Goal: Task Accomplishment & Management: Manage account settings

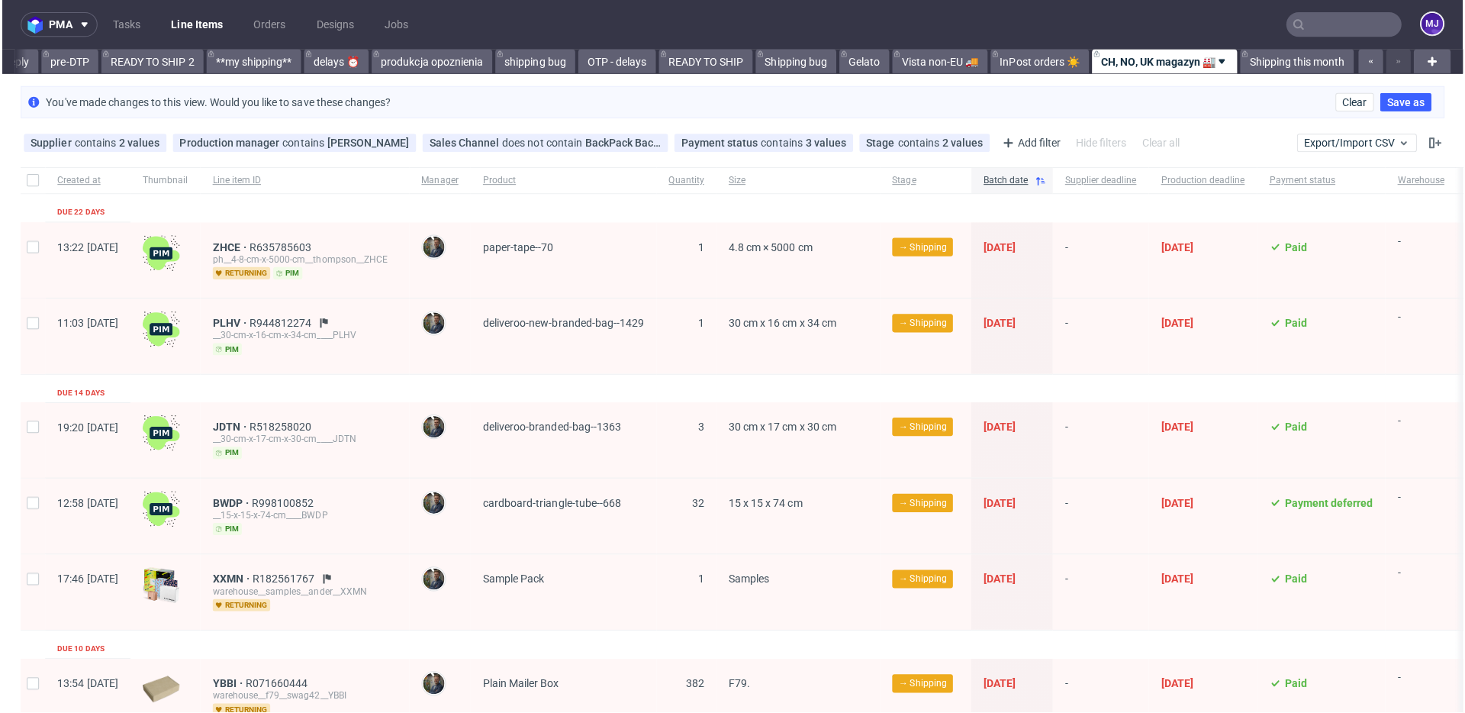
scroll to position [0, 2575]
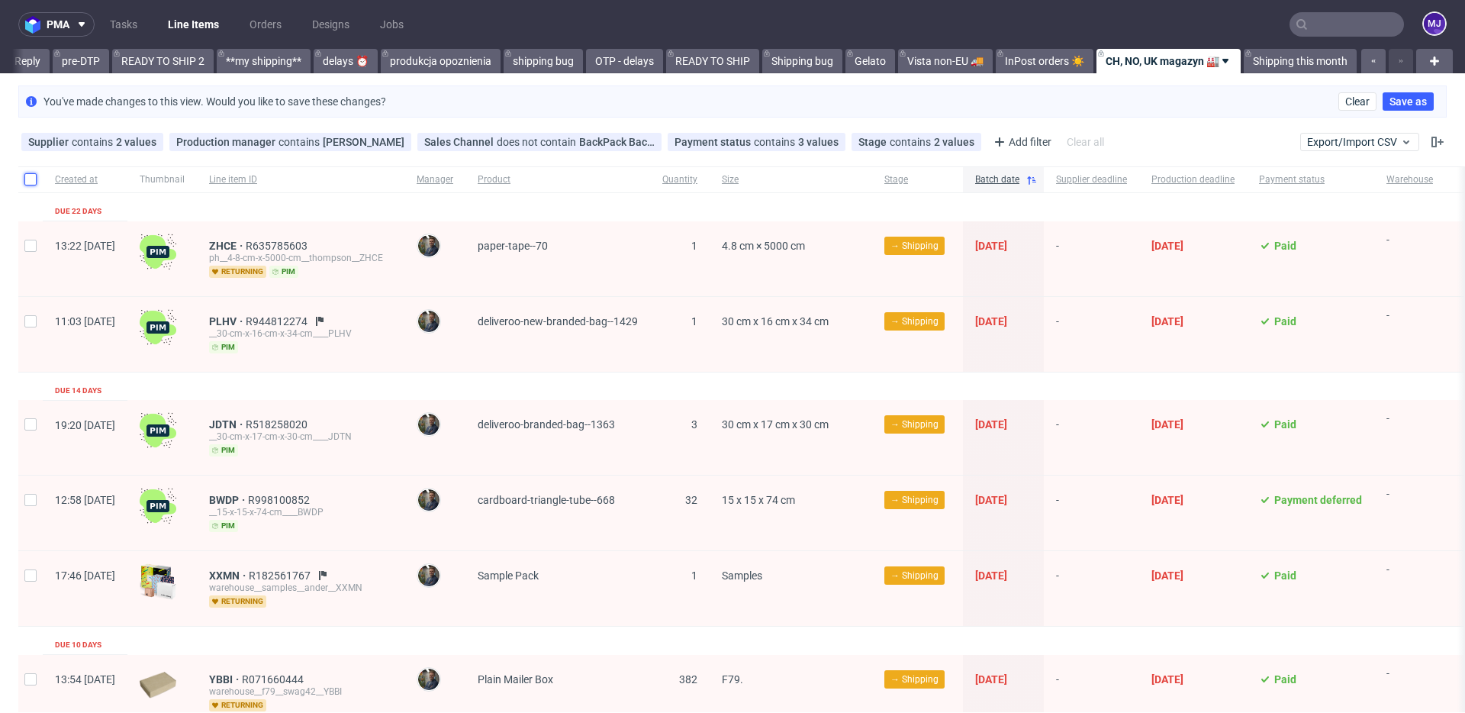
click at [32, 178] on input "checkbox" at bounding box center [30, 179] width 12 height 12
checkbox input "true"
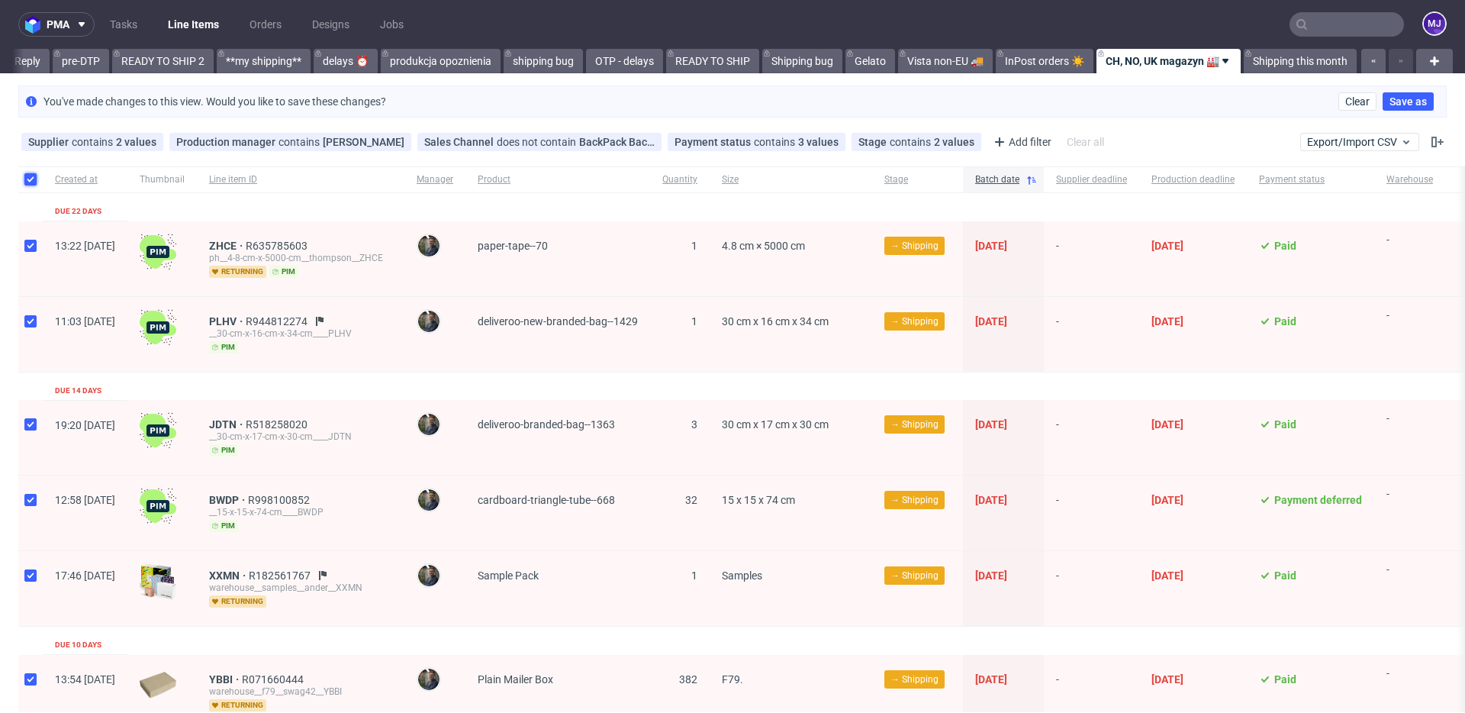
checkbox input "true"
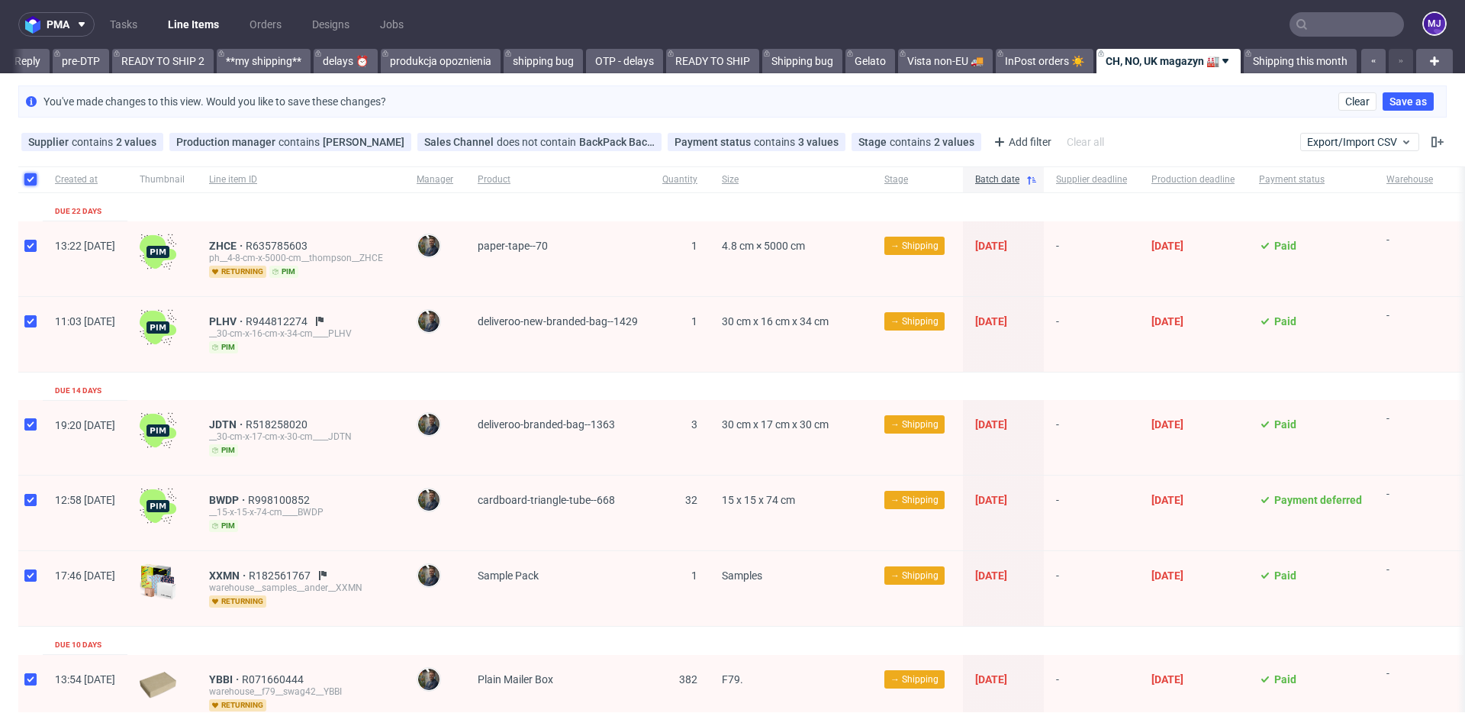
checkbox input "true"
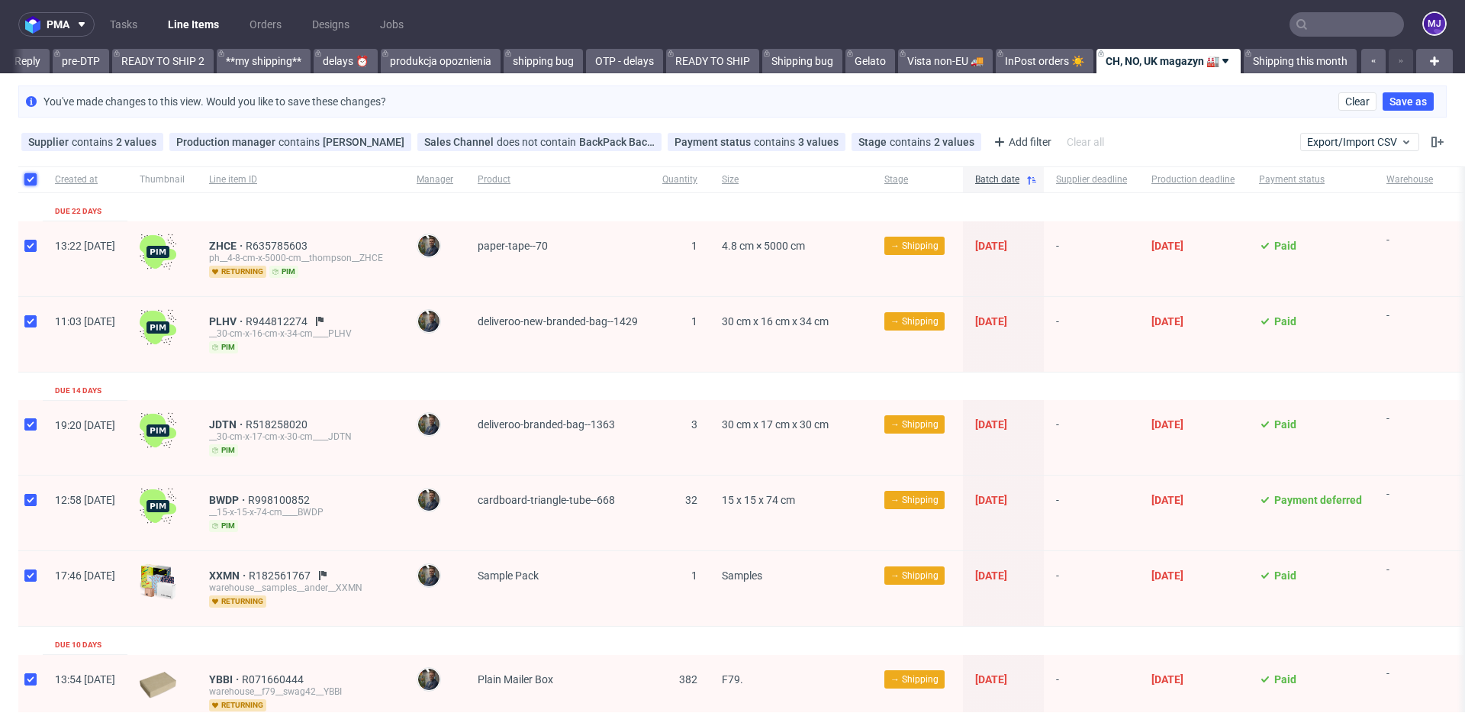
checkbox input "true"
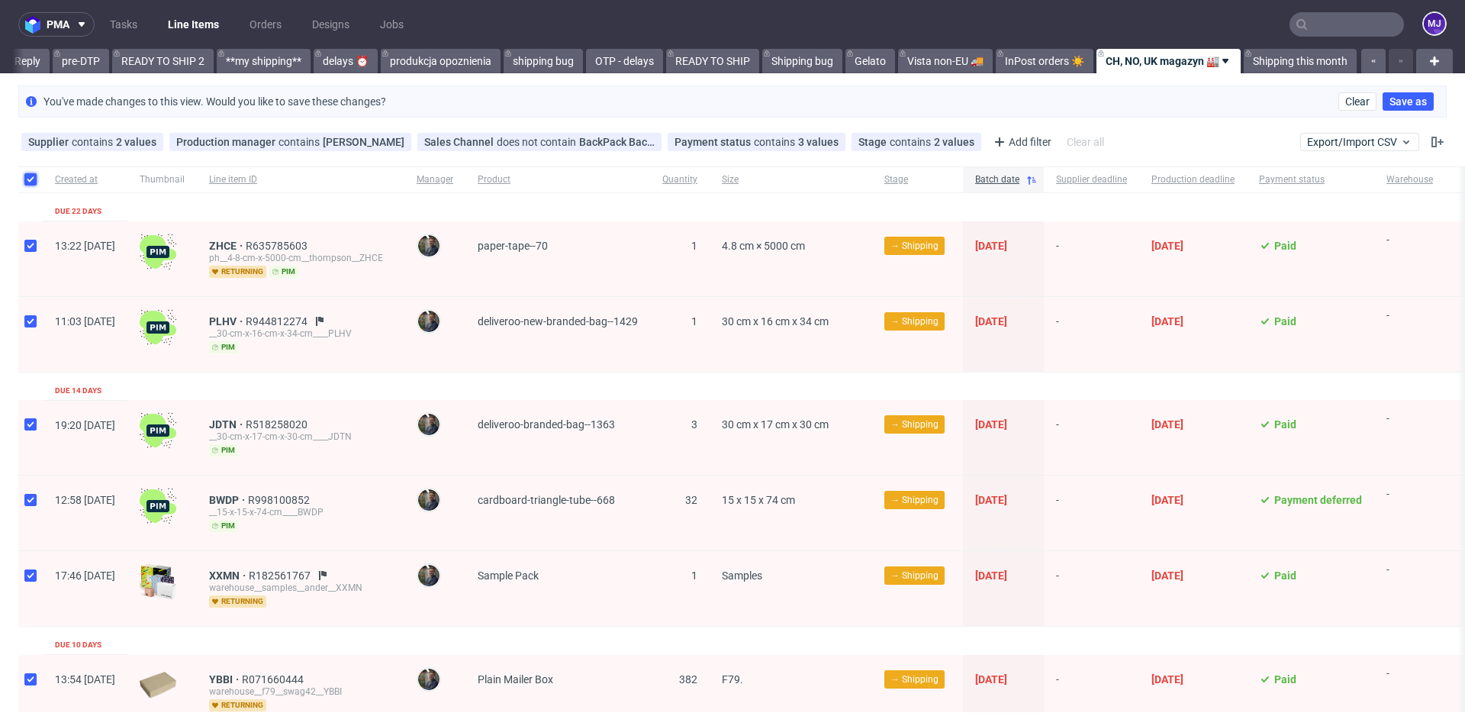
checkbox input "true"
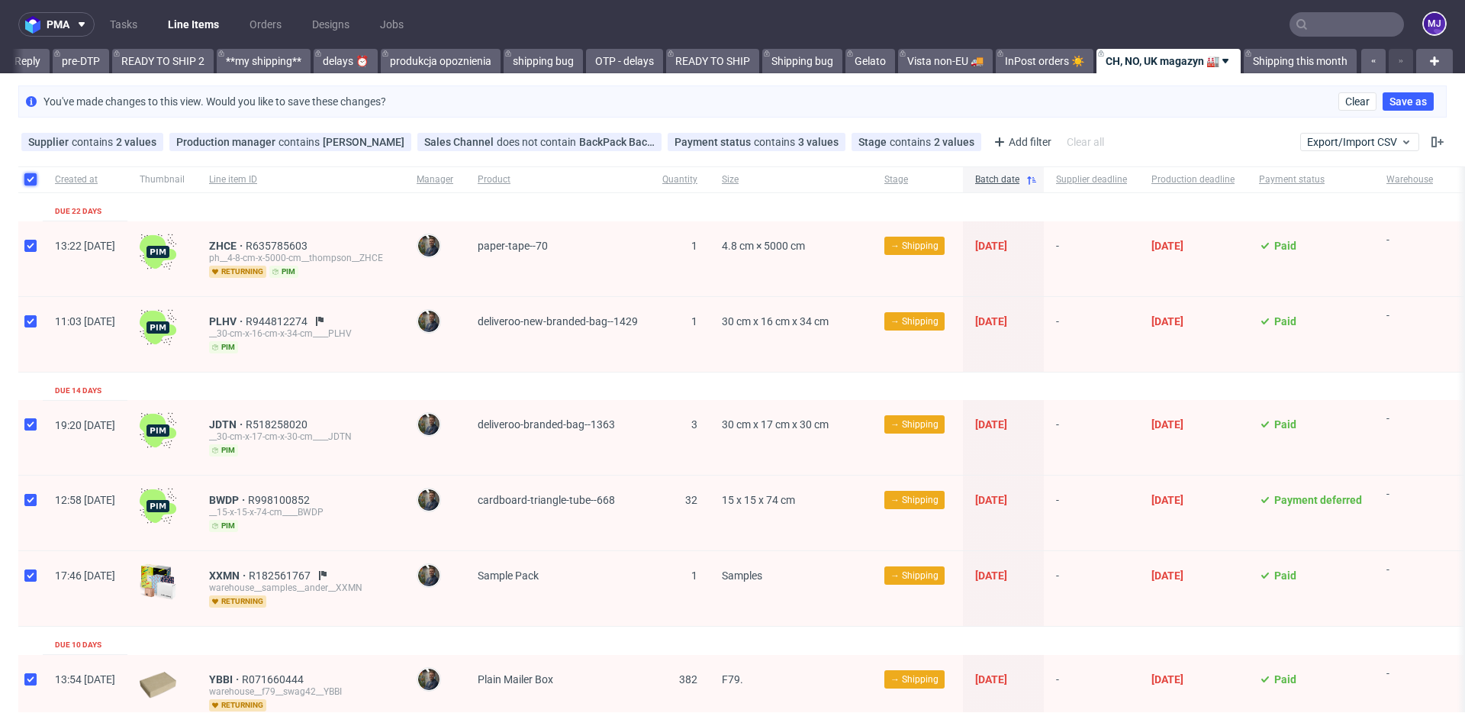
checkbox input "true"
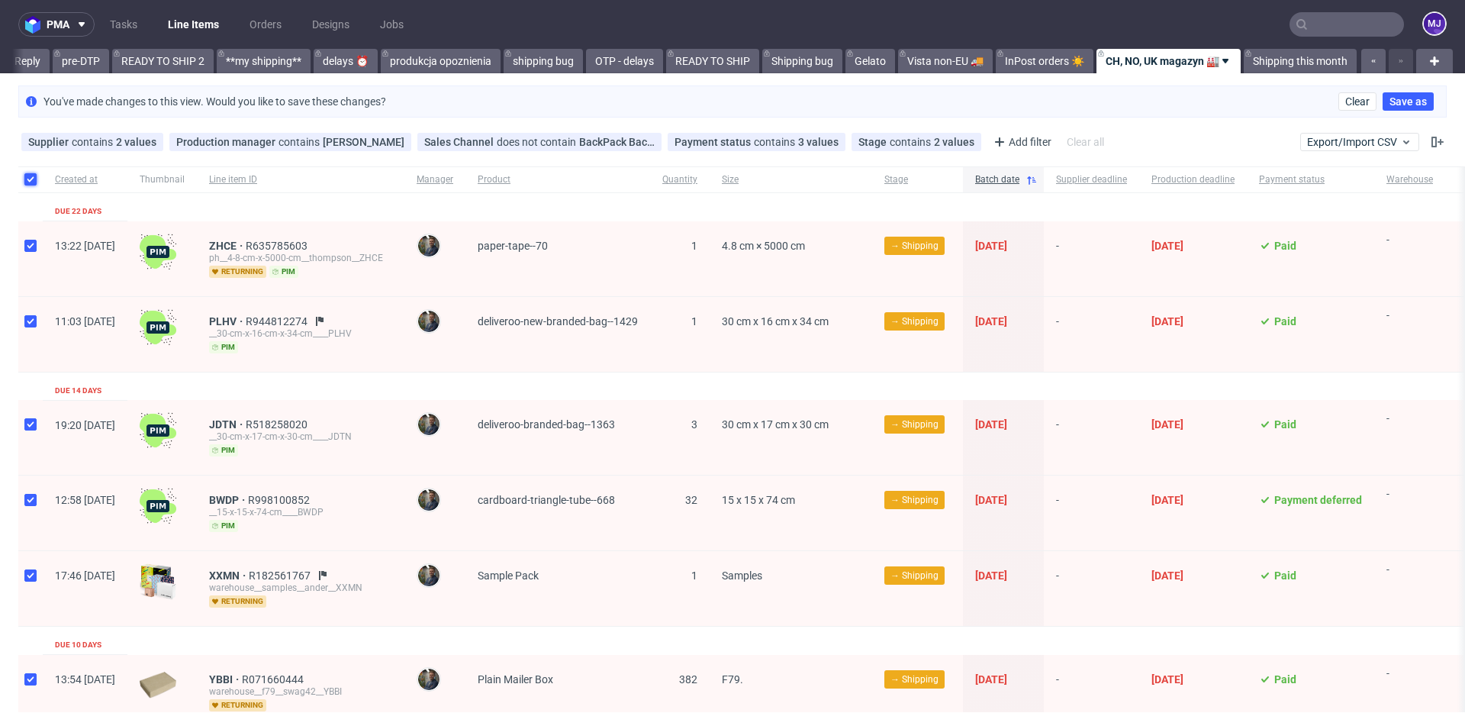
checkbox input "true"
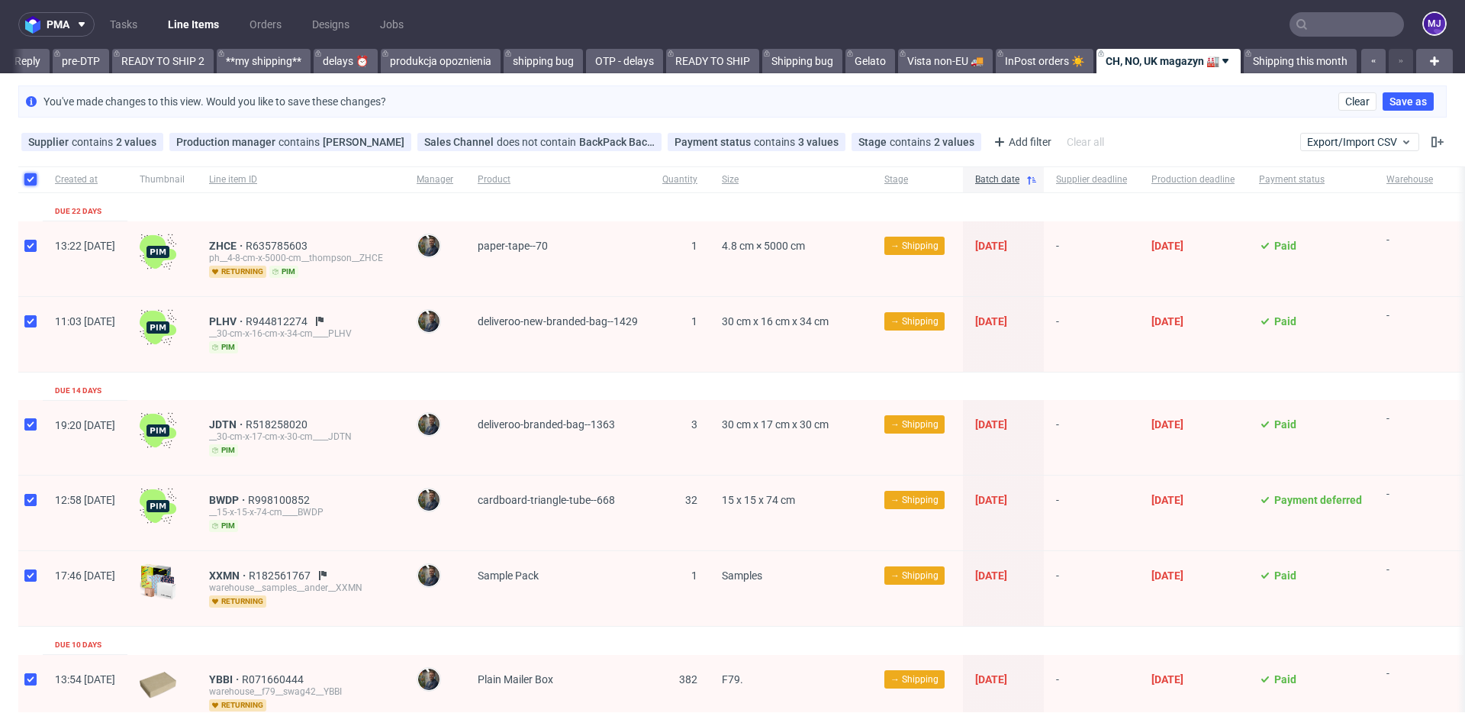
checkbox input "true"
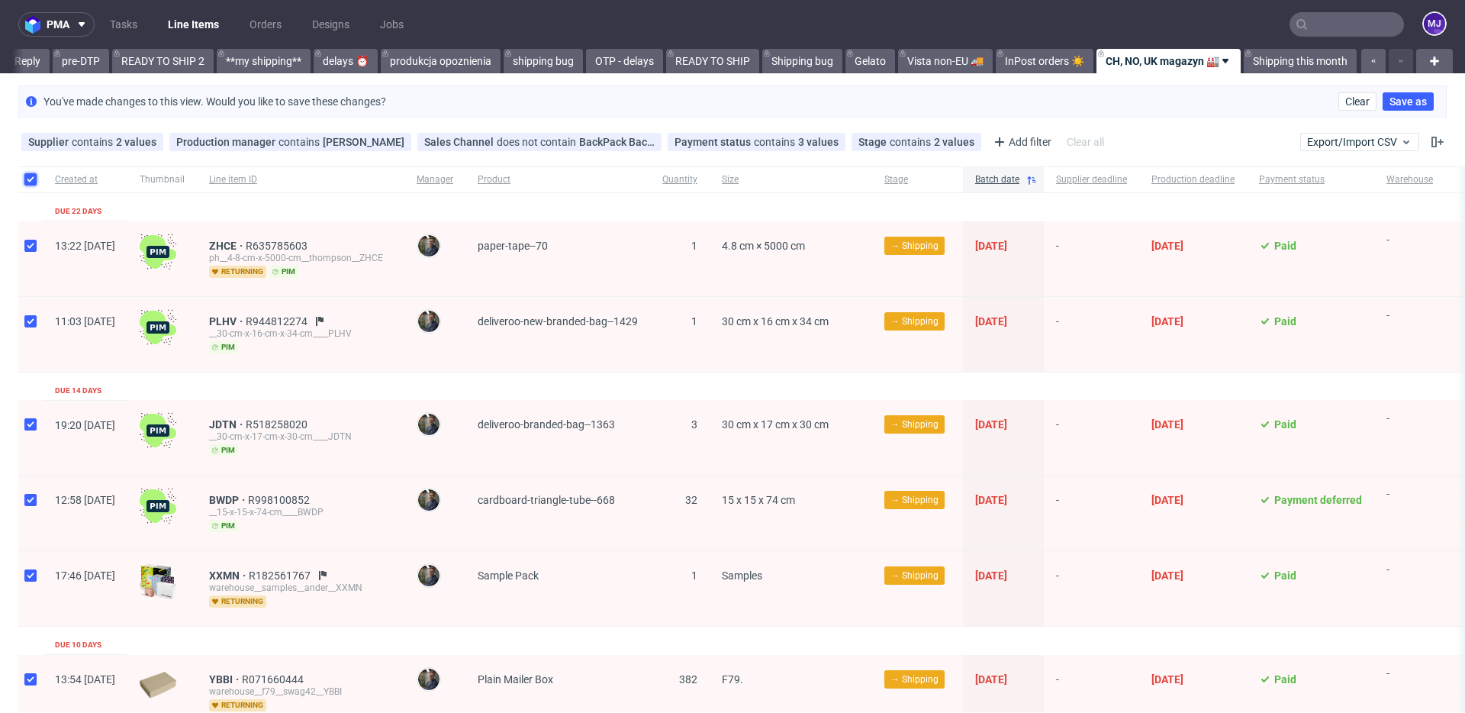
checkbox input "true"
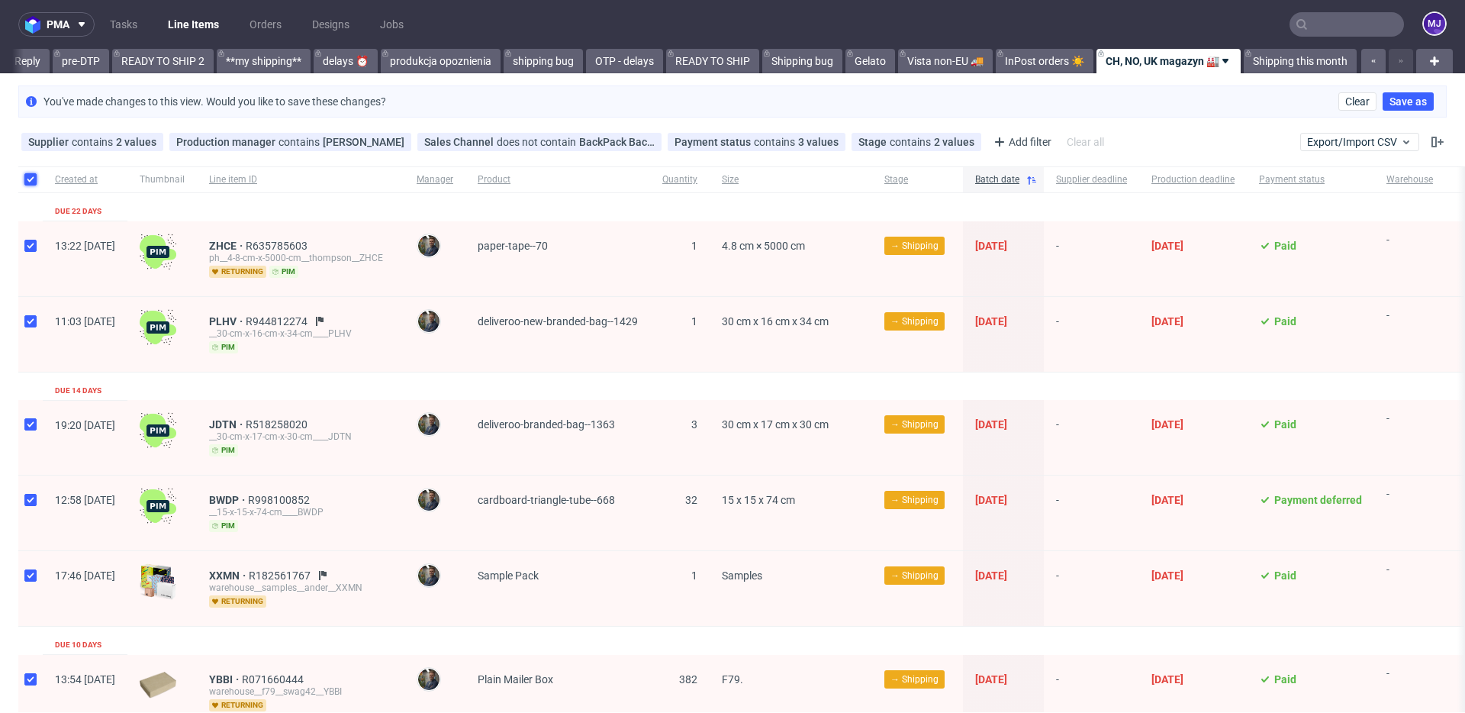
checkbox input "true"
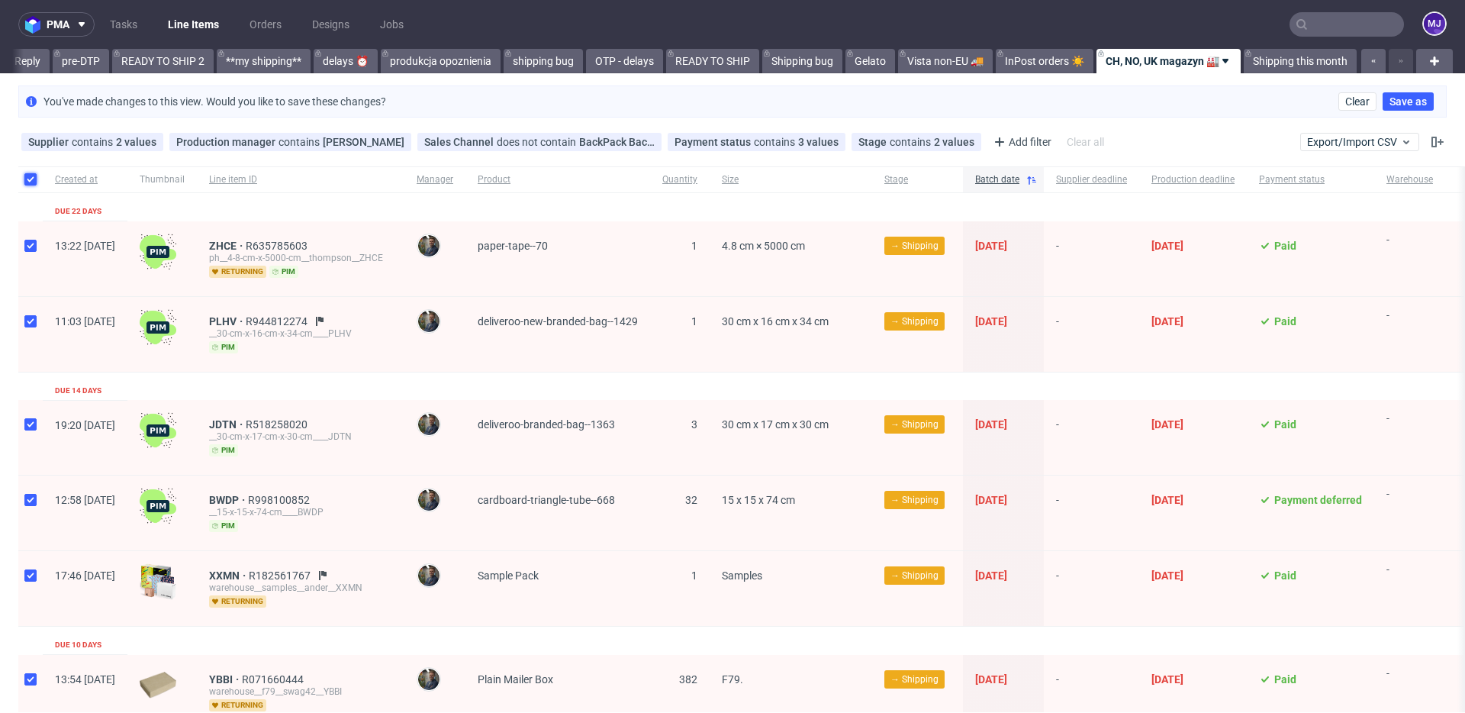
checkbox input "true"
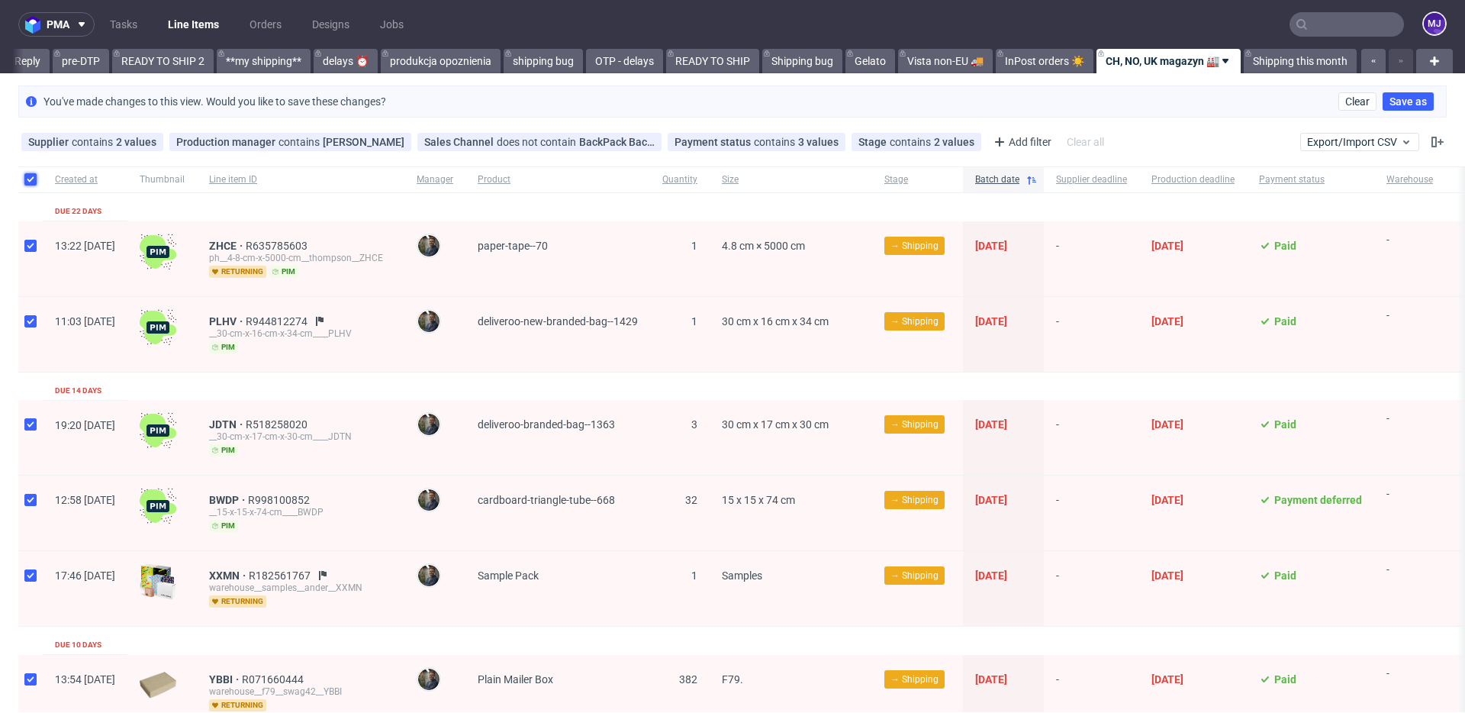
checkbox input "true"
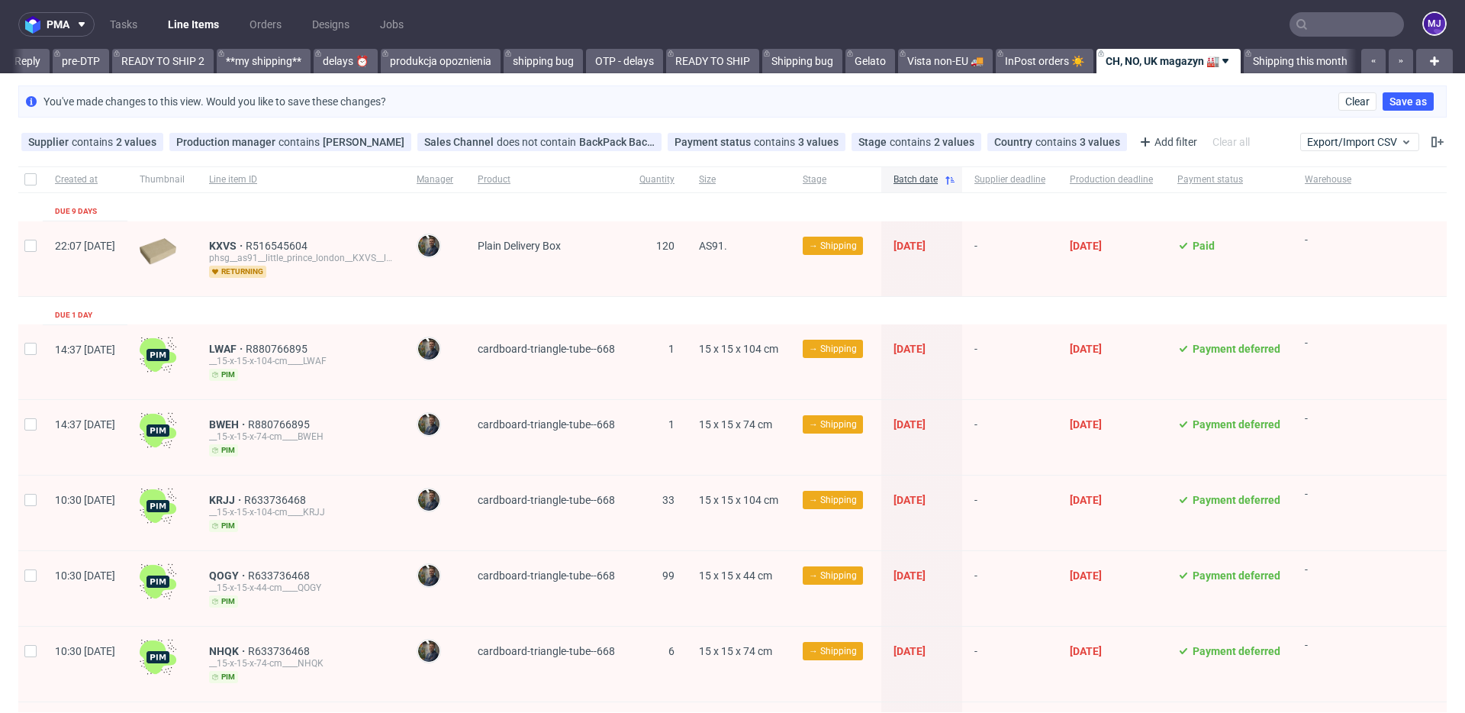
scroll to position [0, 2575]
click at [35, 179] on input "checkbox" at bounding box center [30, 179] width 12 height 12
checkbox input "true"
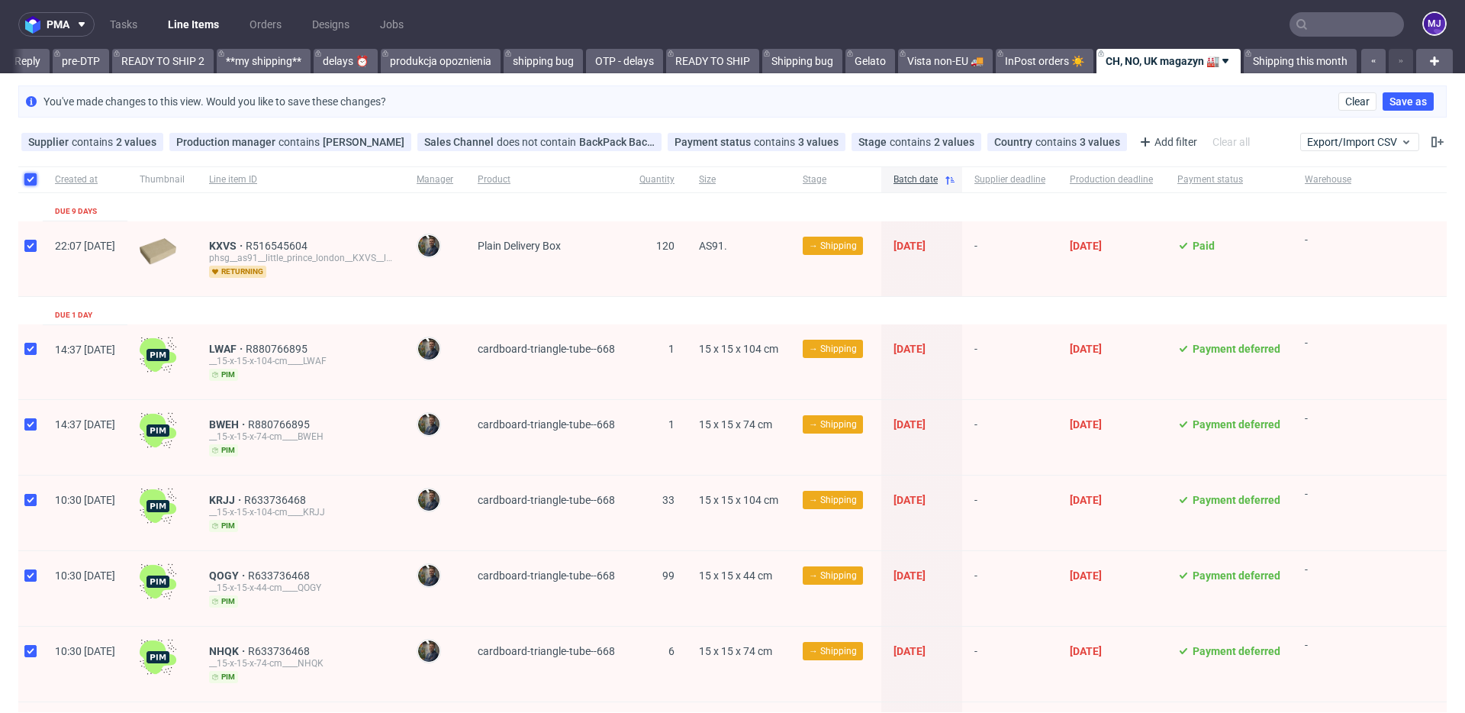
checkbox input "true"
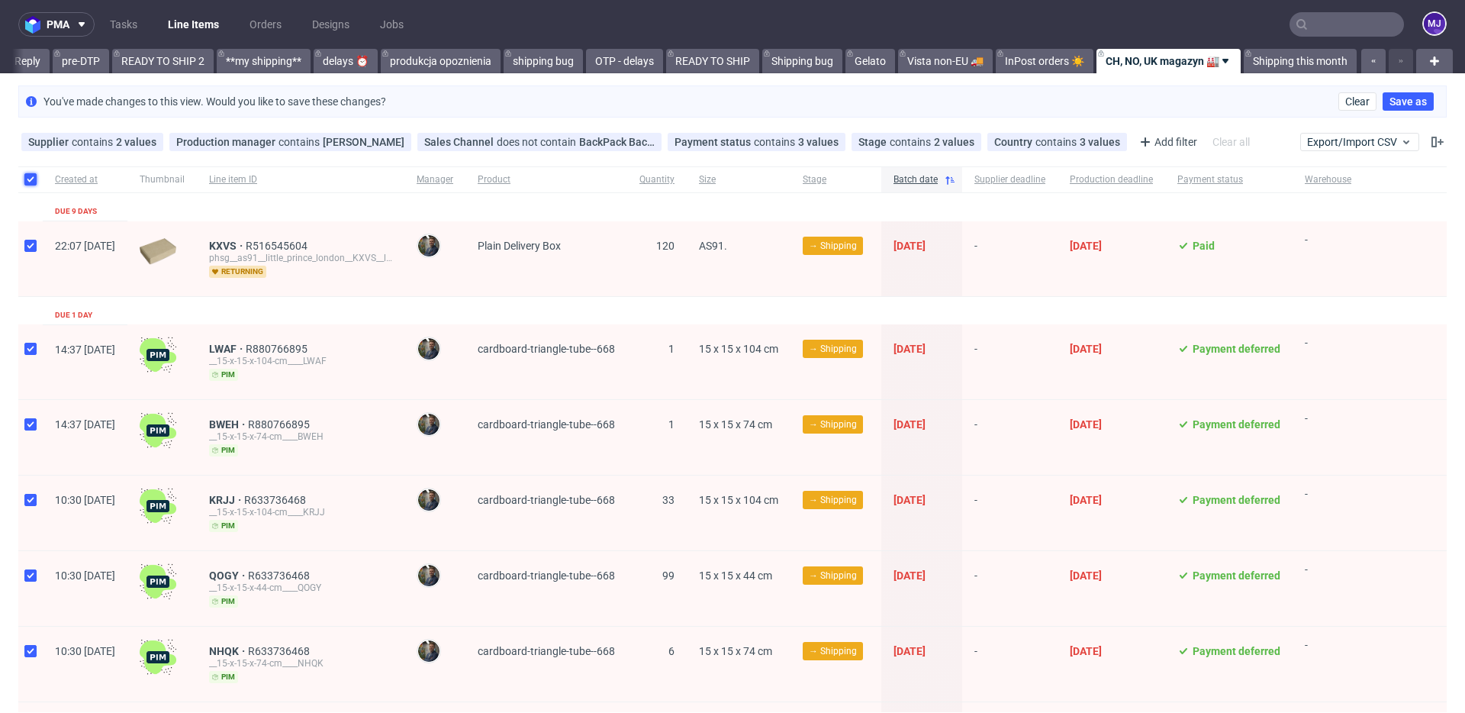
checkbox input "true"
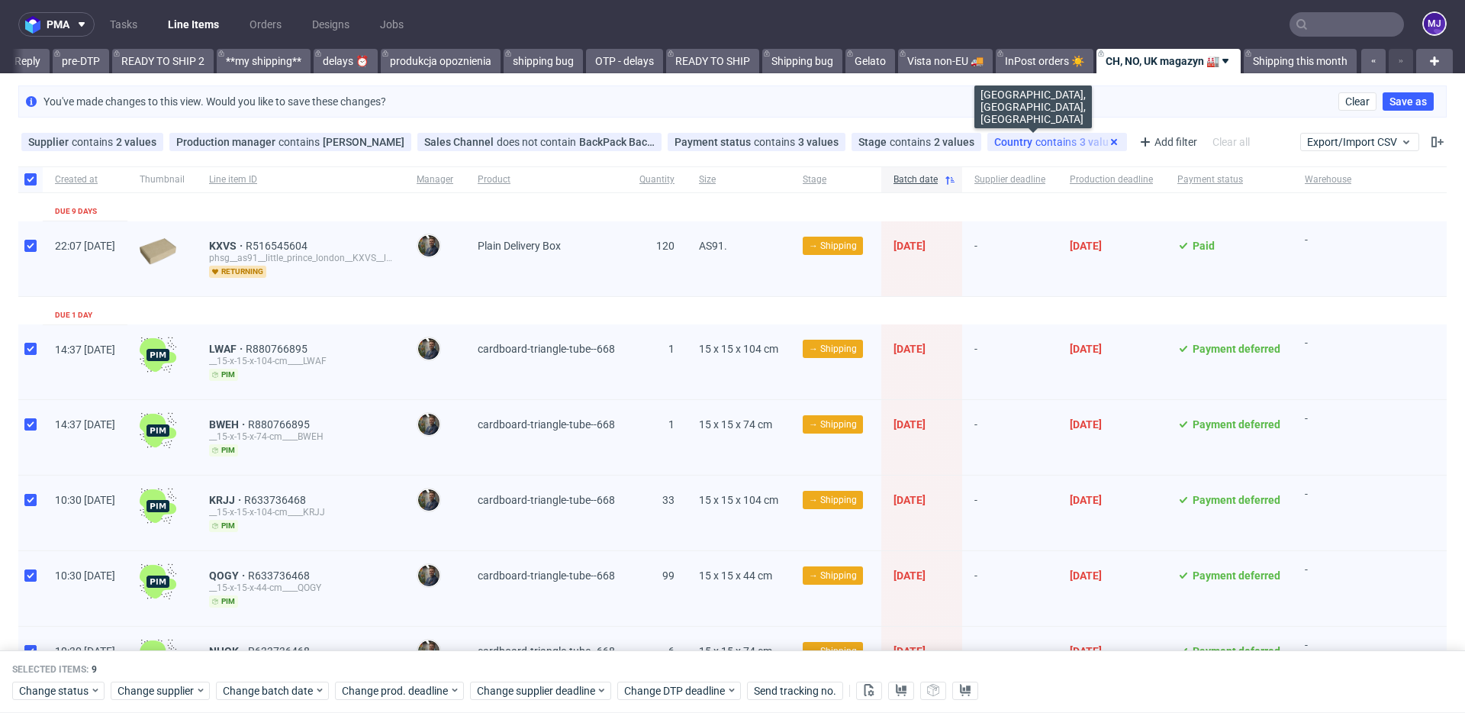
click at [1111, 141] on use at bounding box center [1114, 142] width 6 height 6
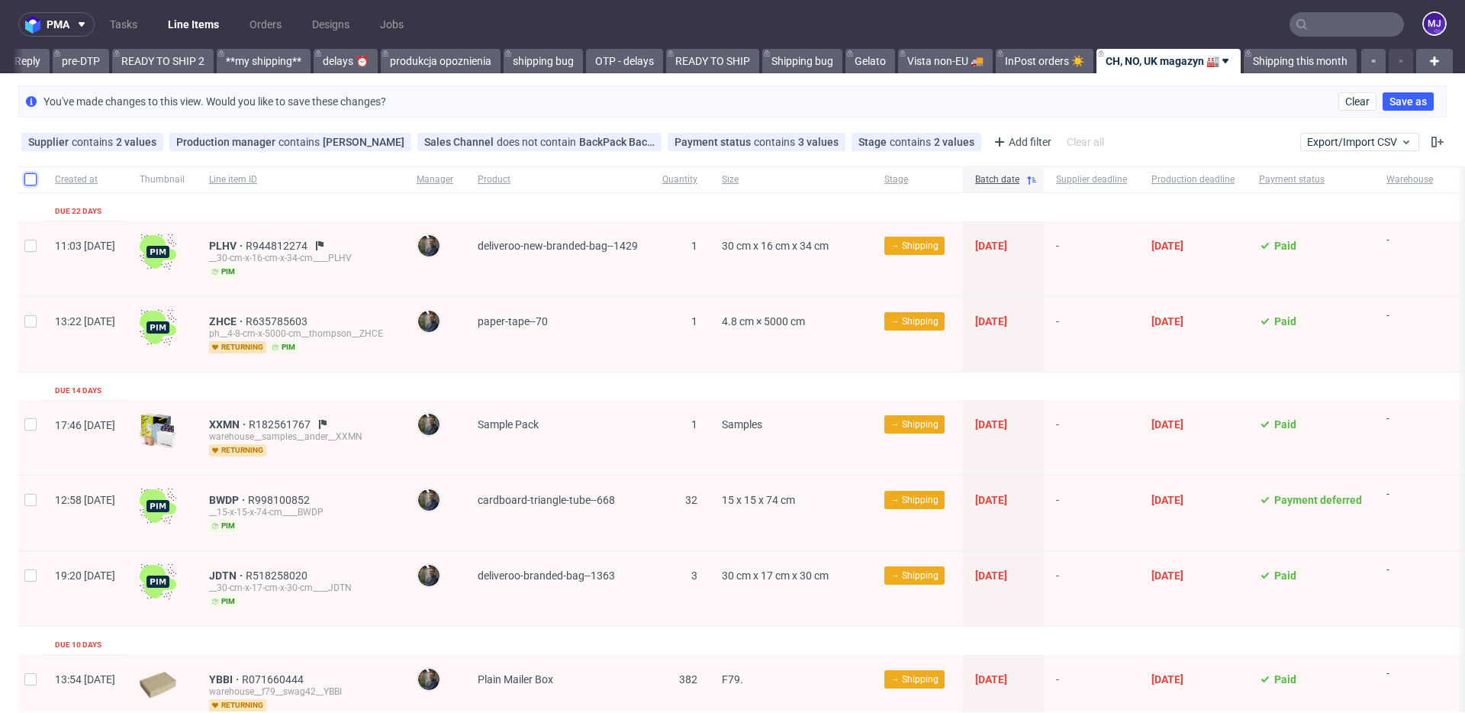
click at [28, 180] on input "checkbox" at bounding box center [30, 179] width 12 height 12
checkbox input "true"
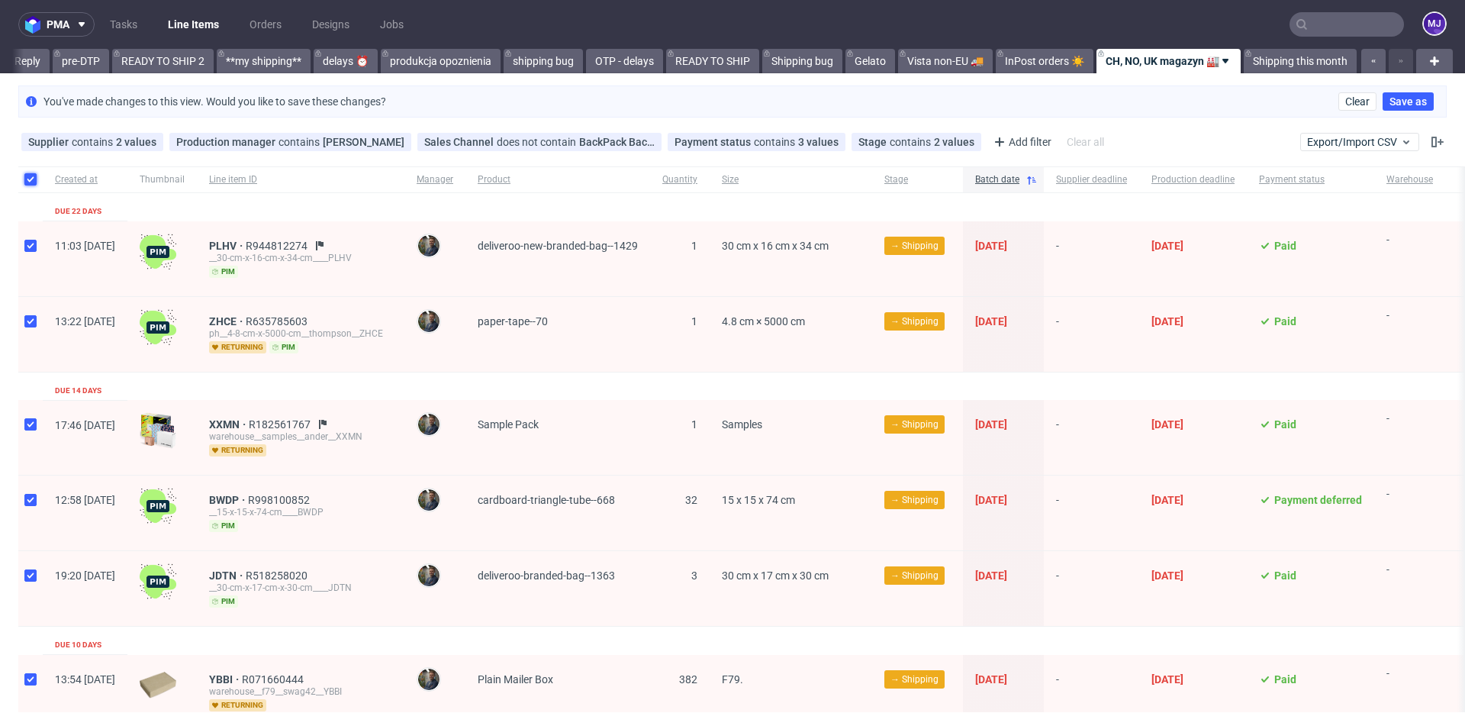
checkbox input "true"
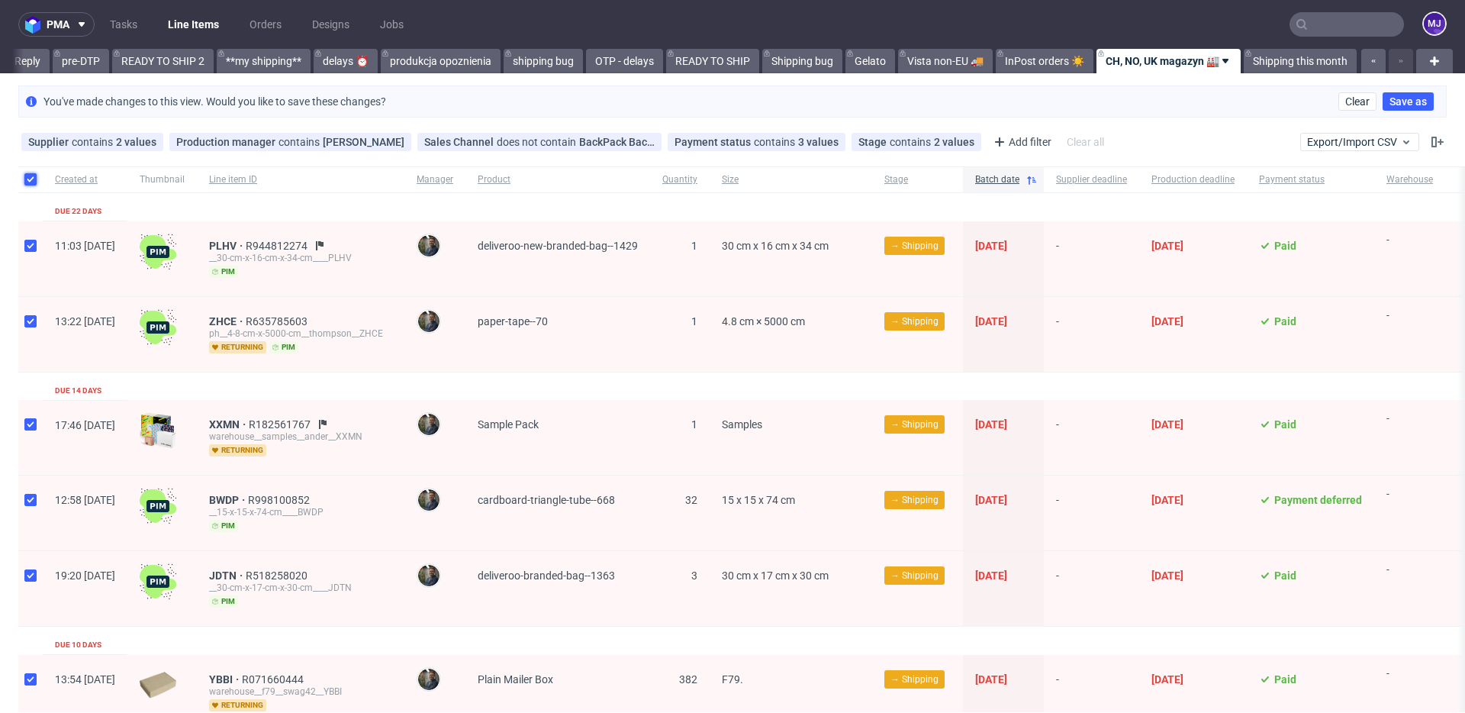
checkbox input "true"
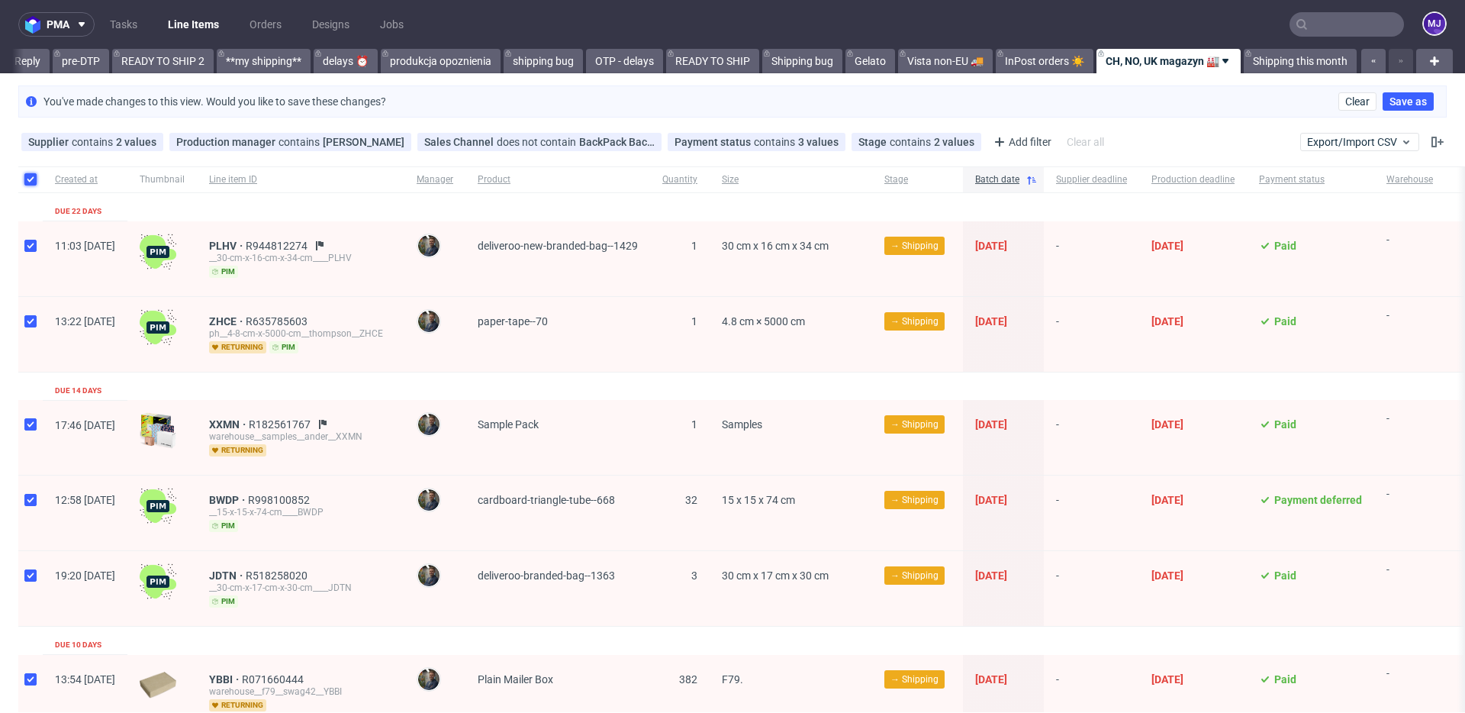
checkbox input "true"
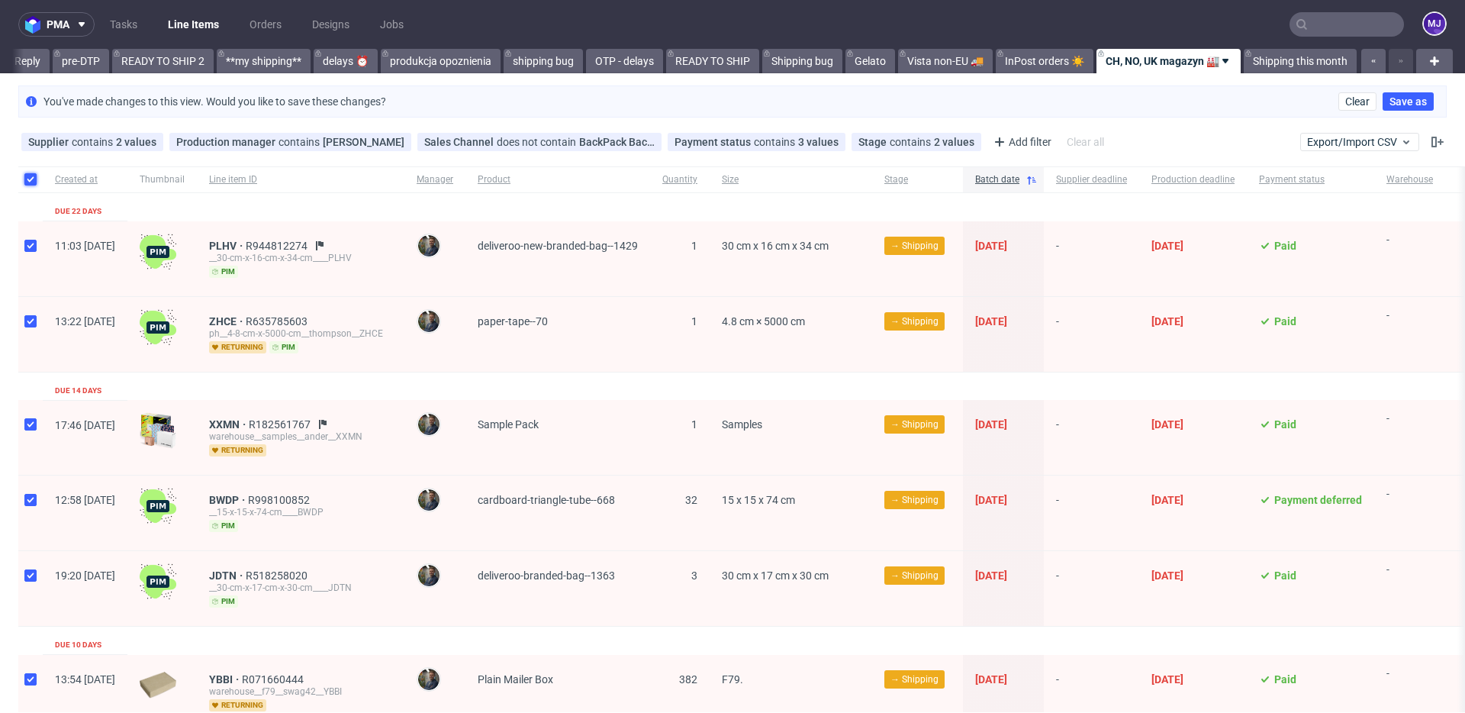
checkbox input "true"
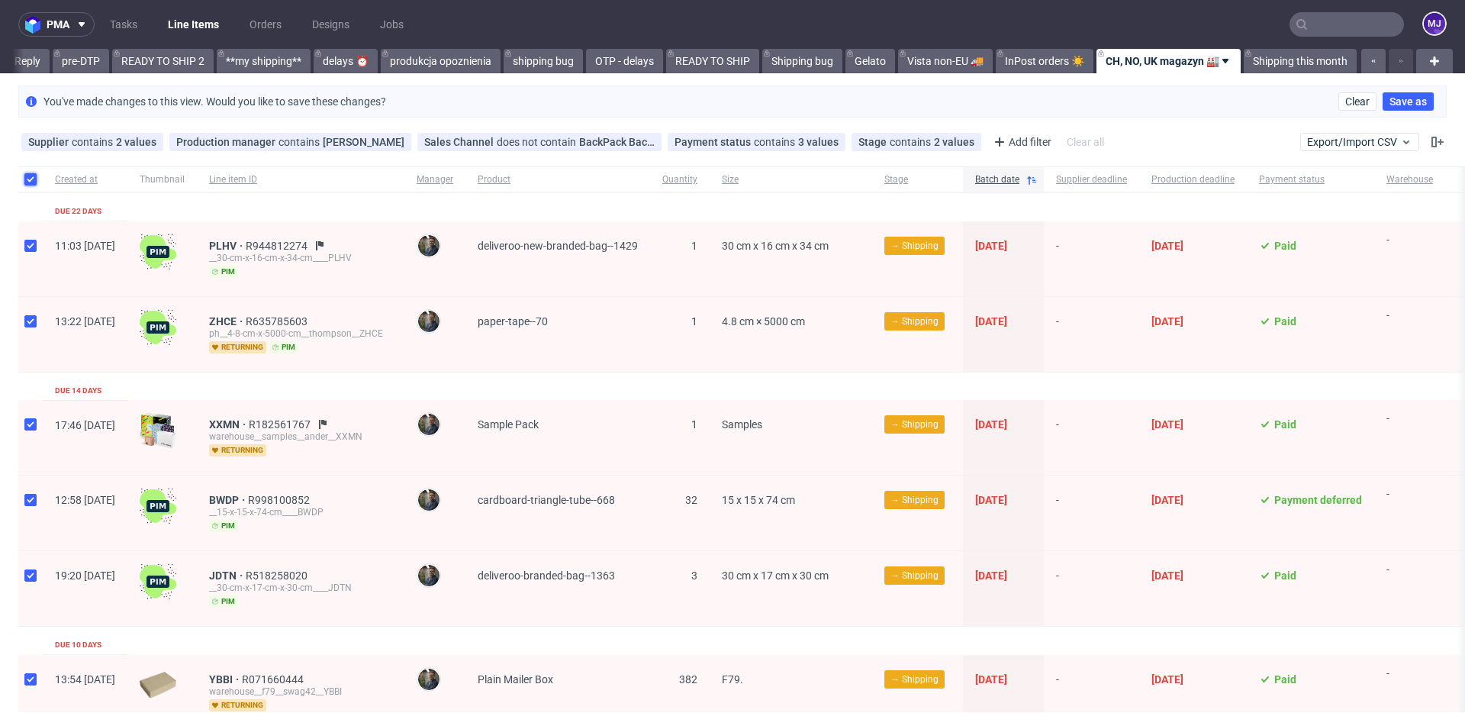
checkbox input "true"
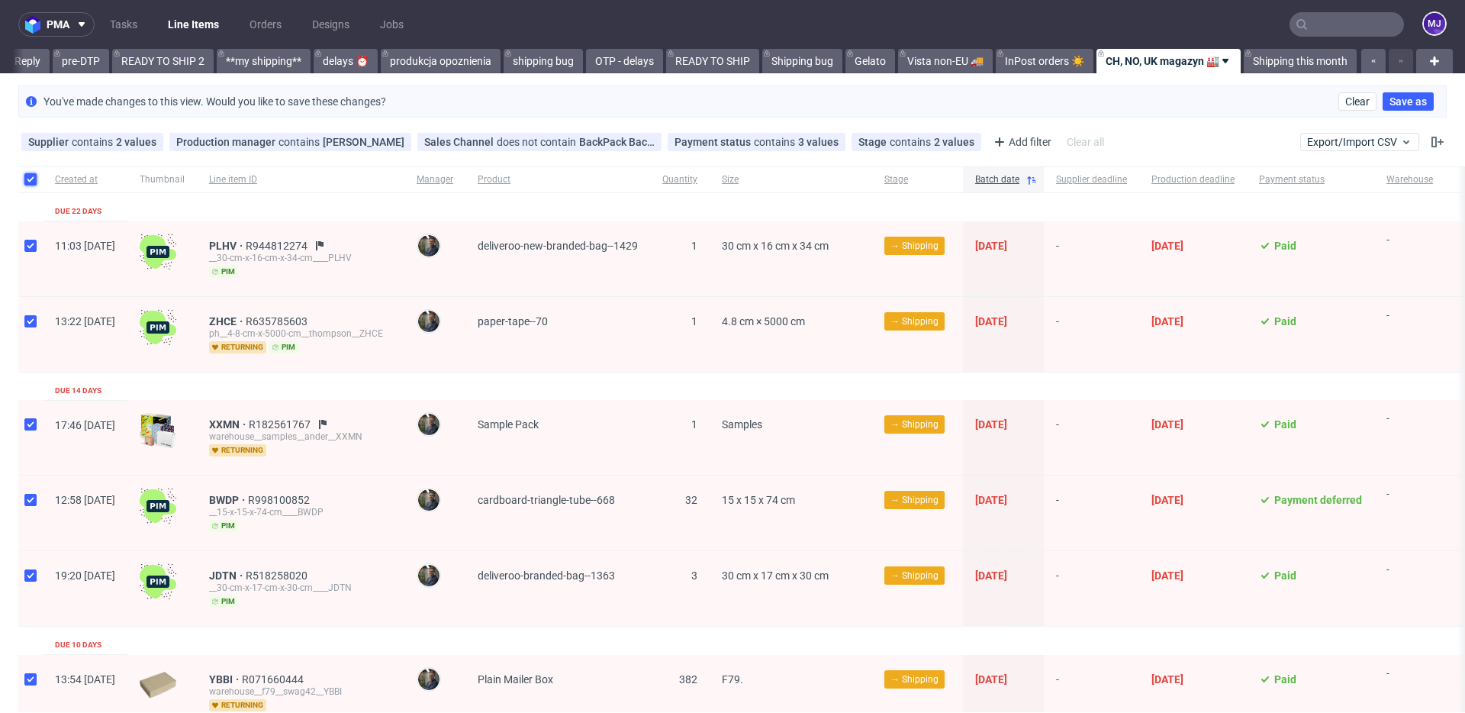
checkbox input "true"
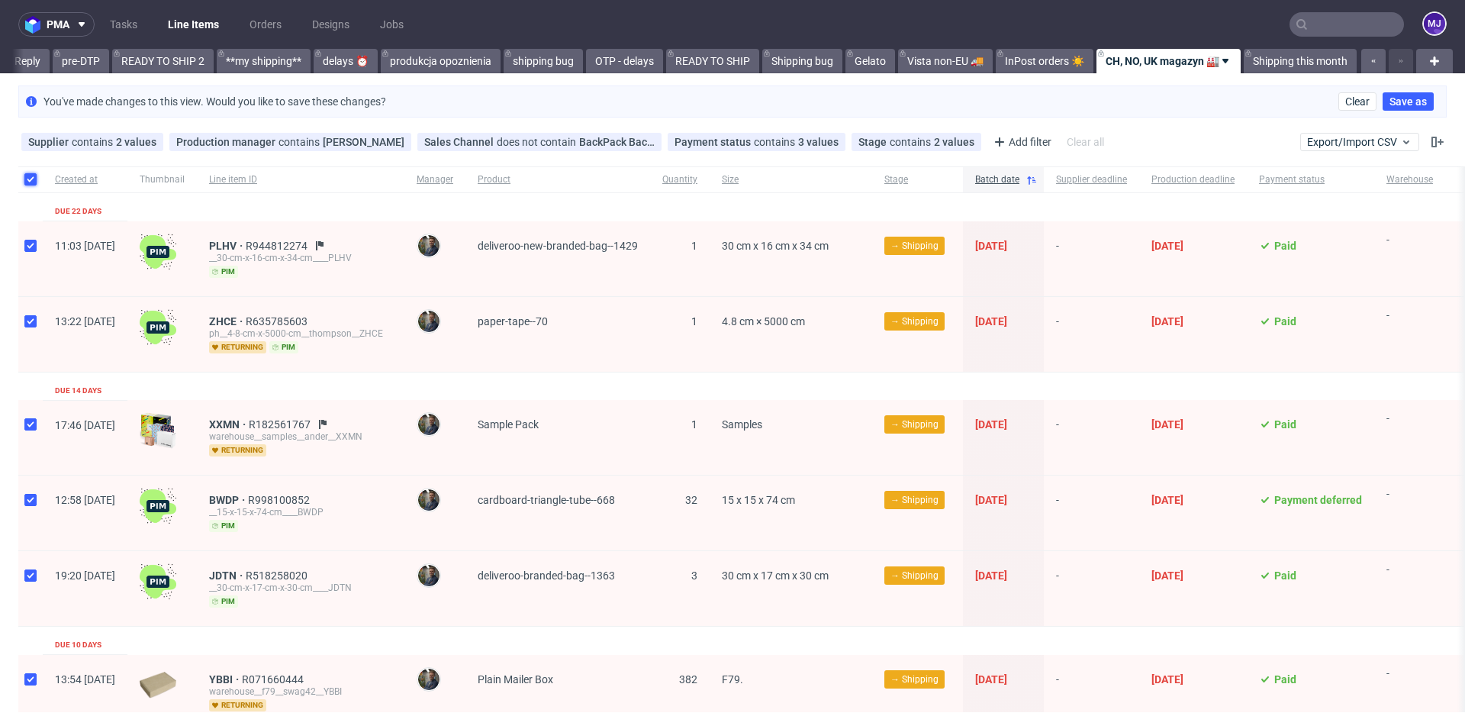
checkbox input "true"
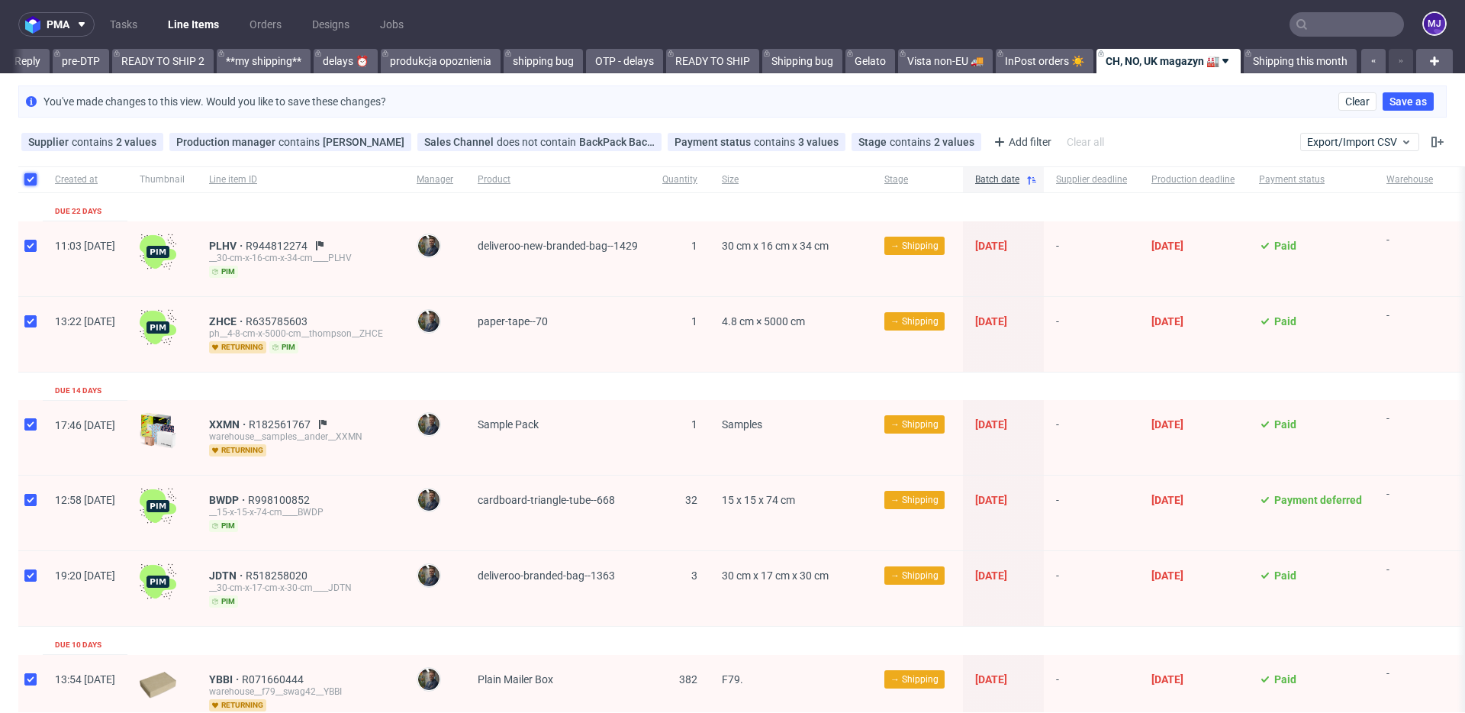
checkbox input "true"
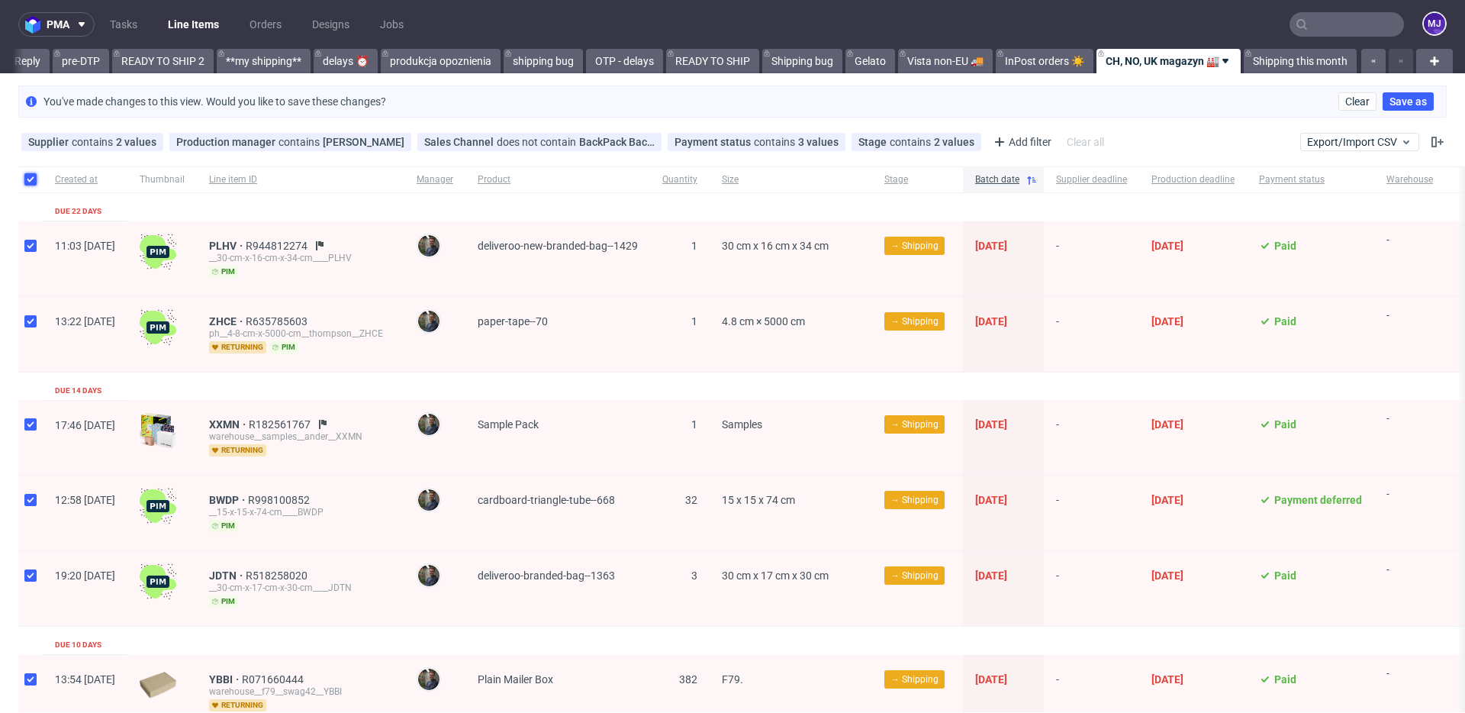
checkbox input "true"
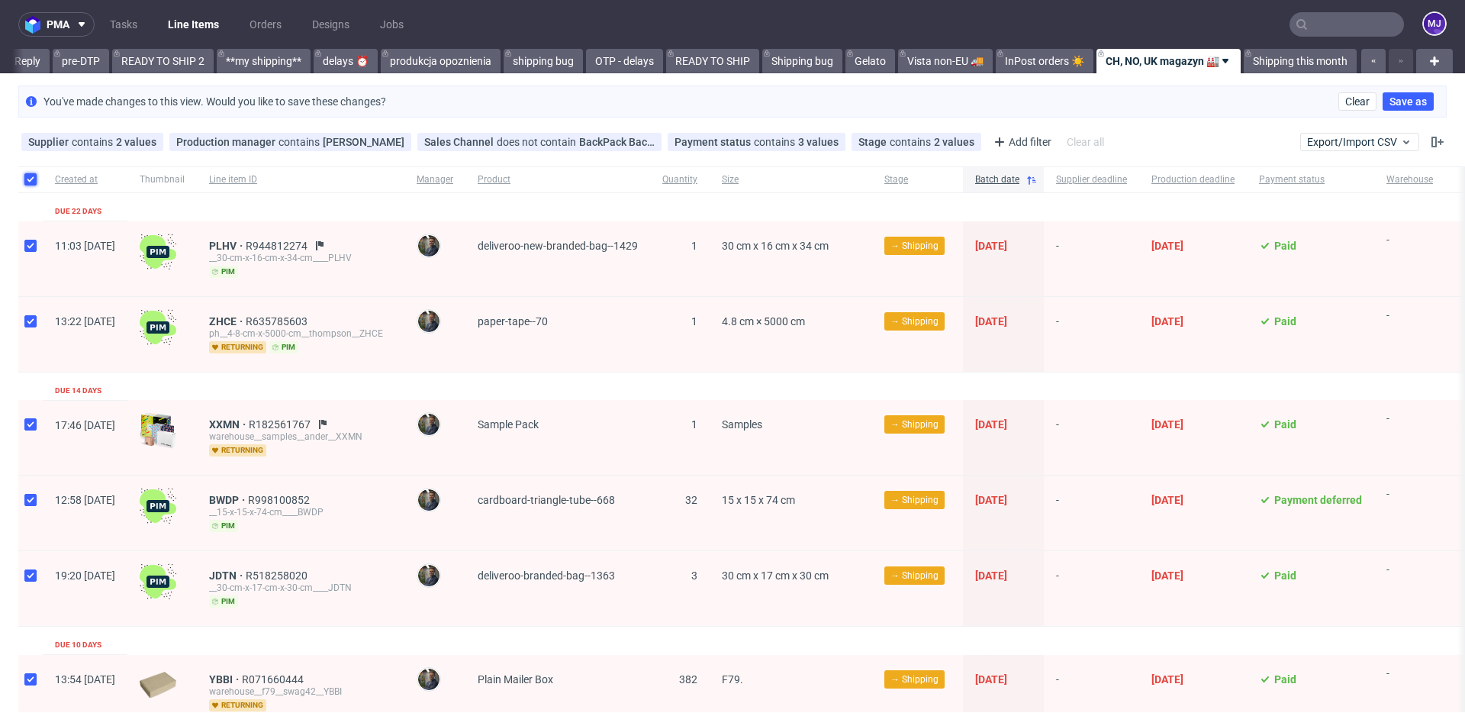
checkbox input "true"
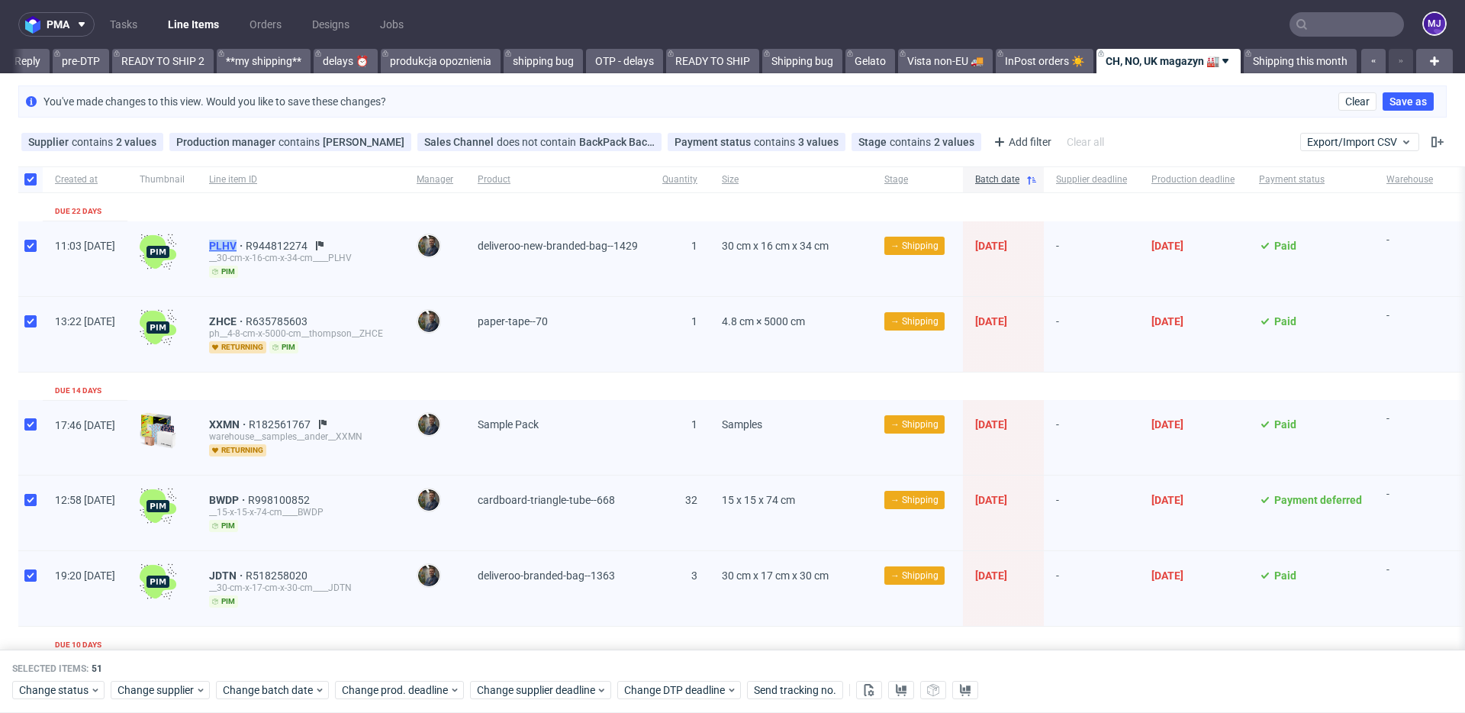
drag, startPoint x: 248, startPoint y: 243, endPoint x: 280, endPoint y: 246, distance: 32.1
click at [280, 246] on div "PLHV R944812274 __30-cm-x-16-cm-x-34-cm____PLHV pim" at bounding box center [301, 258] width 208 height 75
copy span "PLHV"
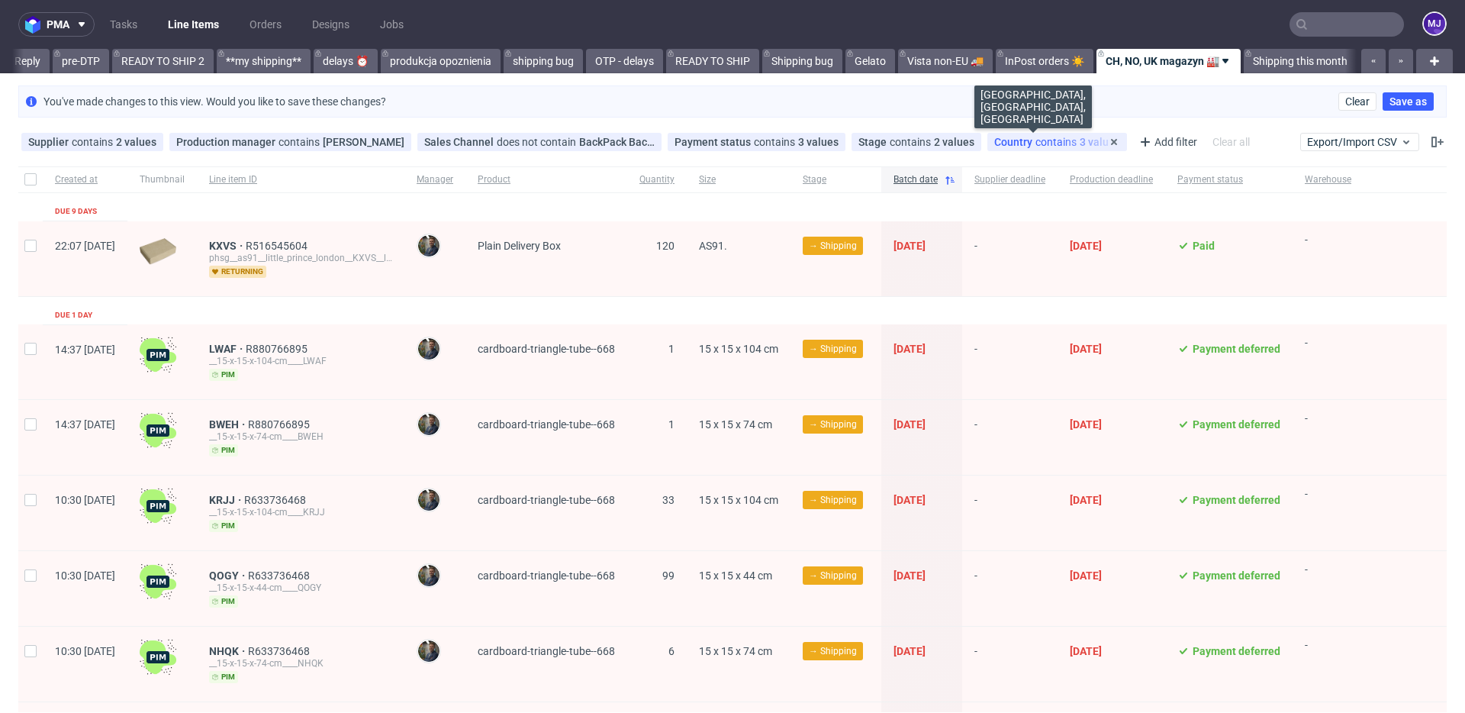
scroll to position [0, 2575]
click at [1111, 140] on use at bounding box center [1114, 142] width 6 height 6
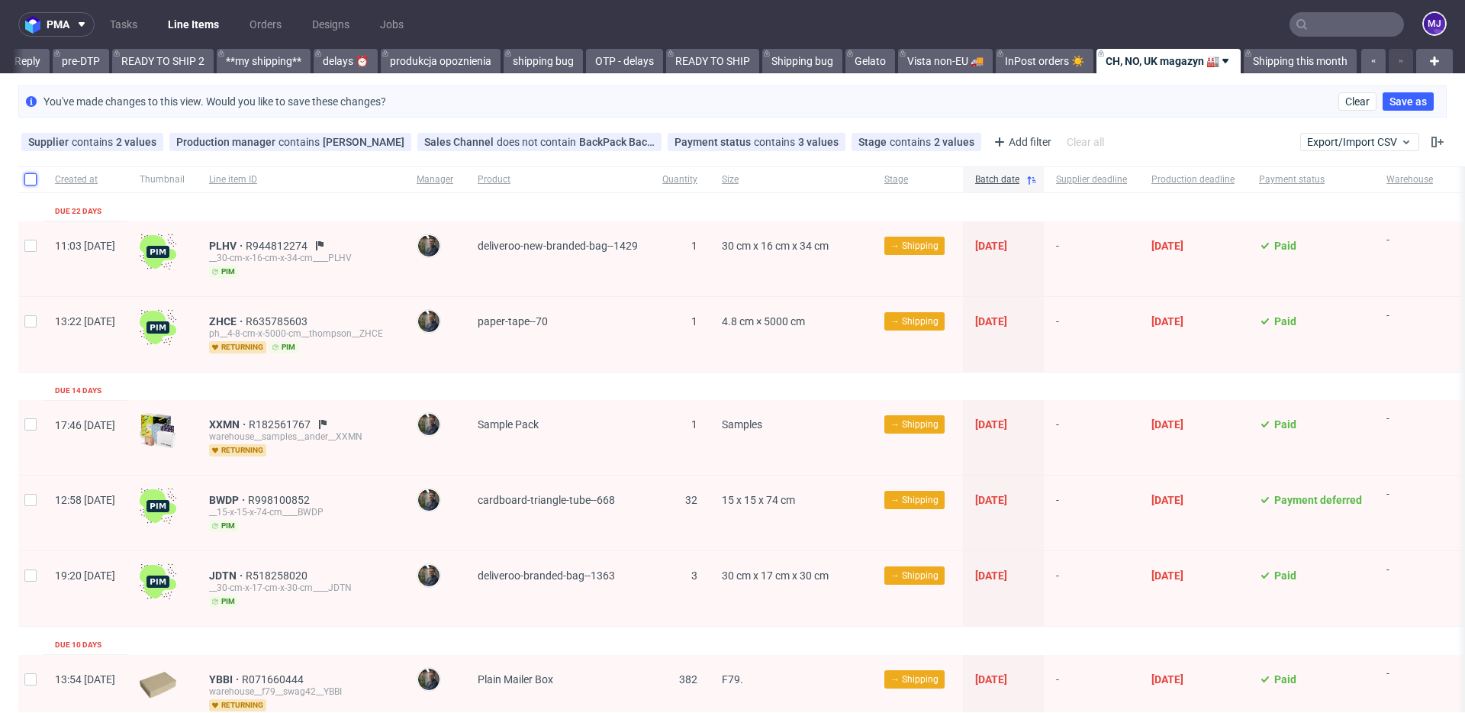
click at [33, 181] on input "checkbox" at bounding box center [30, 179] width 12 height 12
checkbox input "true"
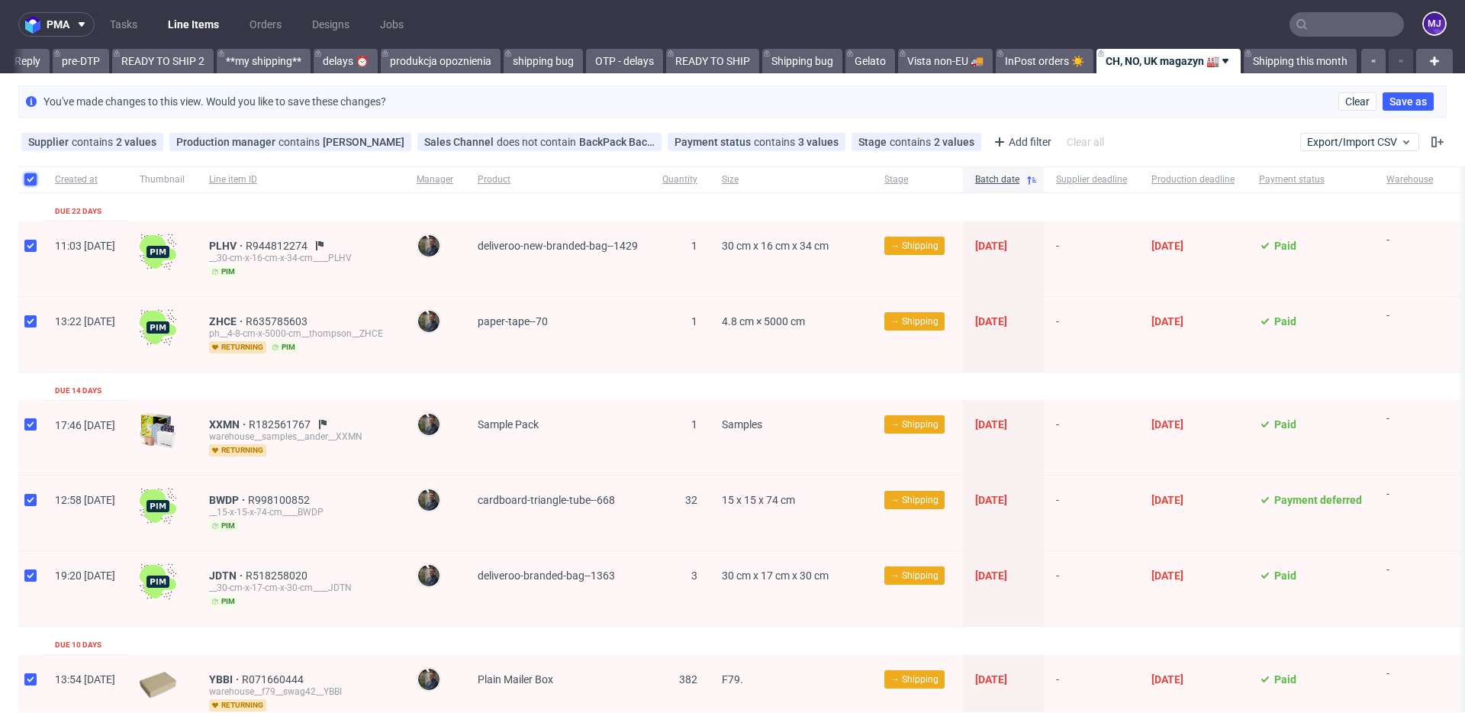
checkbox input "true"
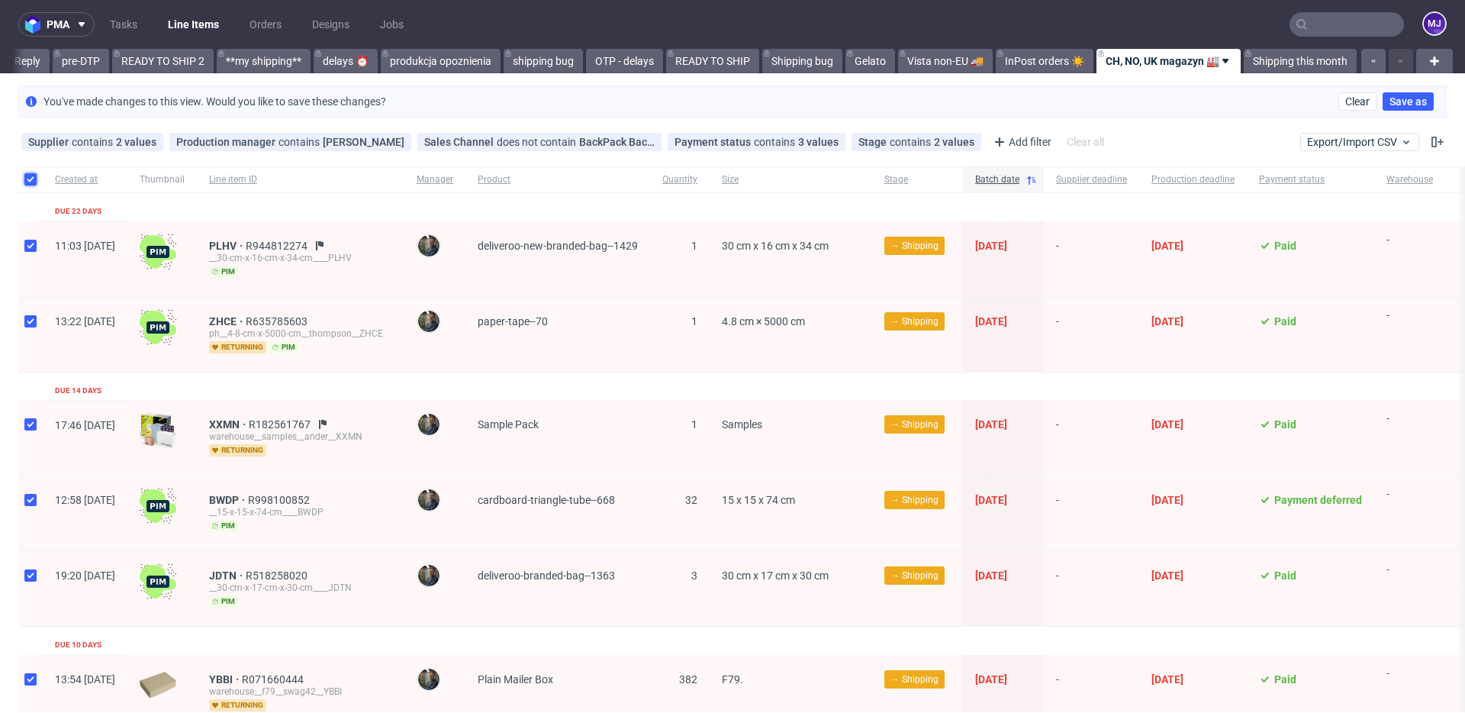
checkbox input "true"
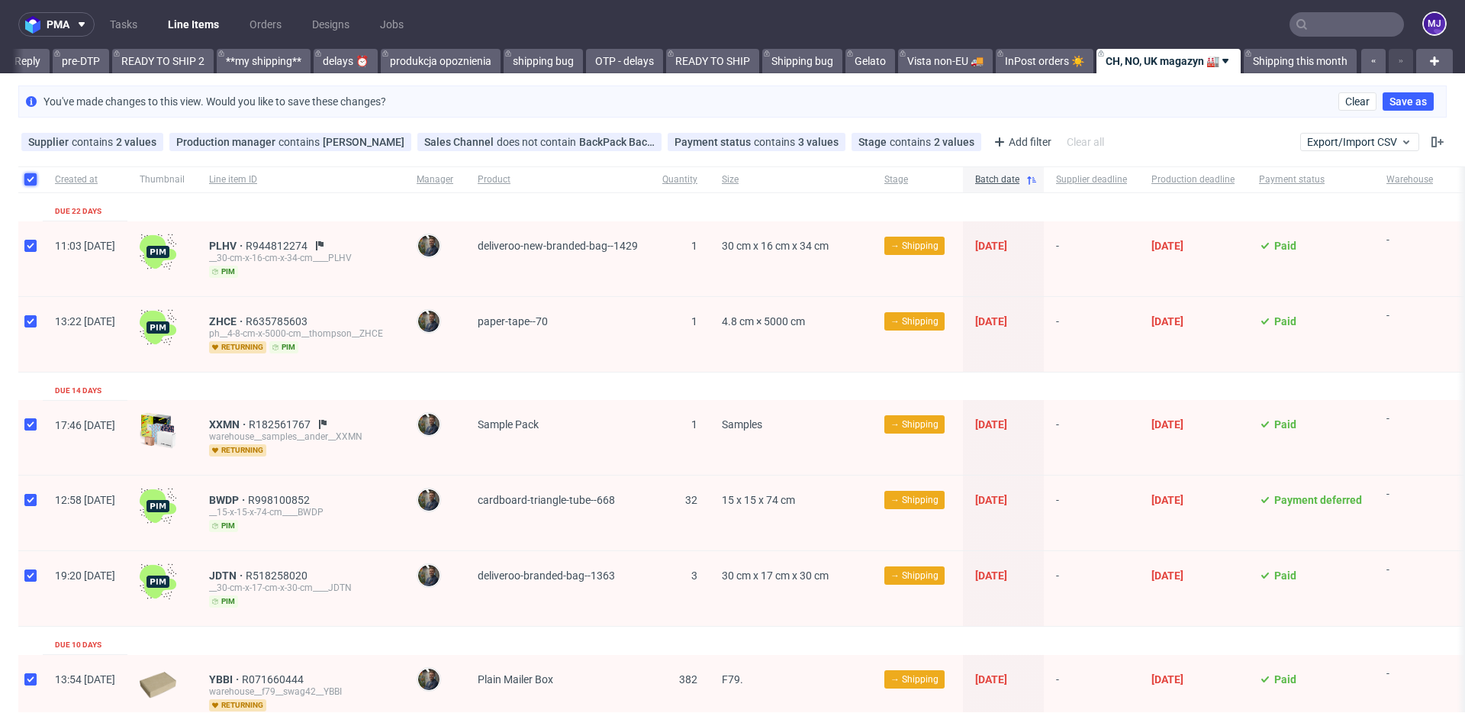
checkbox input "true"
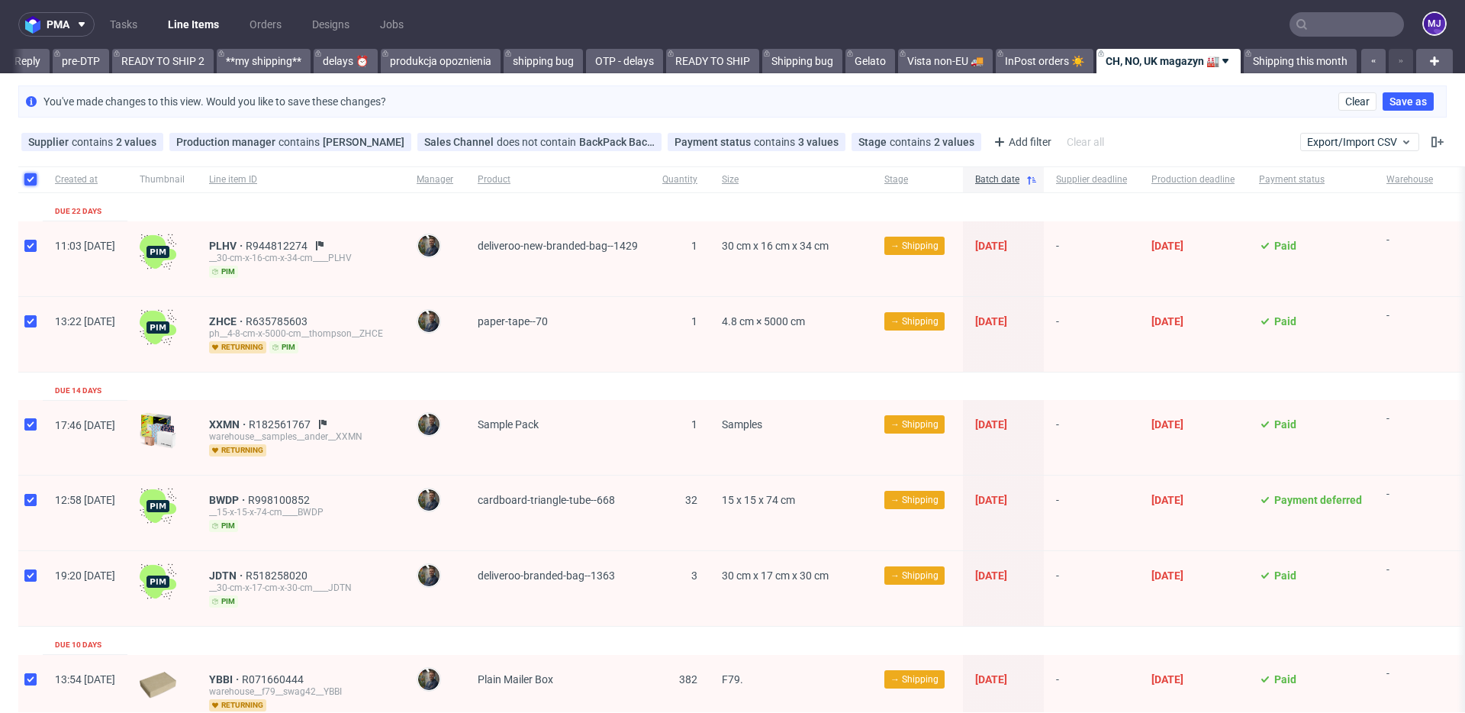
checkbox input "true"
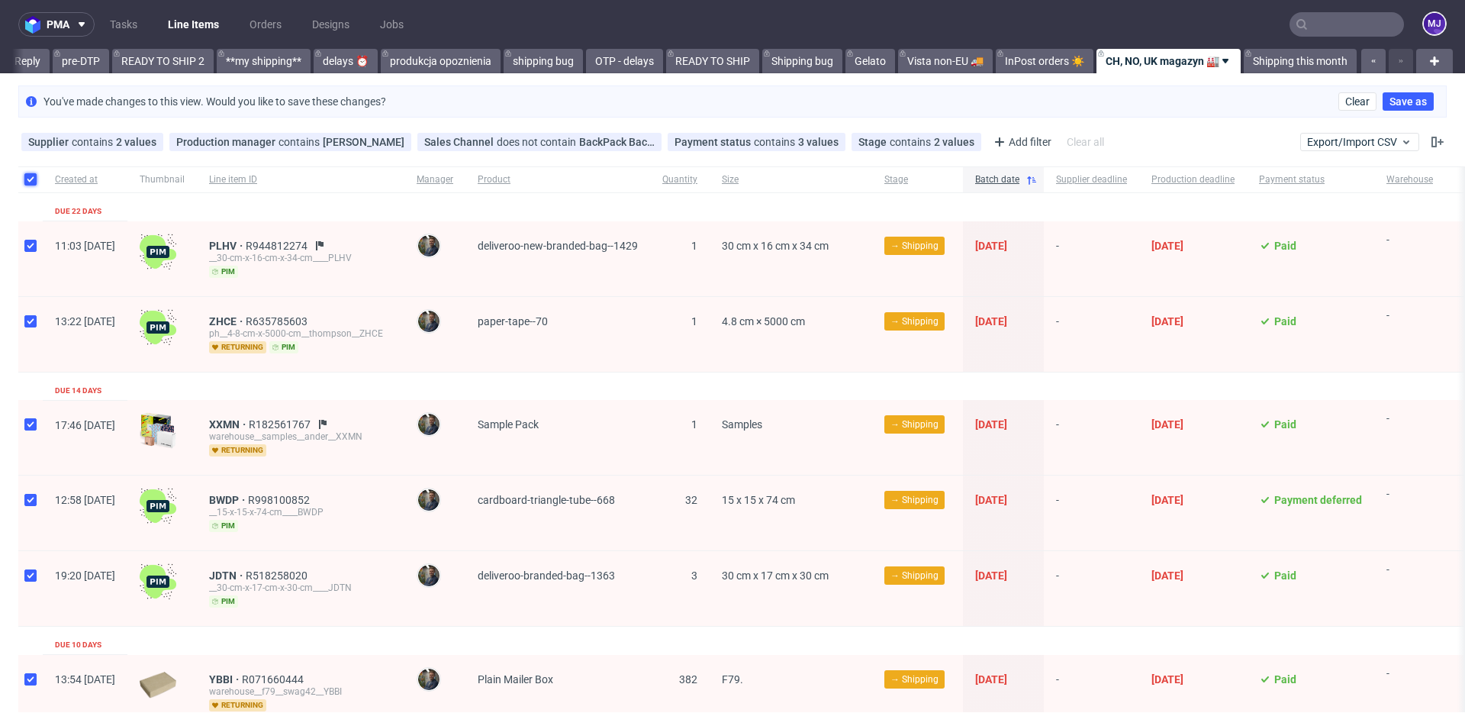
checkbox input "true"
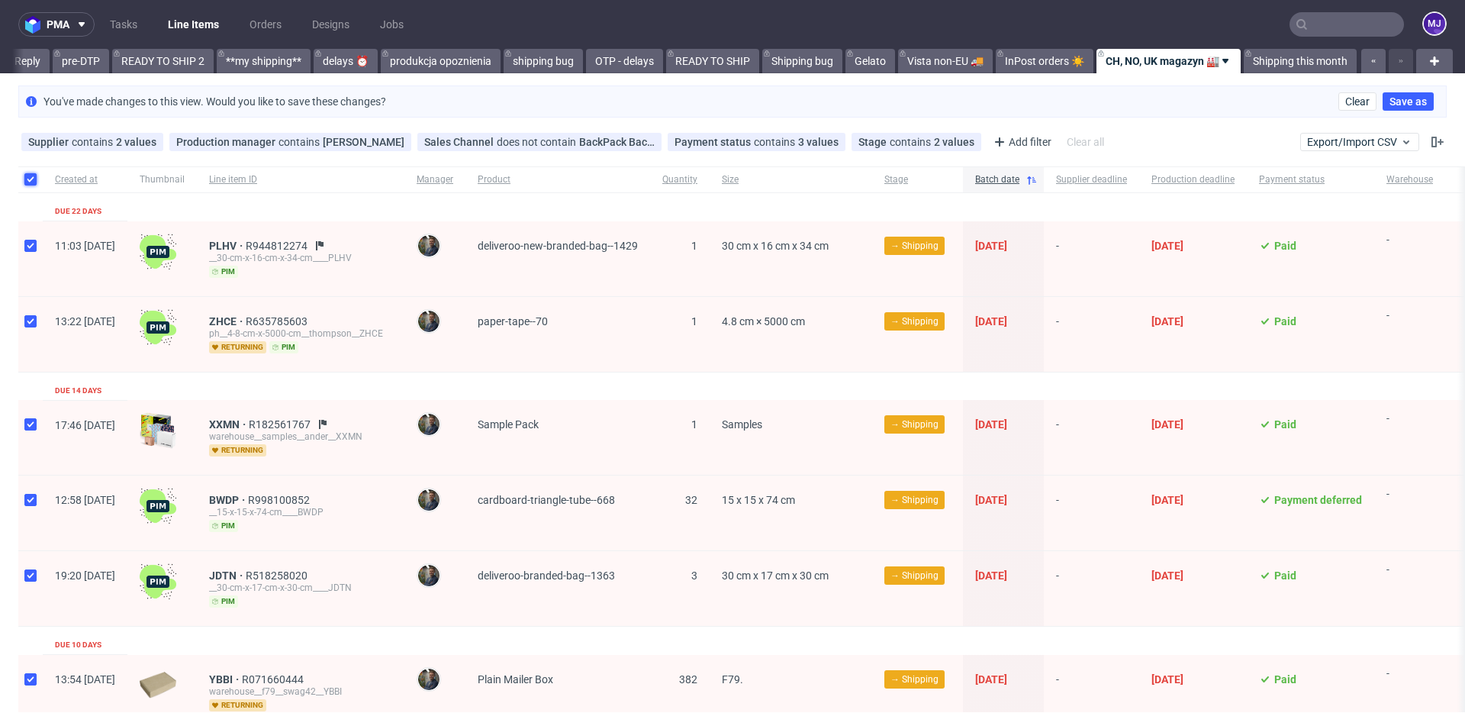
checkbox input "true"
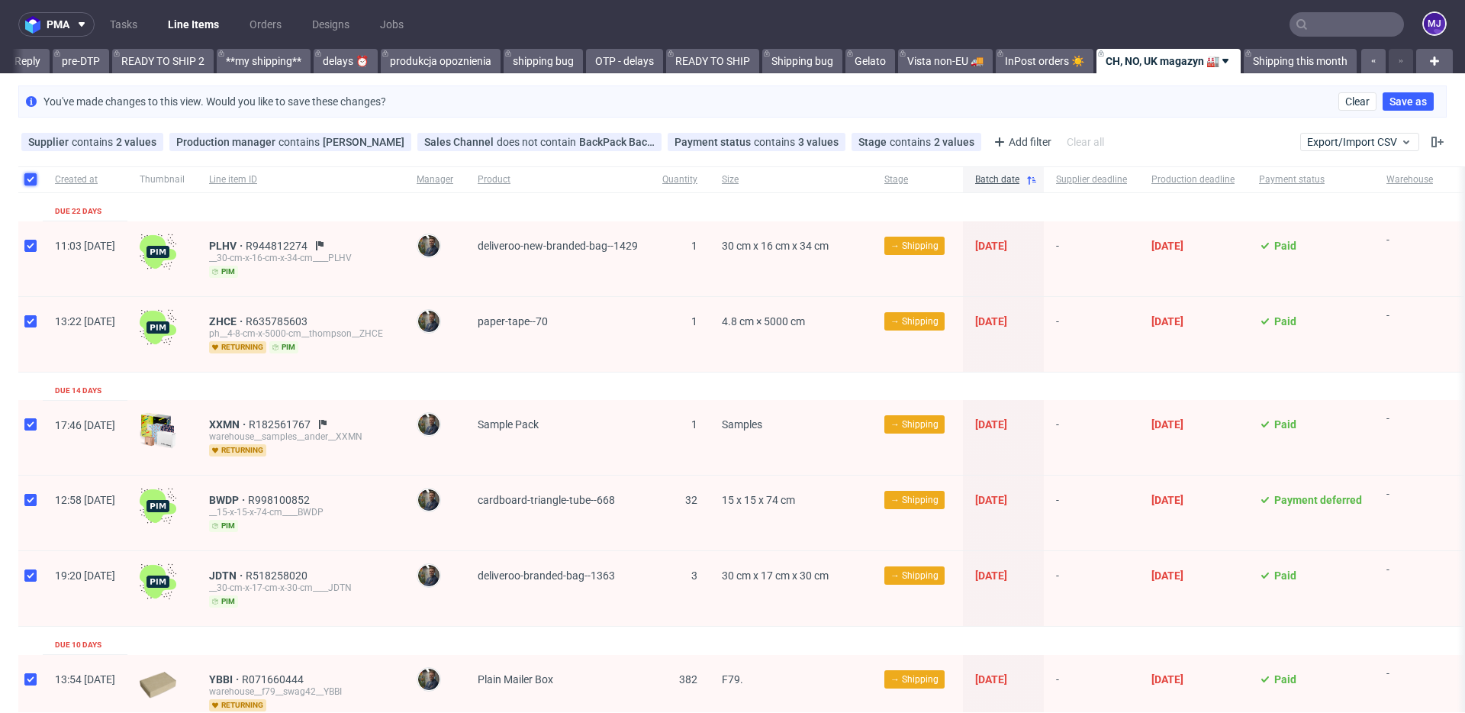
checkbox input "true"
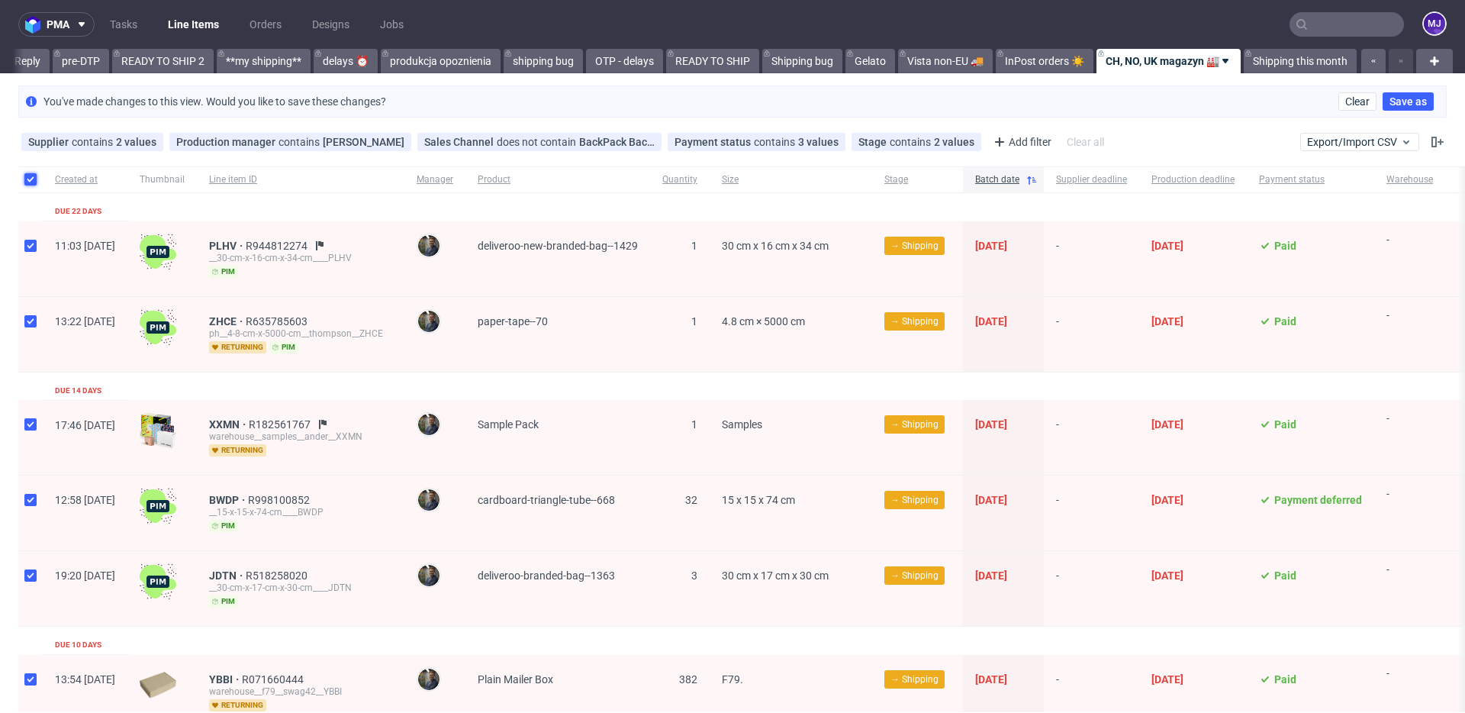
checkbox input "true"
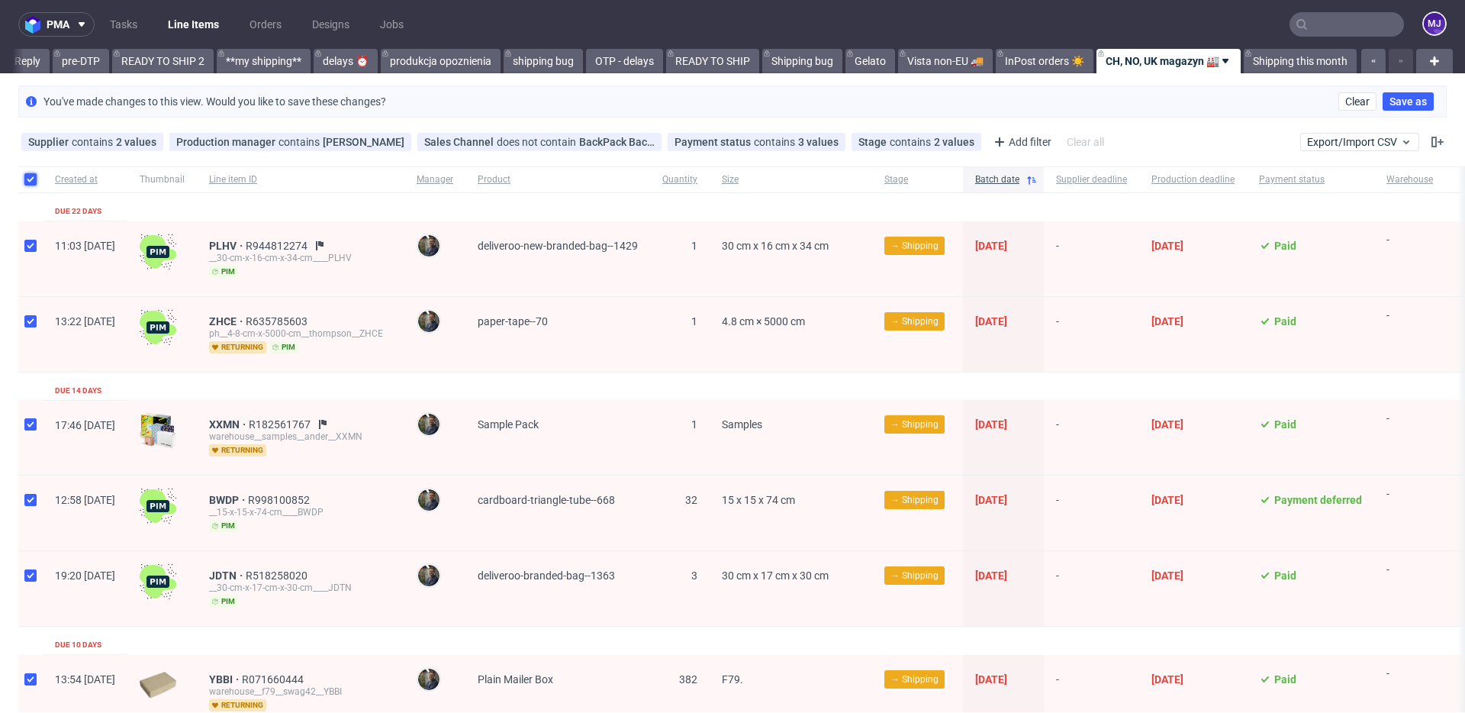
checkbox input "true"
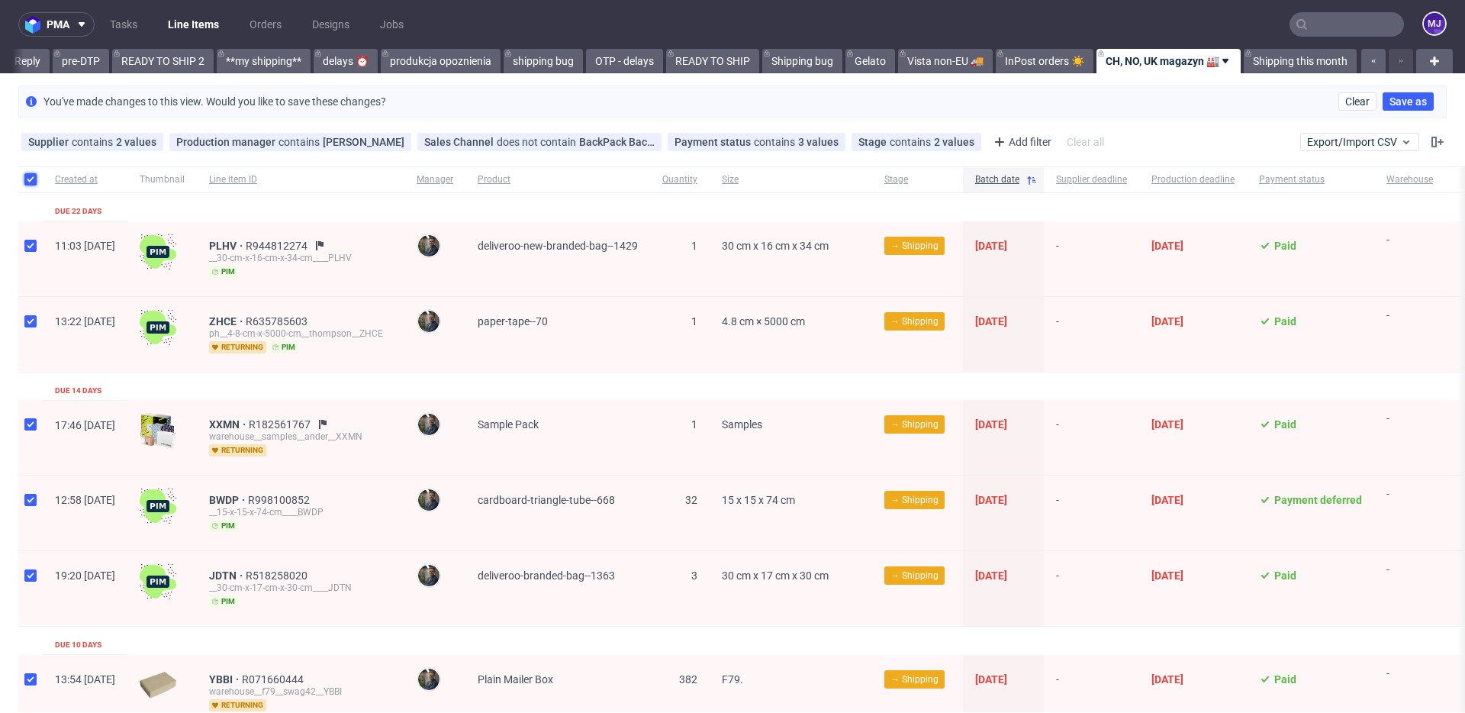
checkbox input "true"
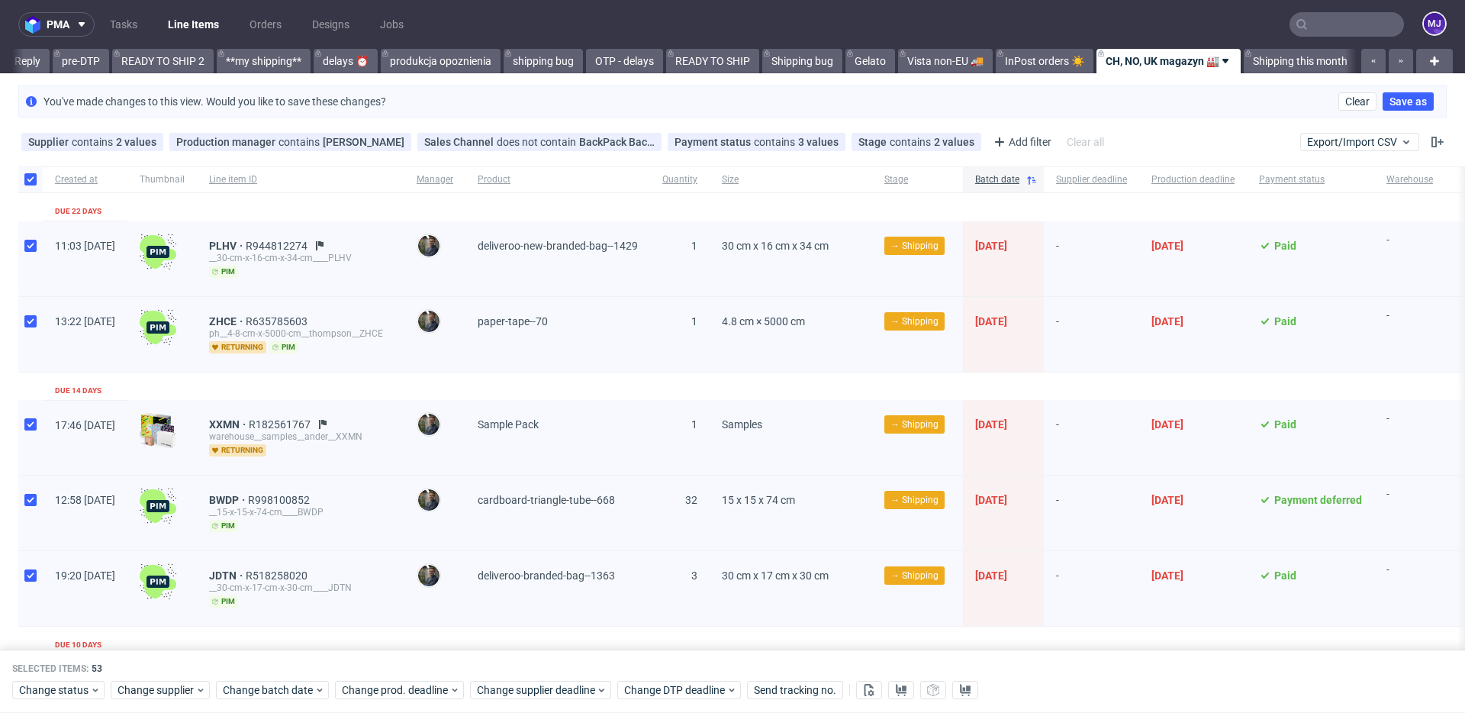
scroll to position [0, 2563]
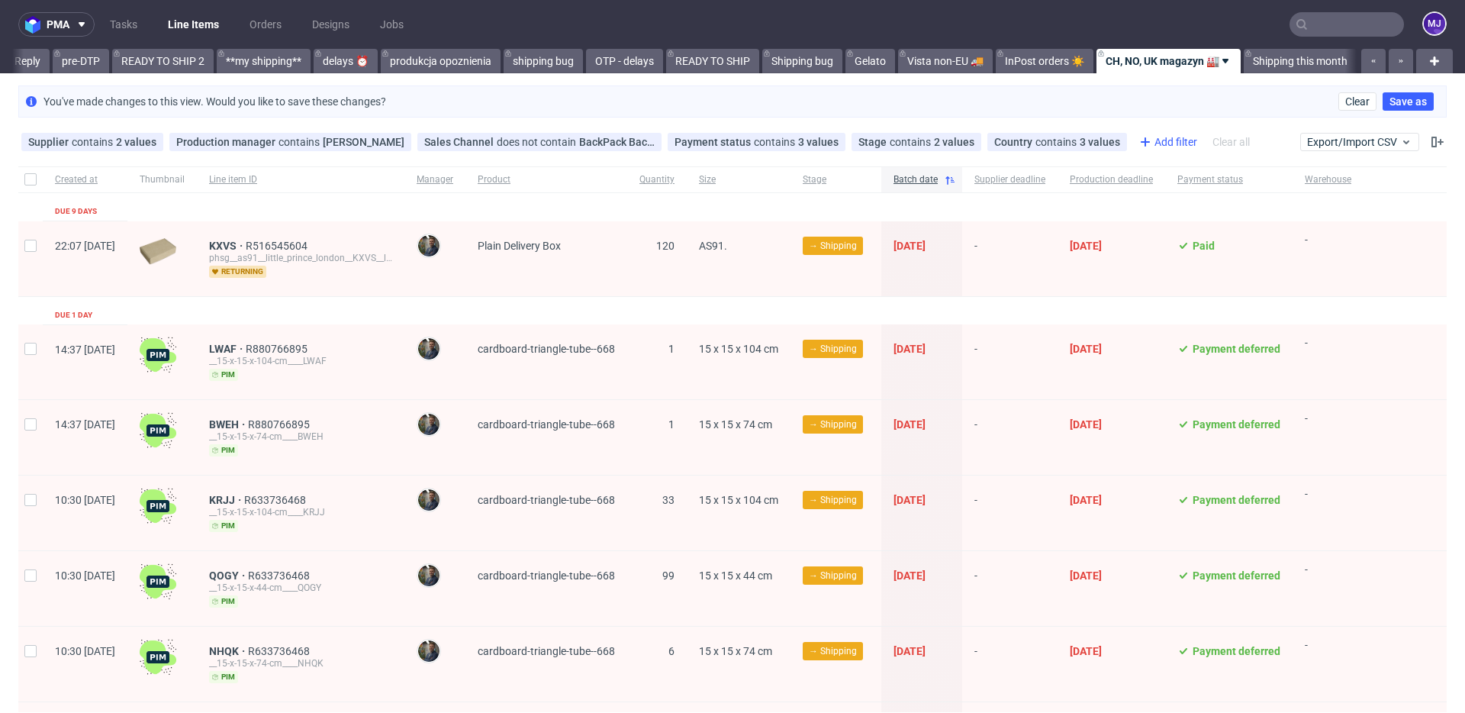
scroll to position [0, 2575]
click at [1111, 142] on use at bounding box center [1114, 142] width 6 height 6
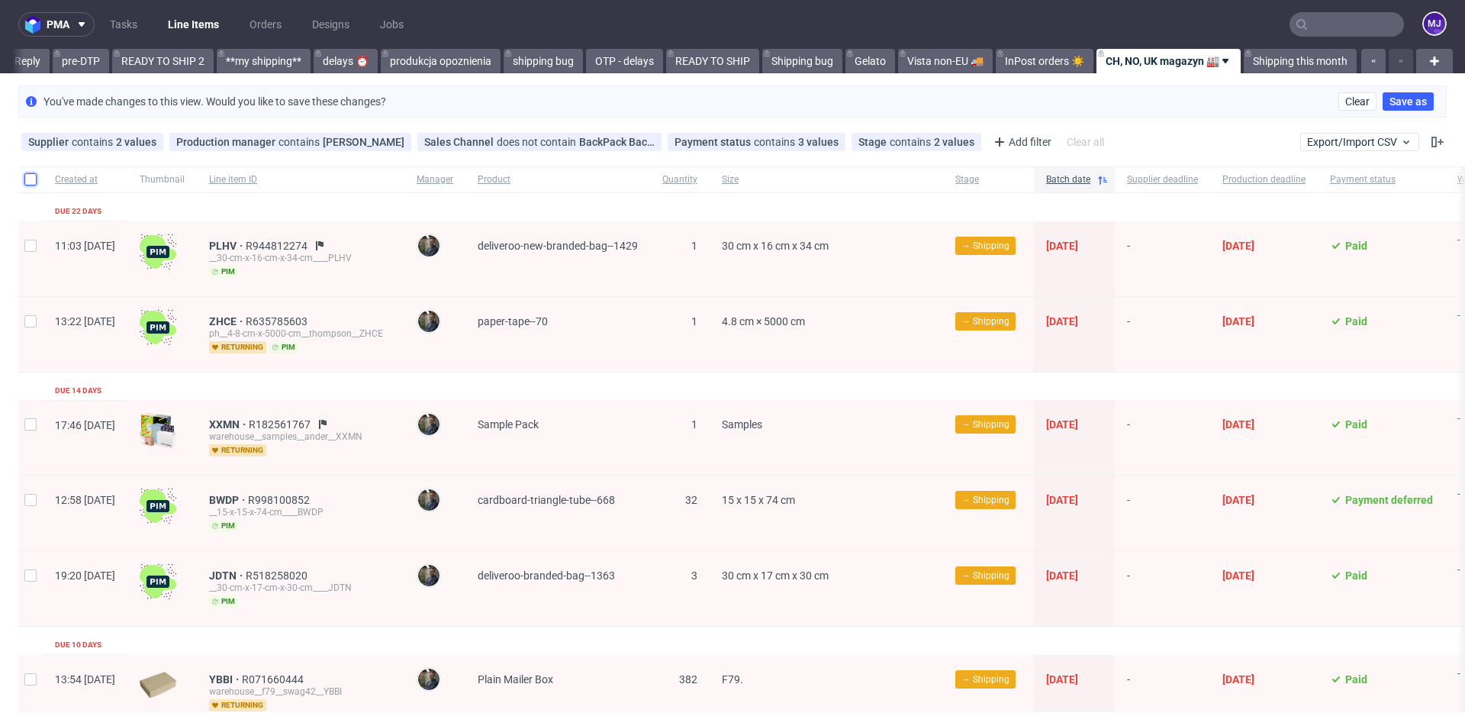
click at [31, 177] on input "checkbox" at bounding box center [30, 179] width 12 height 12
checkbox input "true"
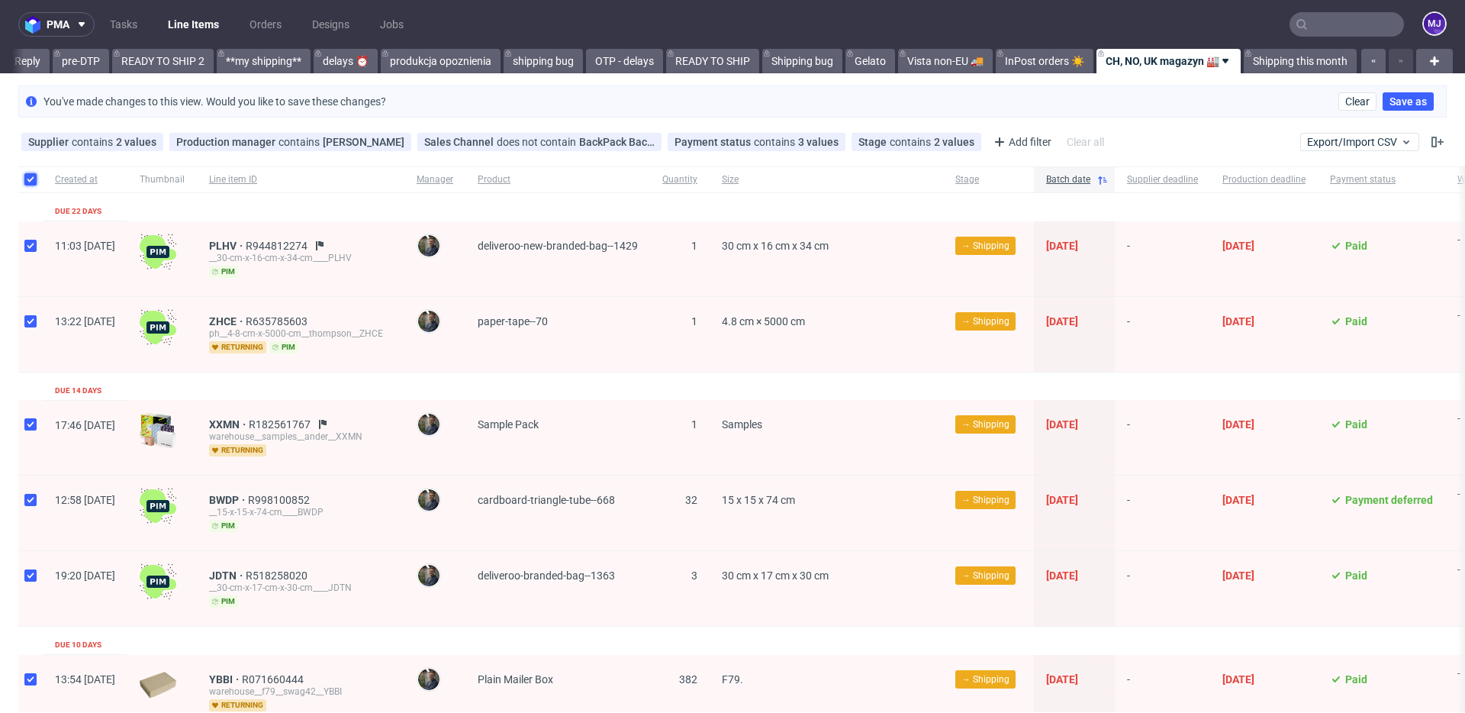
checkbox input "true"
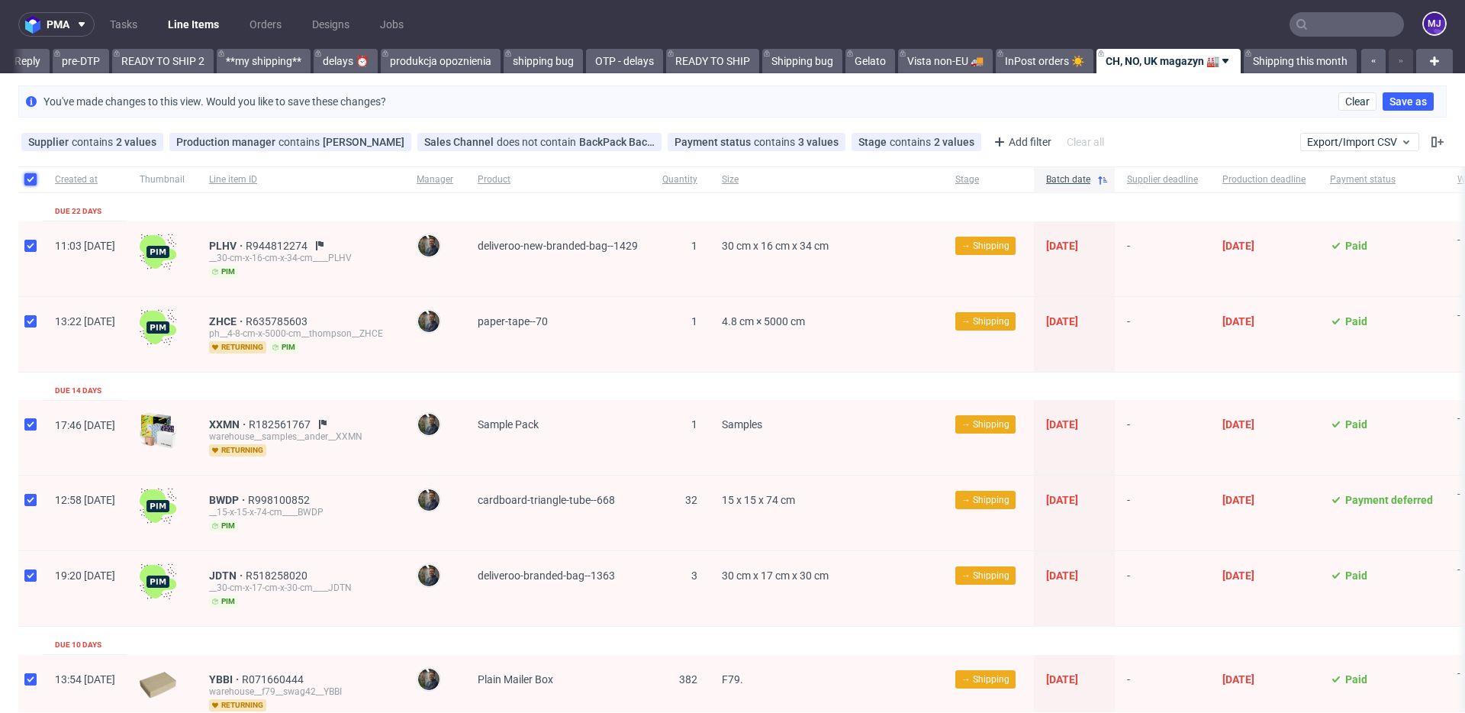
checkbox input "true"
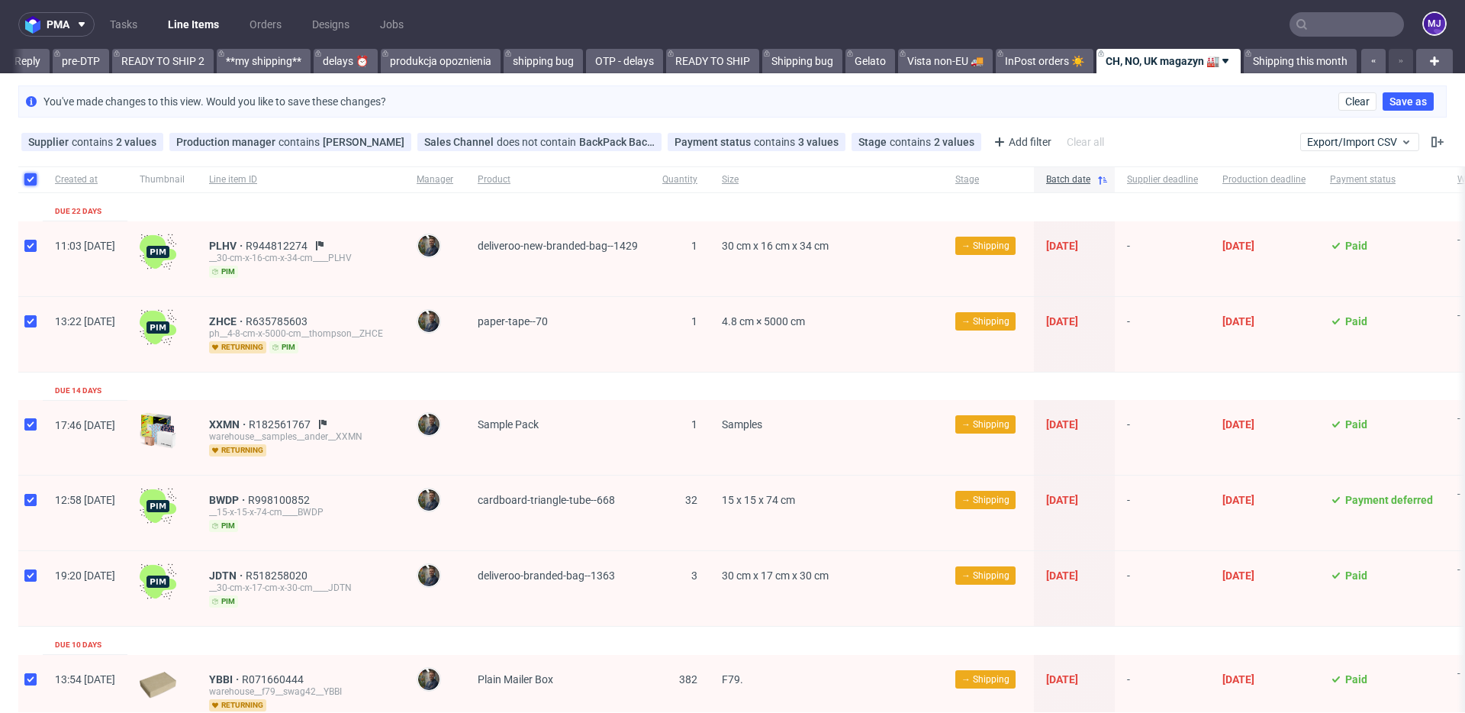
checkbox input "true"
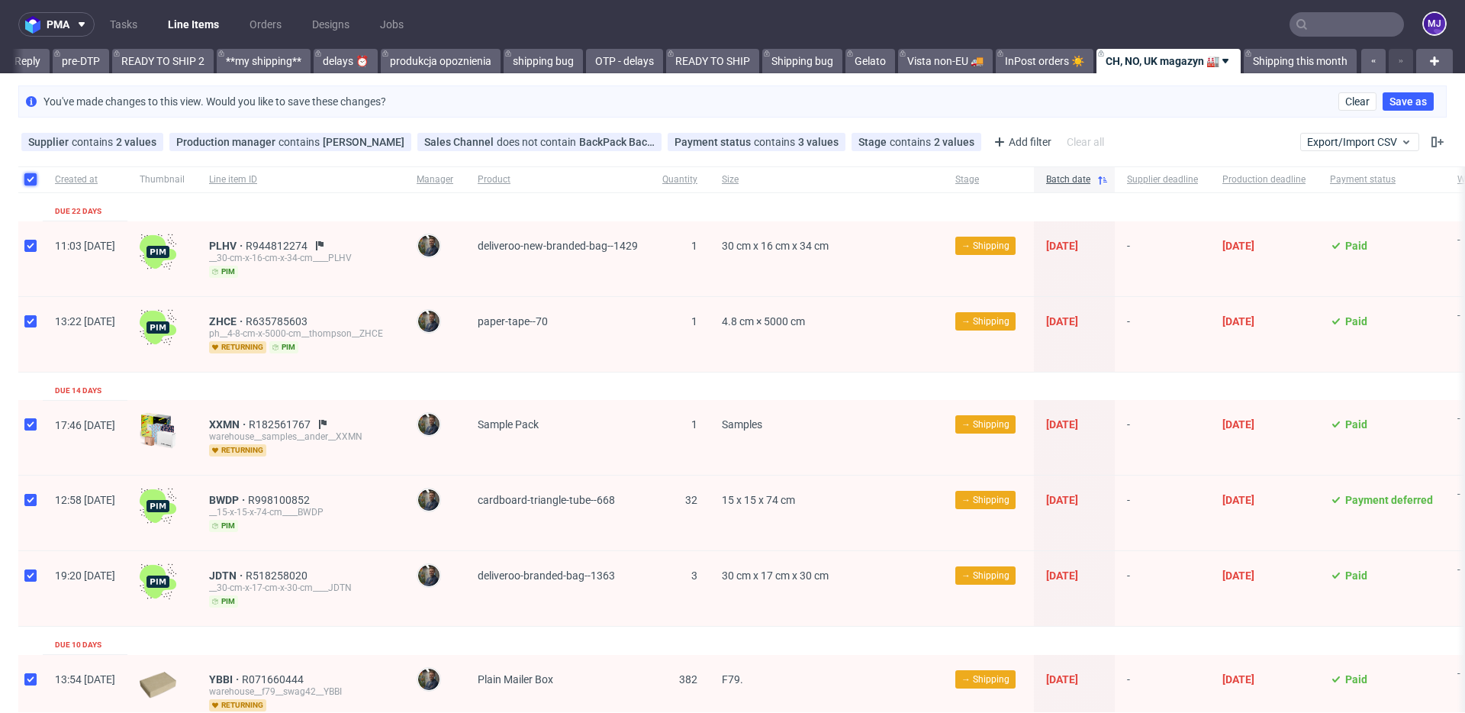
checkbox input "true"
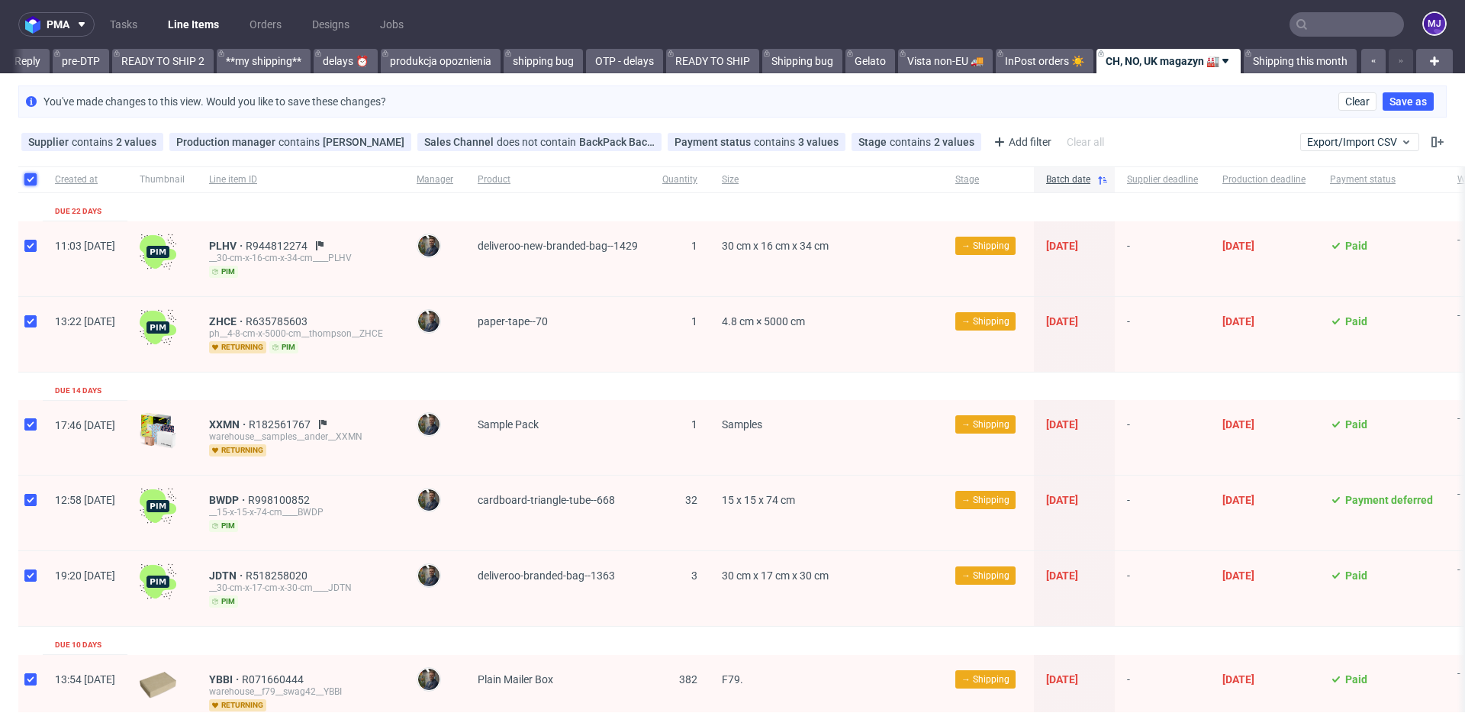
checkbox input "true"
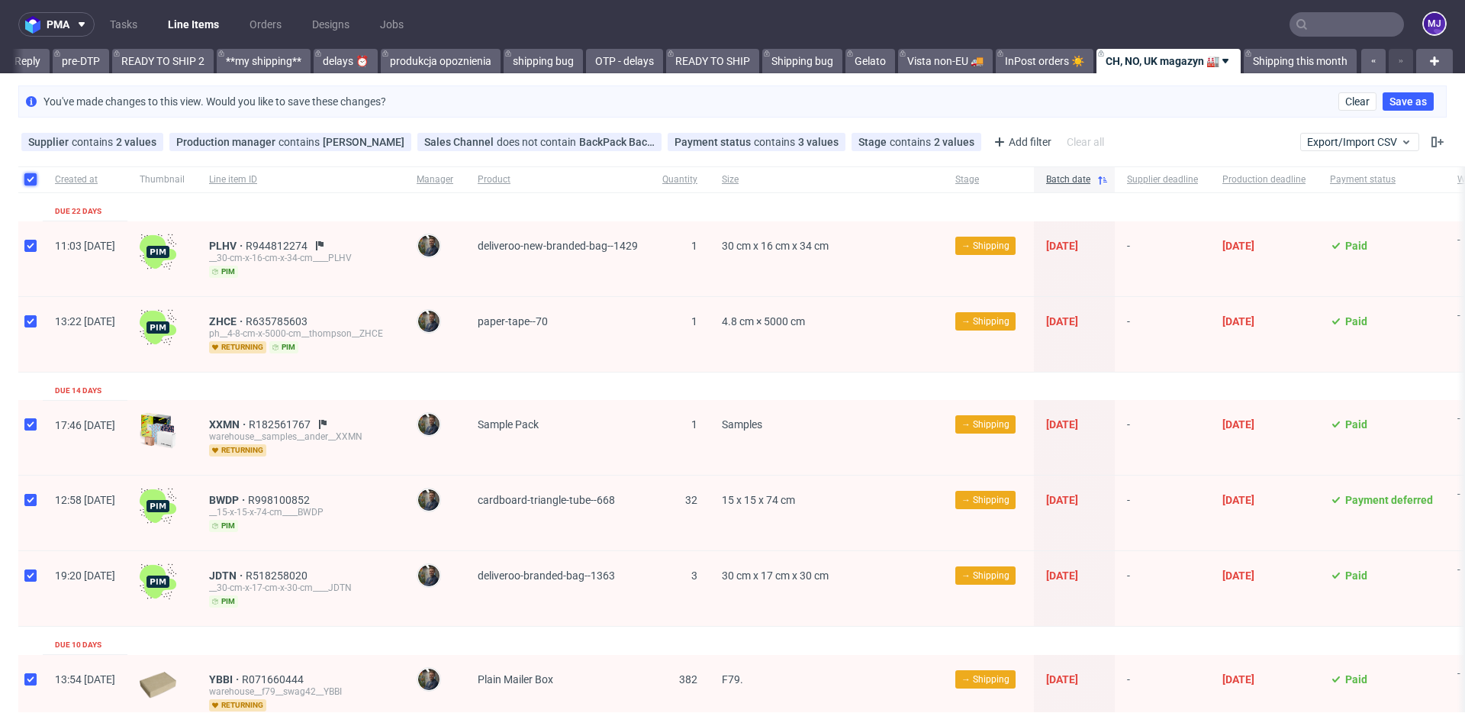
checkbox input "true"
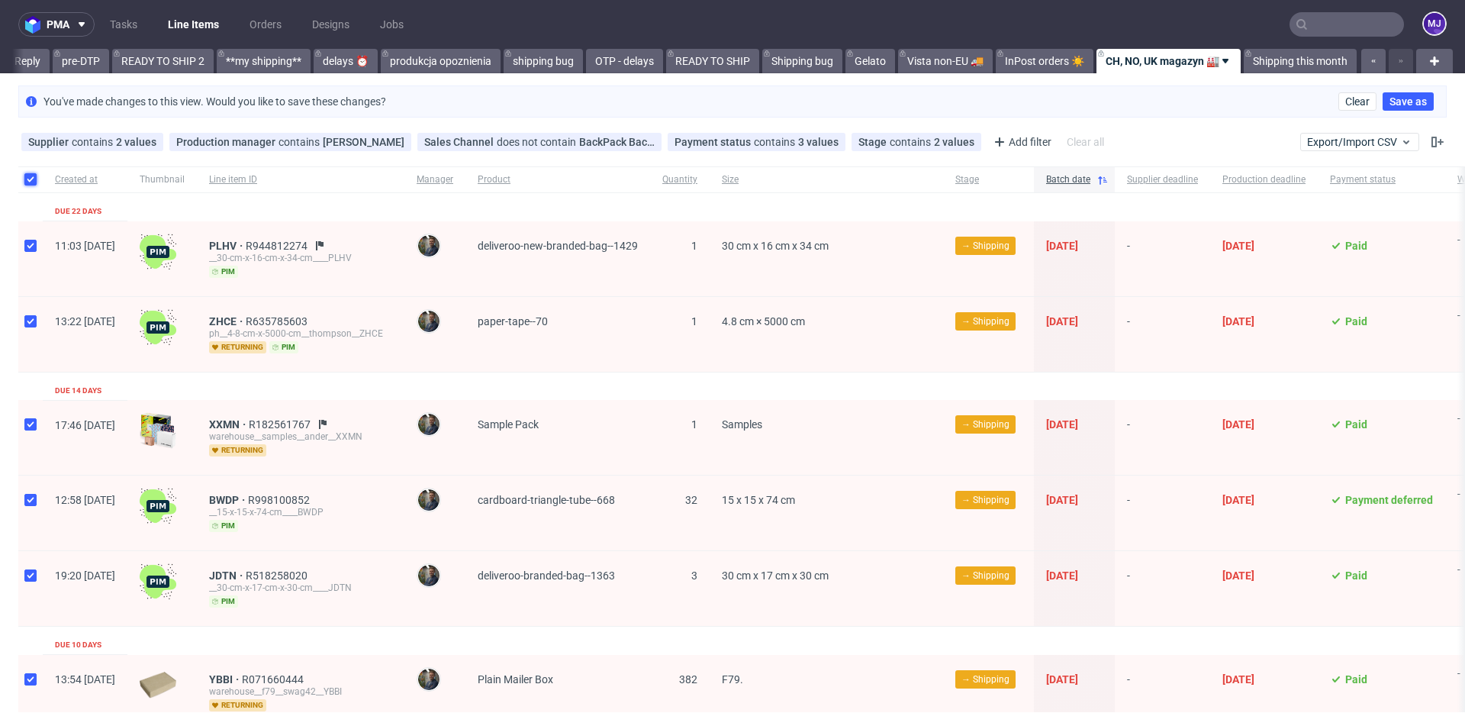
checkbox input "true"
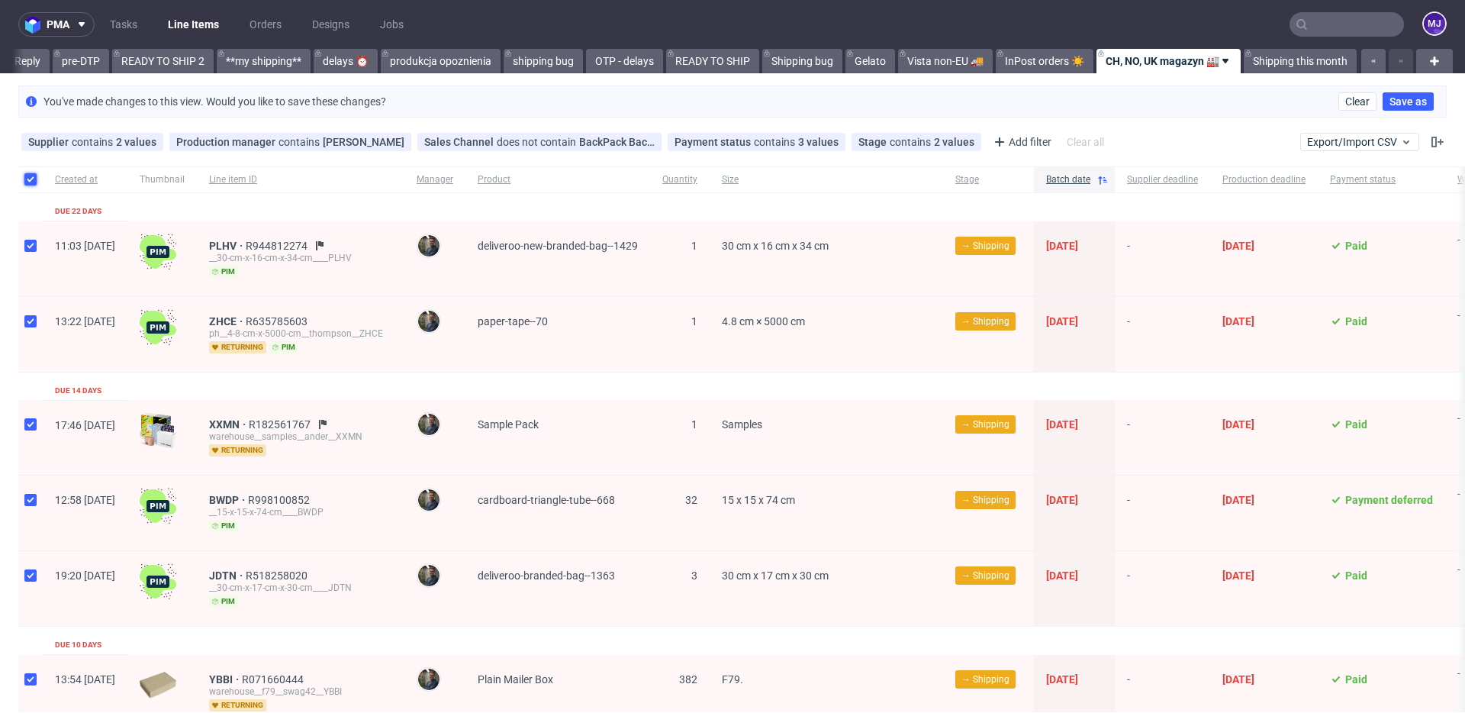
checkbox input "true"
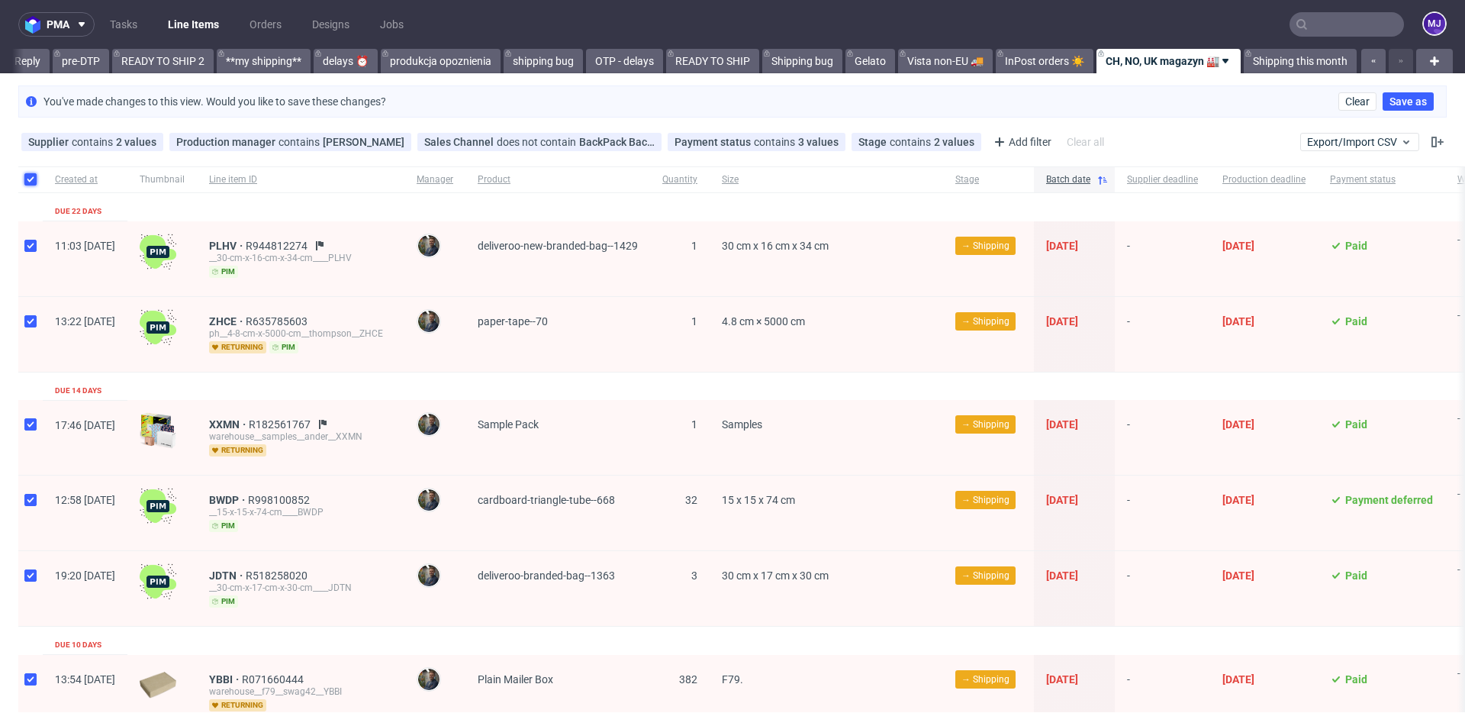
checkbox input "true"
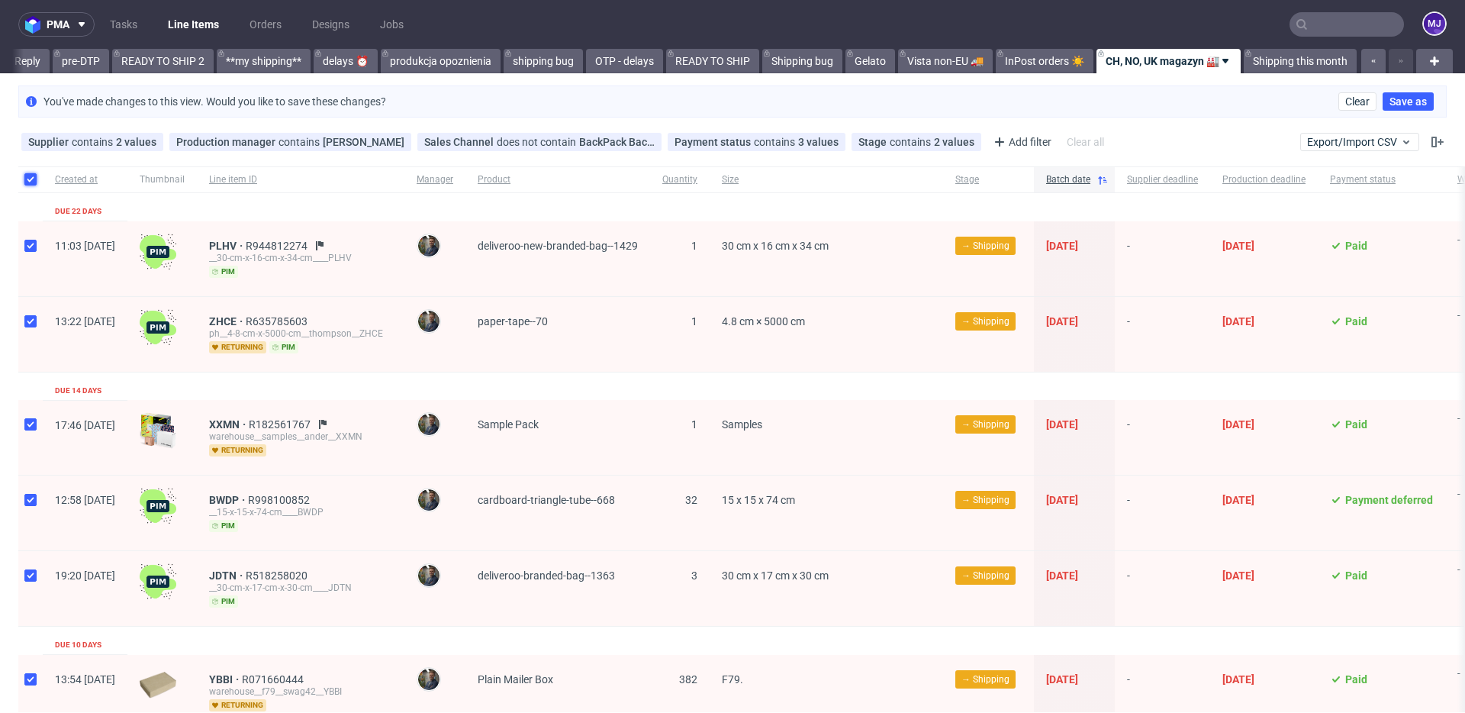
checkbox input "true"
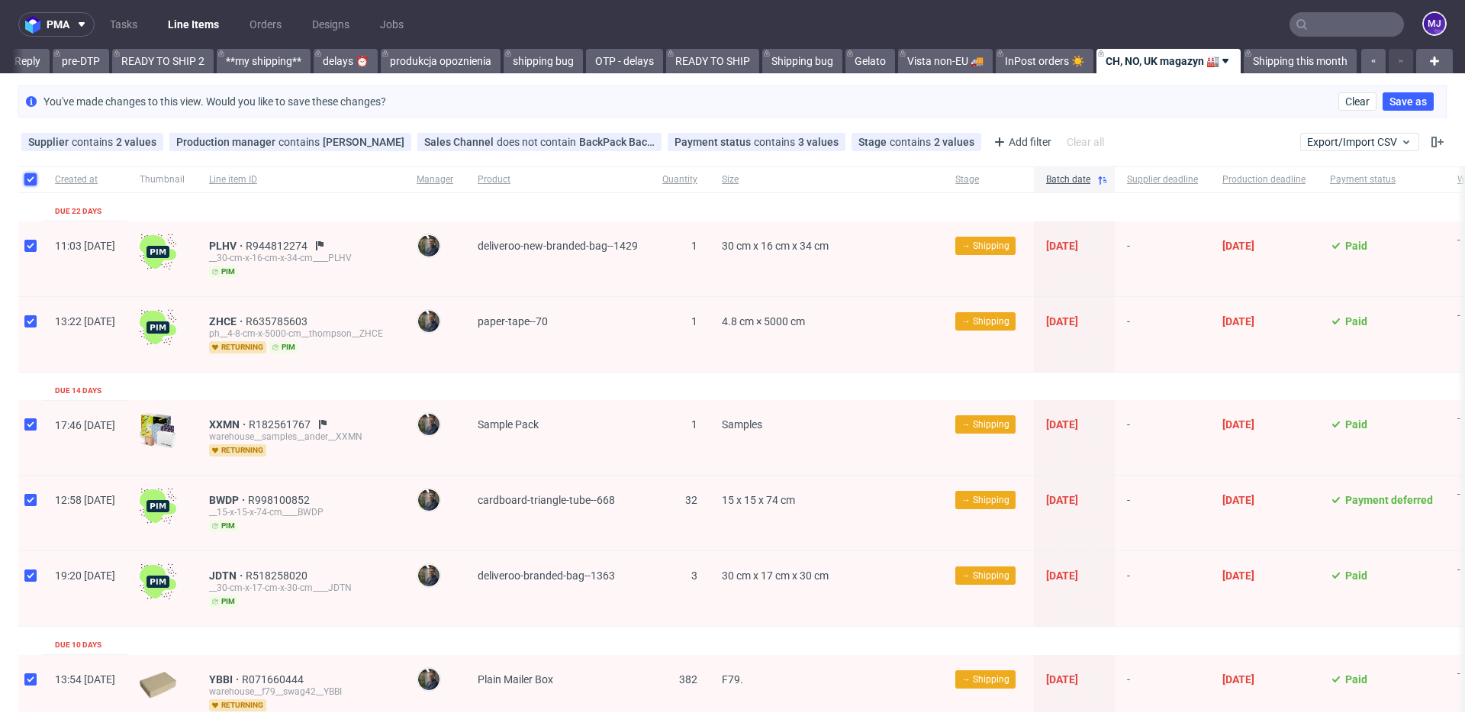
checkbox input "true"
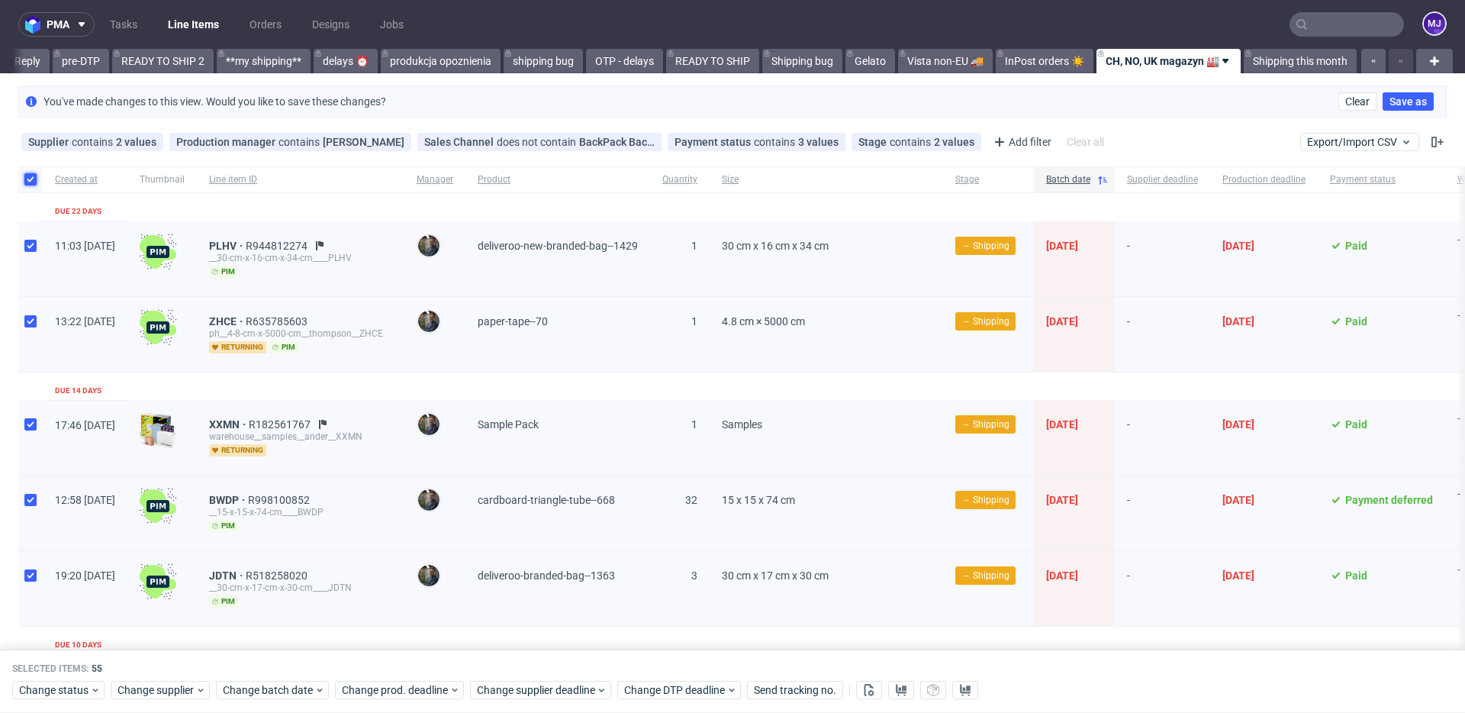
click at [31, 177] on input "checkbox" at bounding box center [30, 179] width 12 height 12
checkbox input "false"
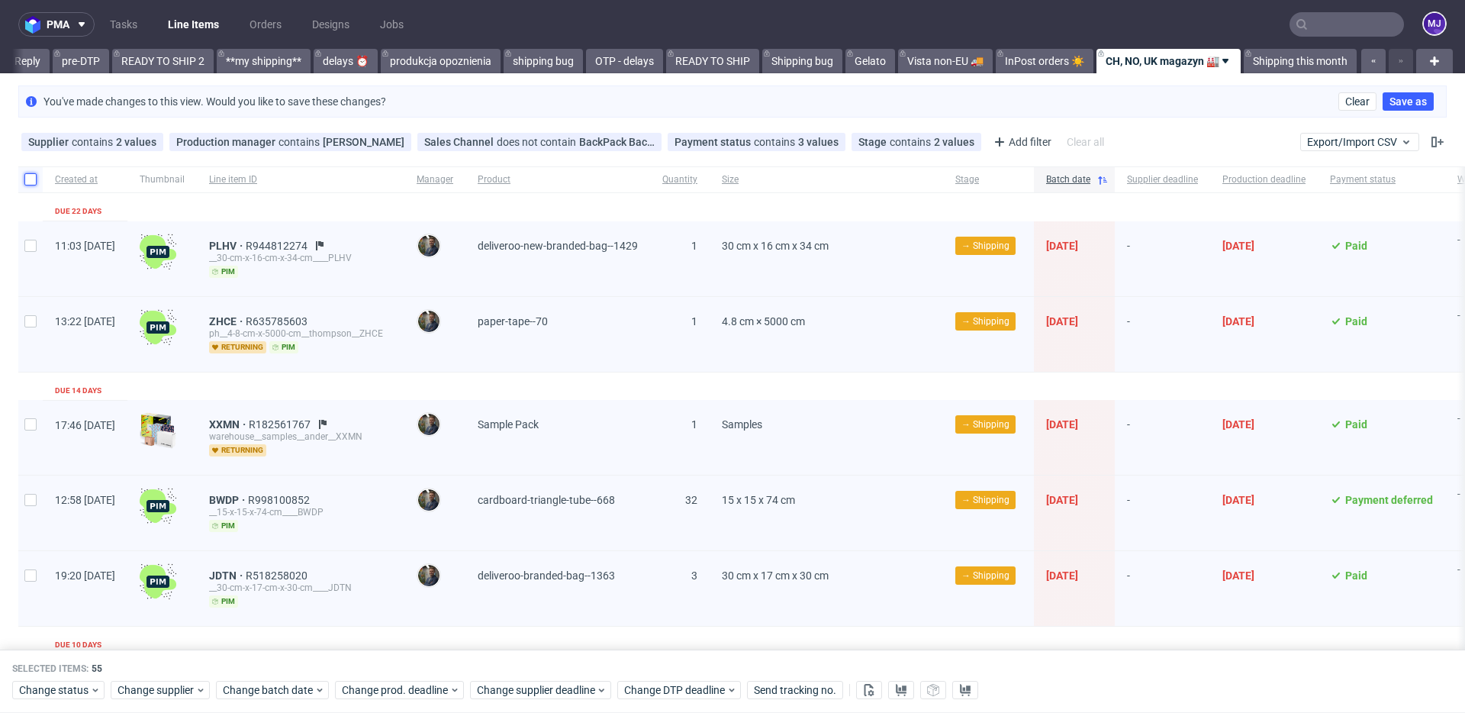
checkbox input "false"
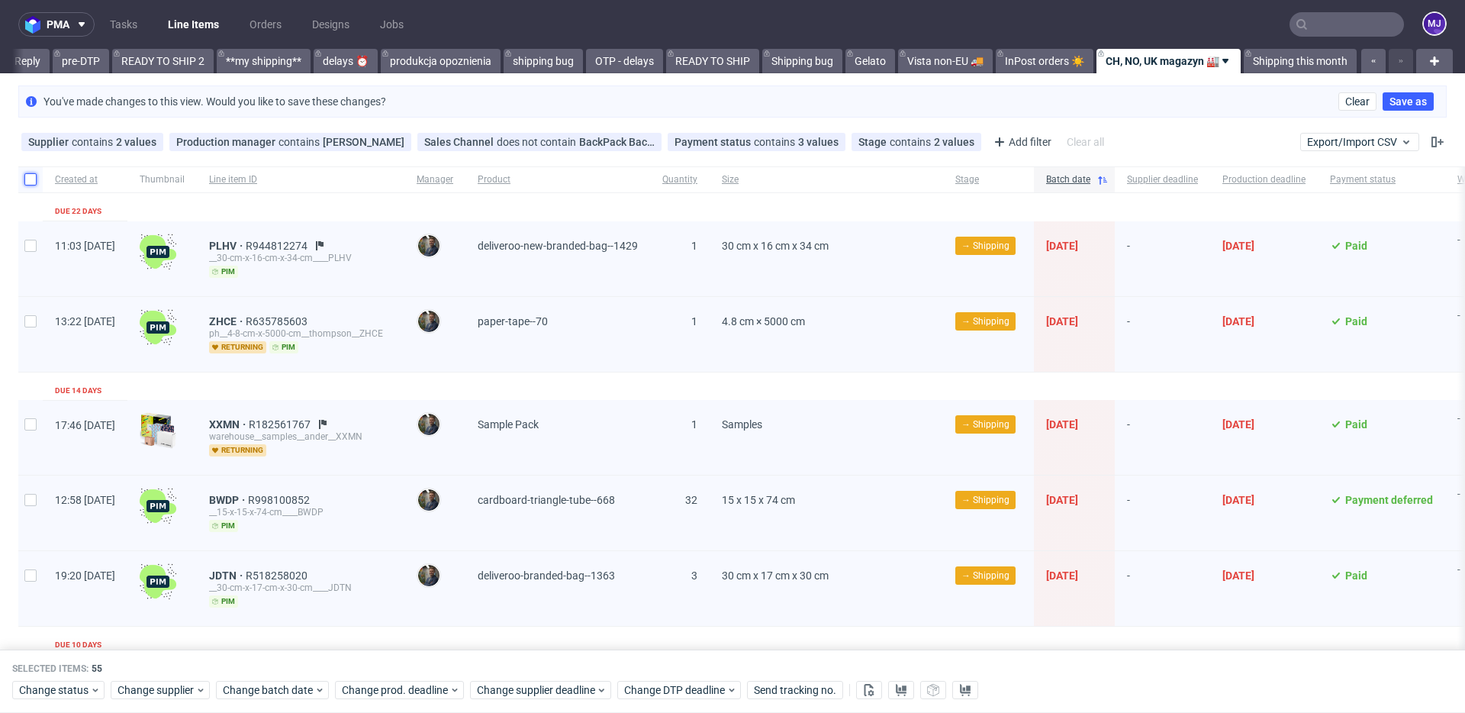
checkbox input "false"
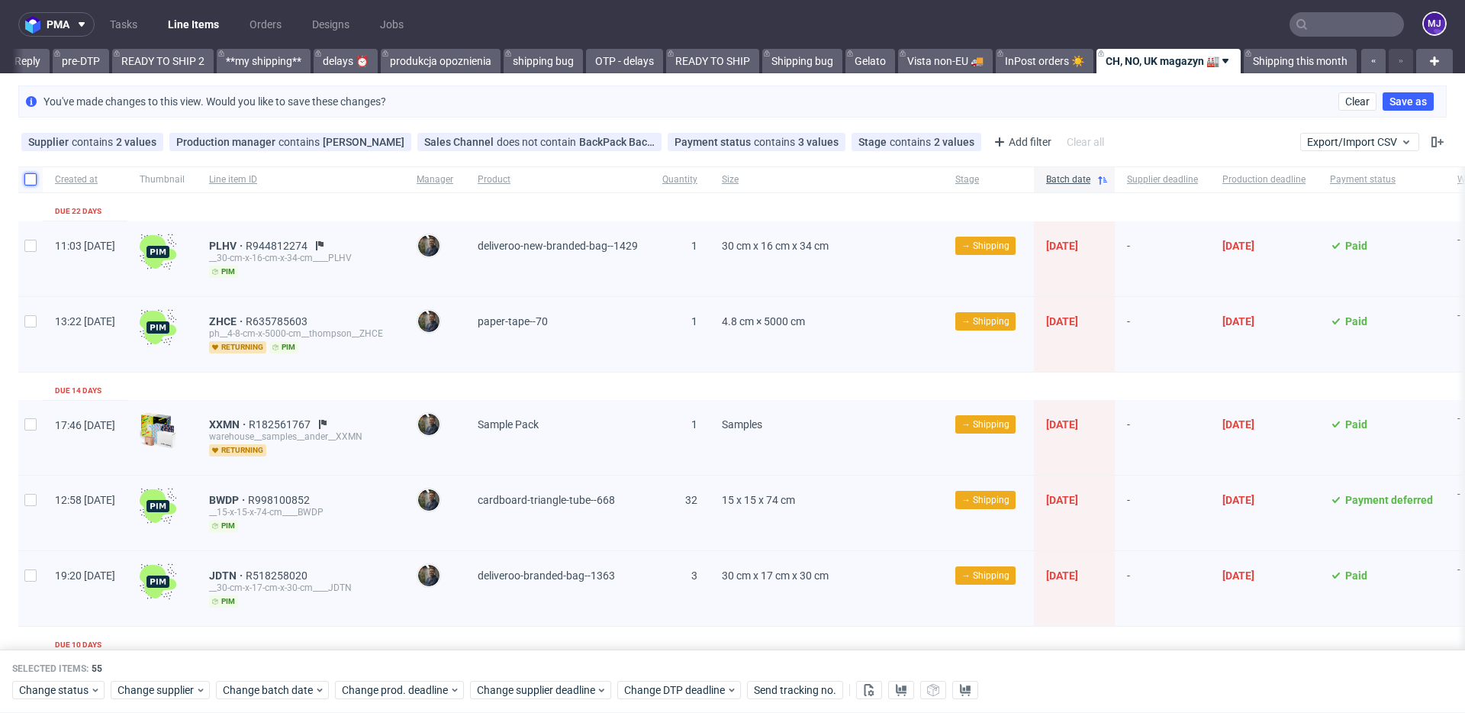
checkbox input "false"
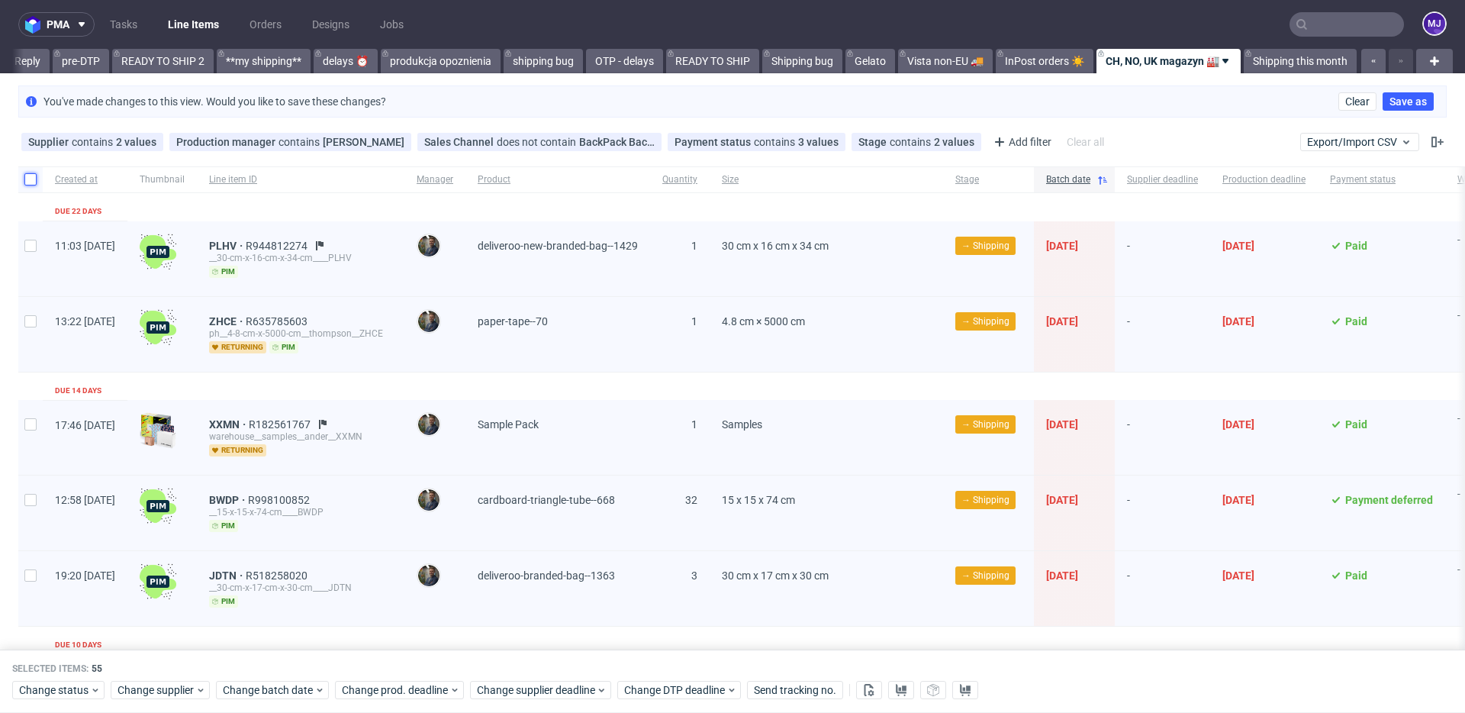
checkbox input "false"
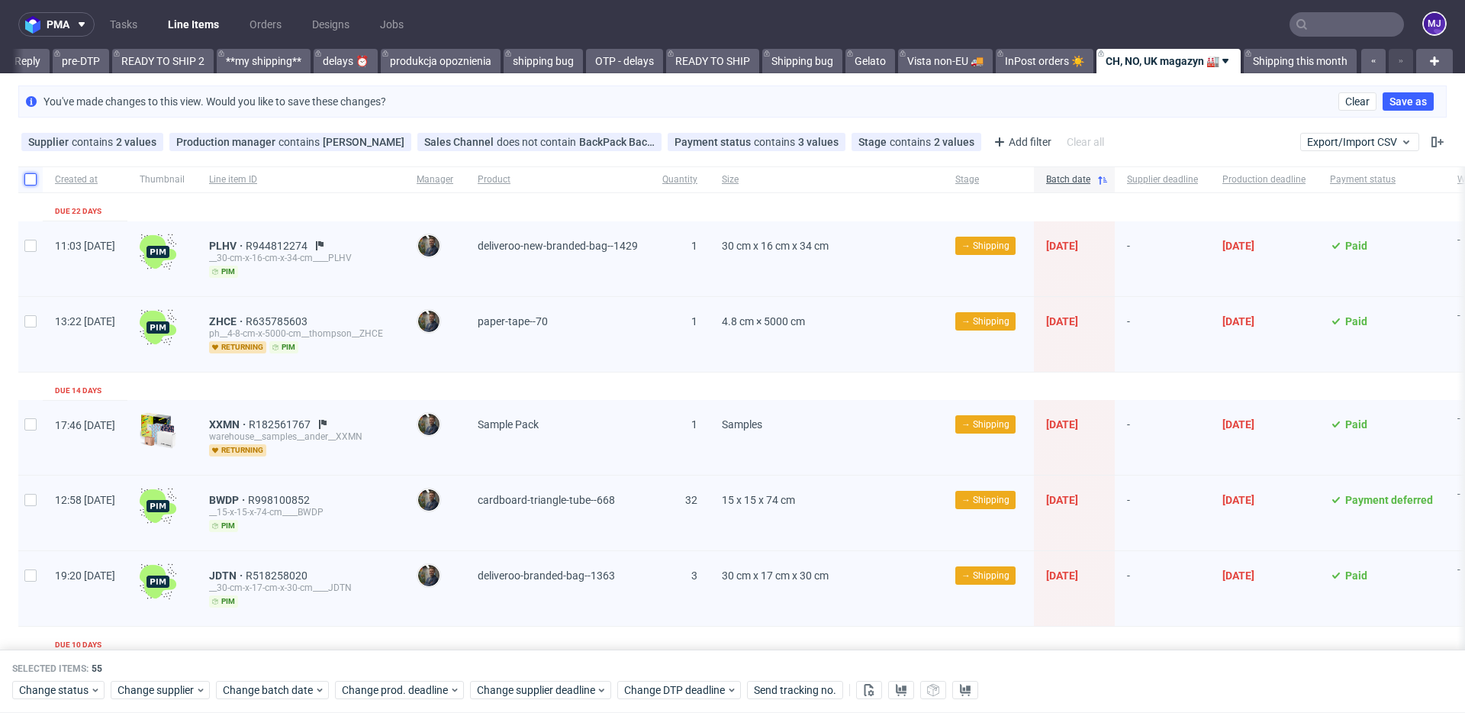
checkbox input "false"
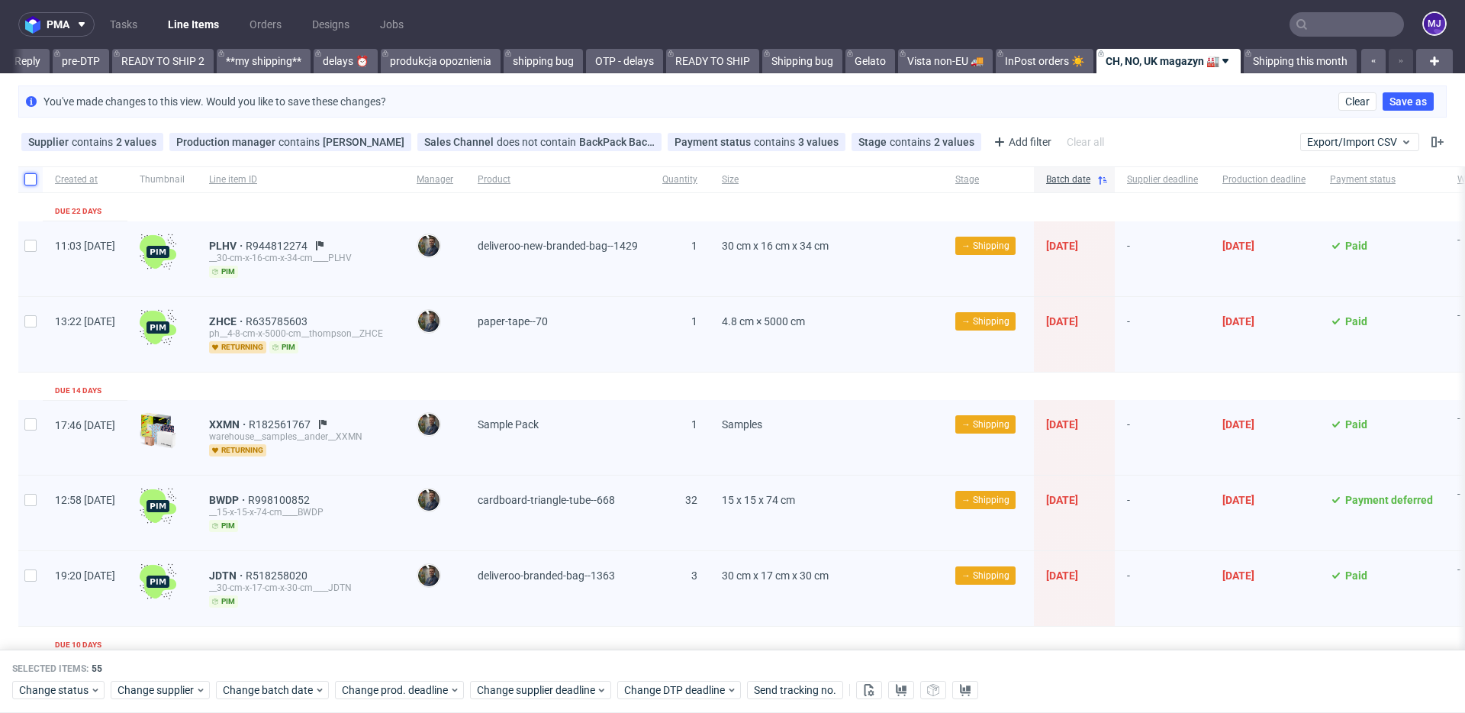
checkbox input "false"
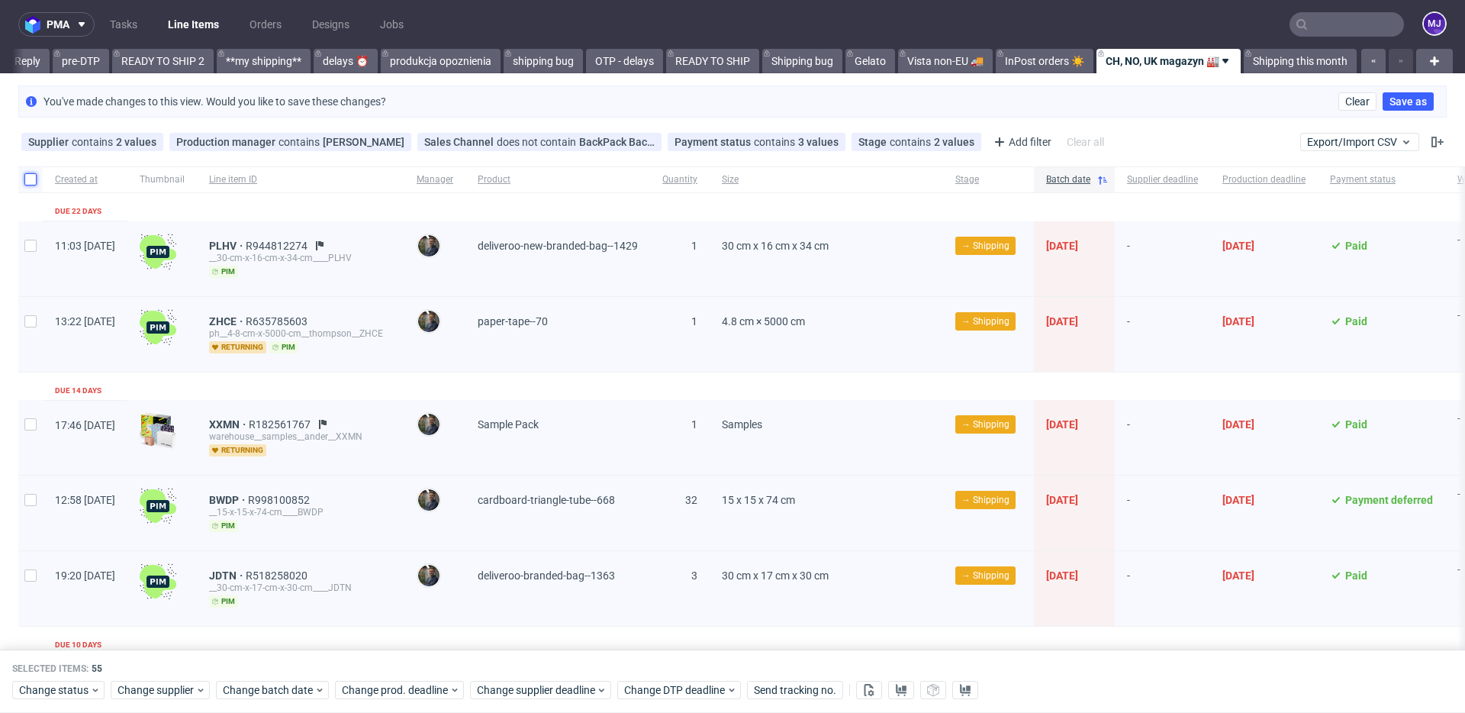
checkbox input "false"
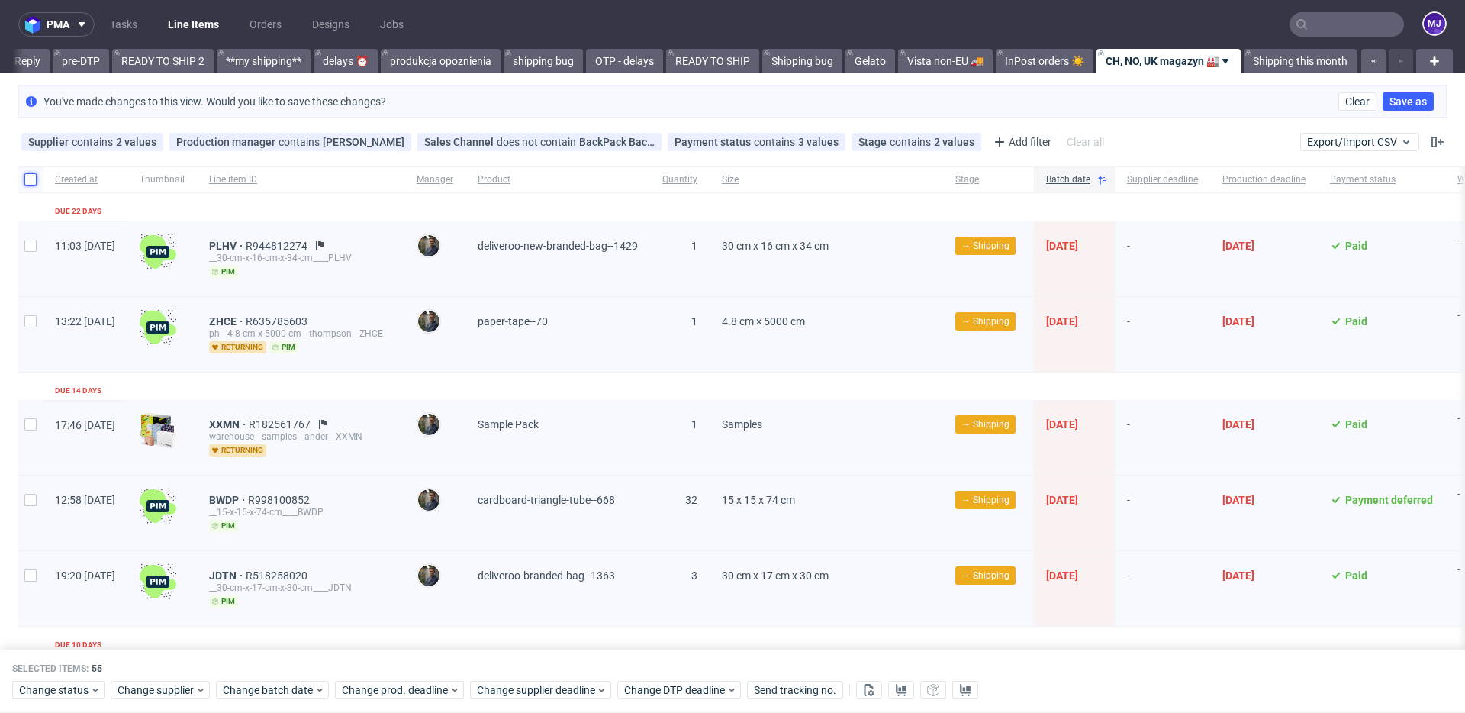
checkbox input "false"
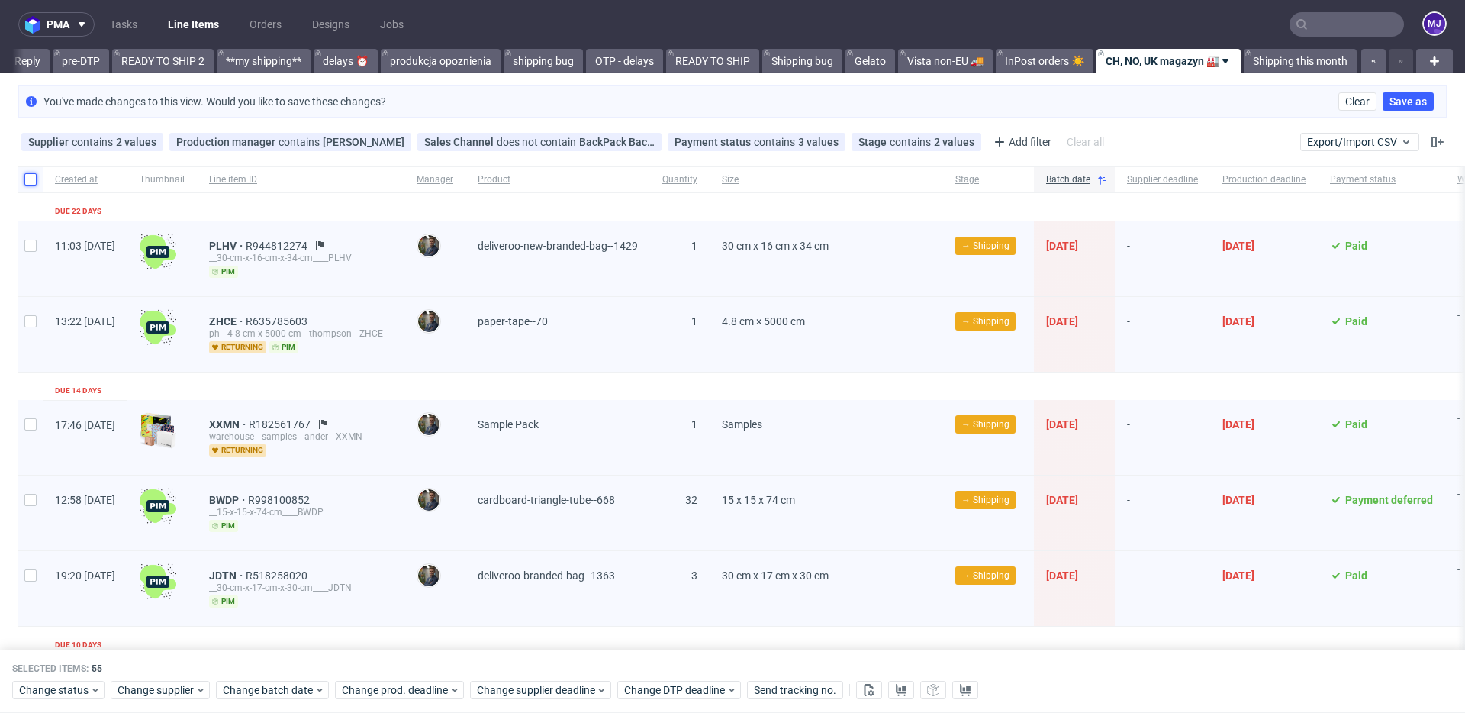
checkbox input "false"
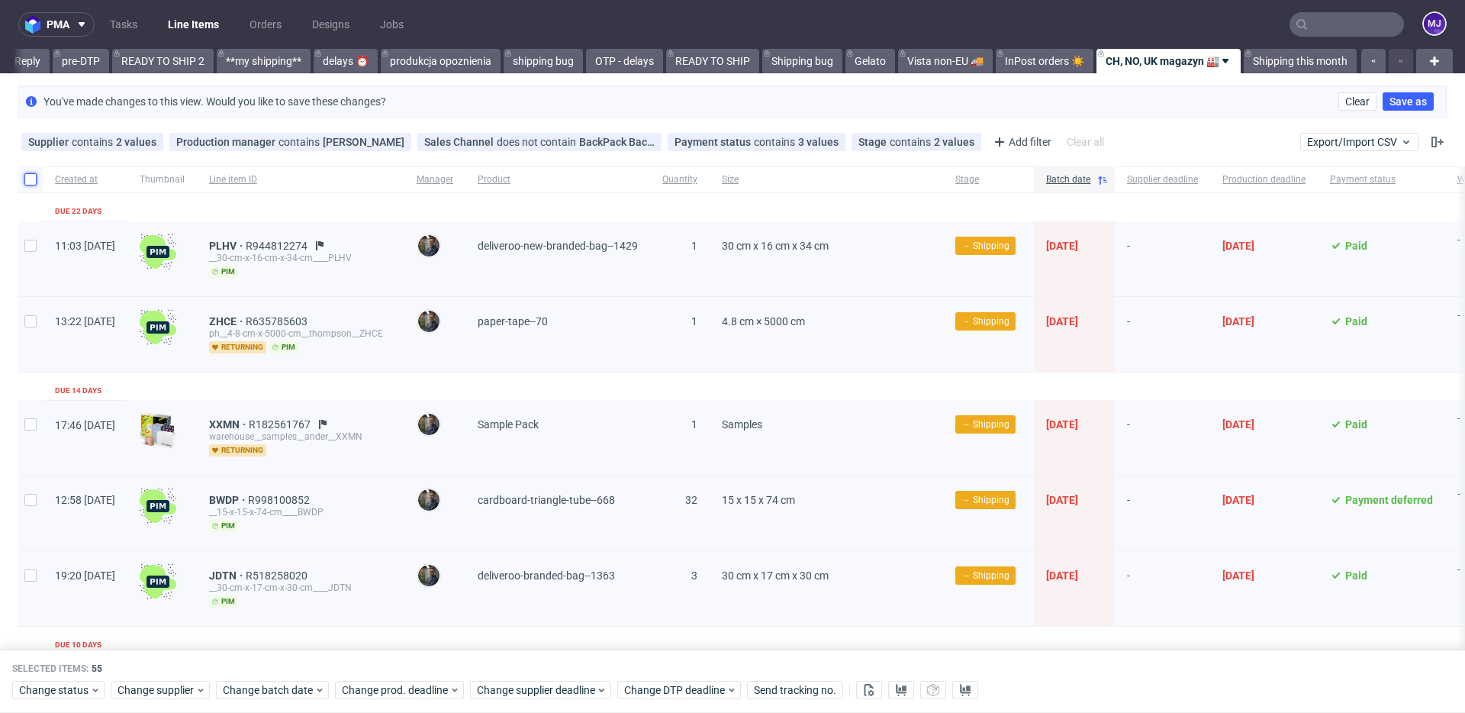
checkbox input "false"
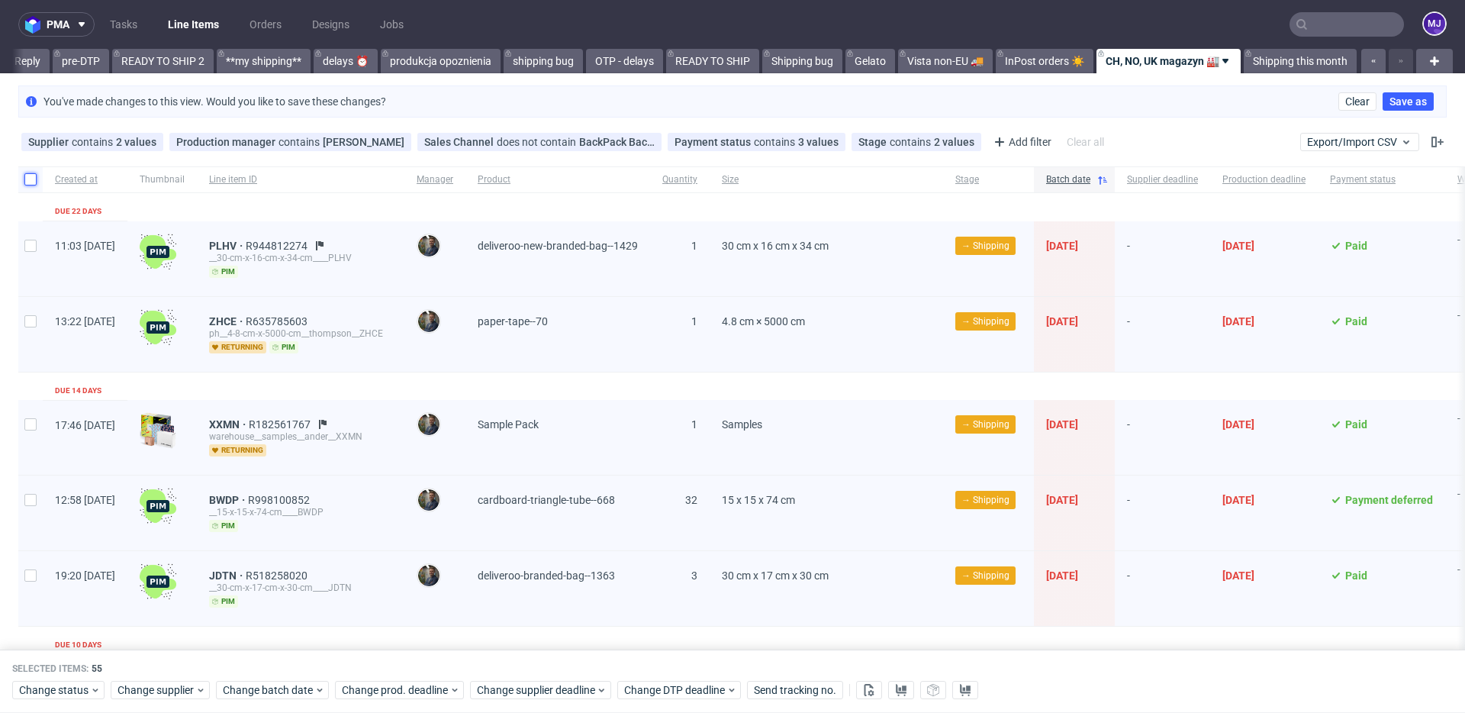
checkbox input "false"
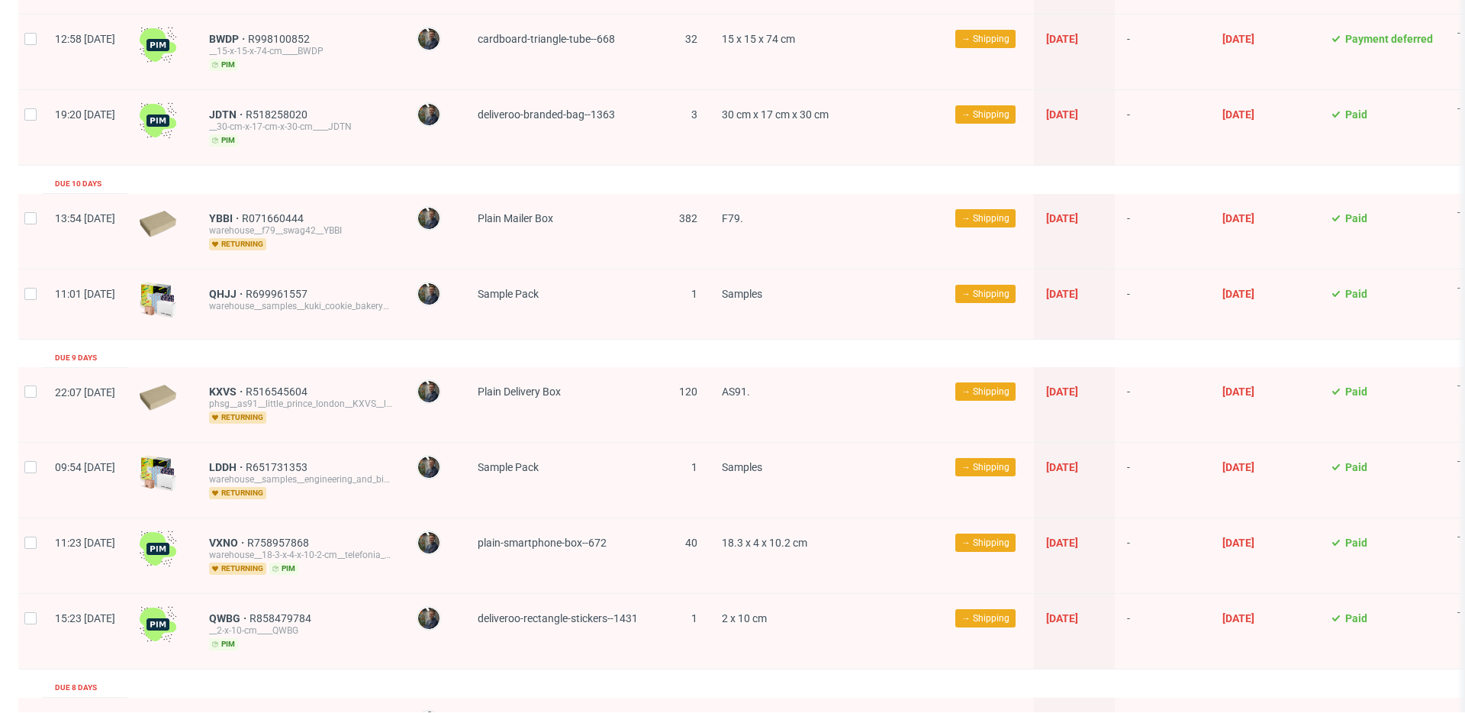
scroll to position [0, 0]
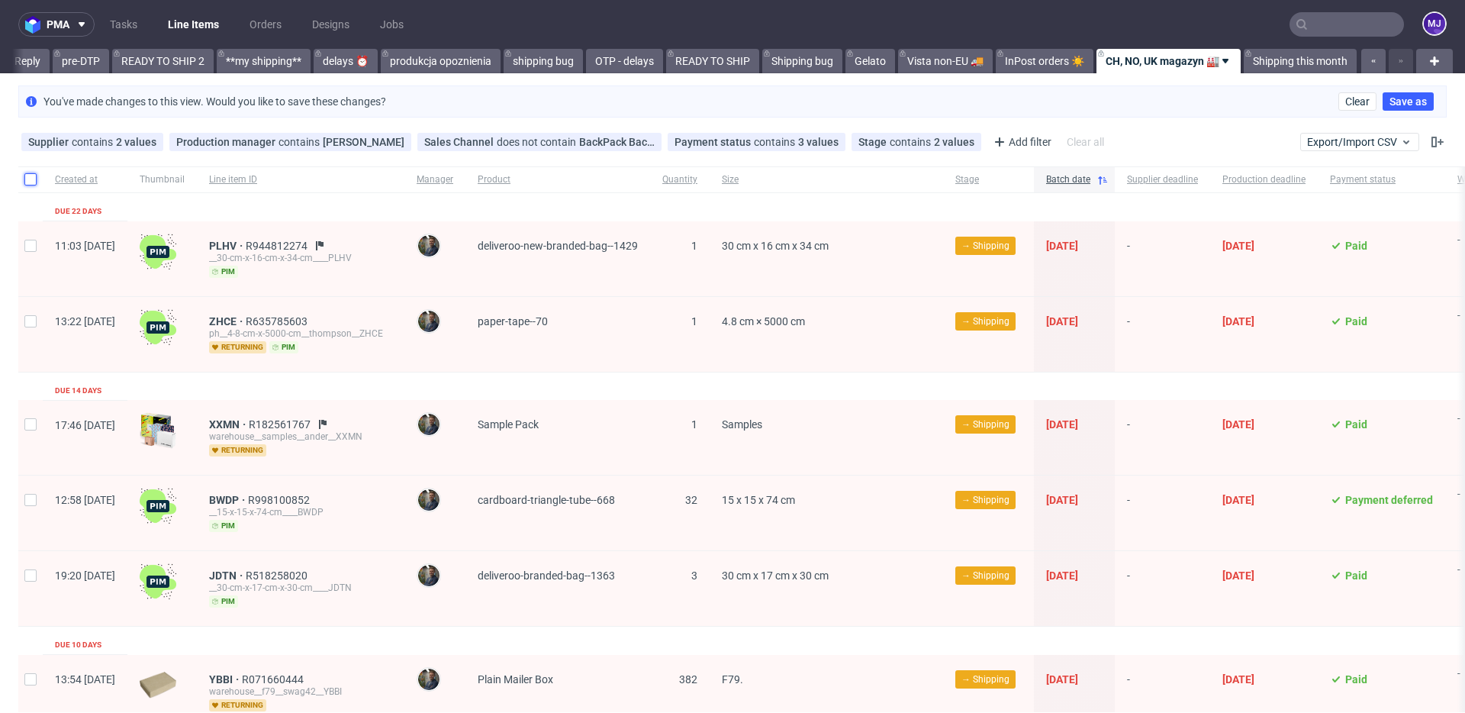
click at [30, 178] on input "checkbox" at bounding box center [30, 179] width 12 height 12
checkbox input "true"
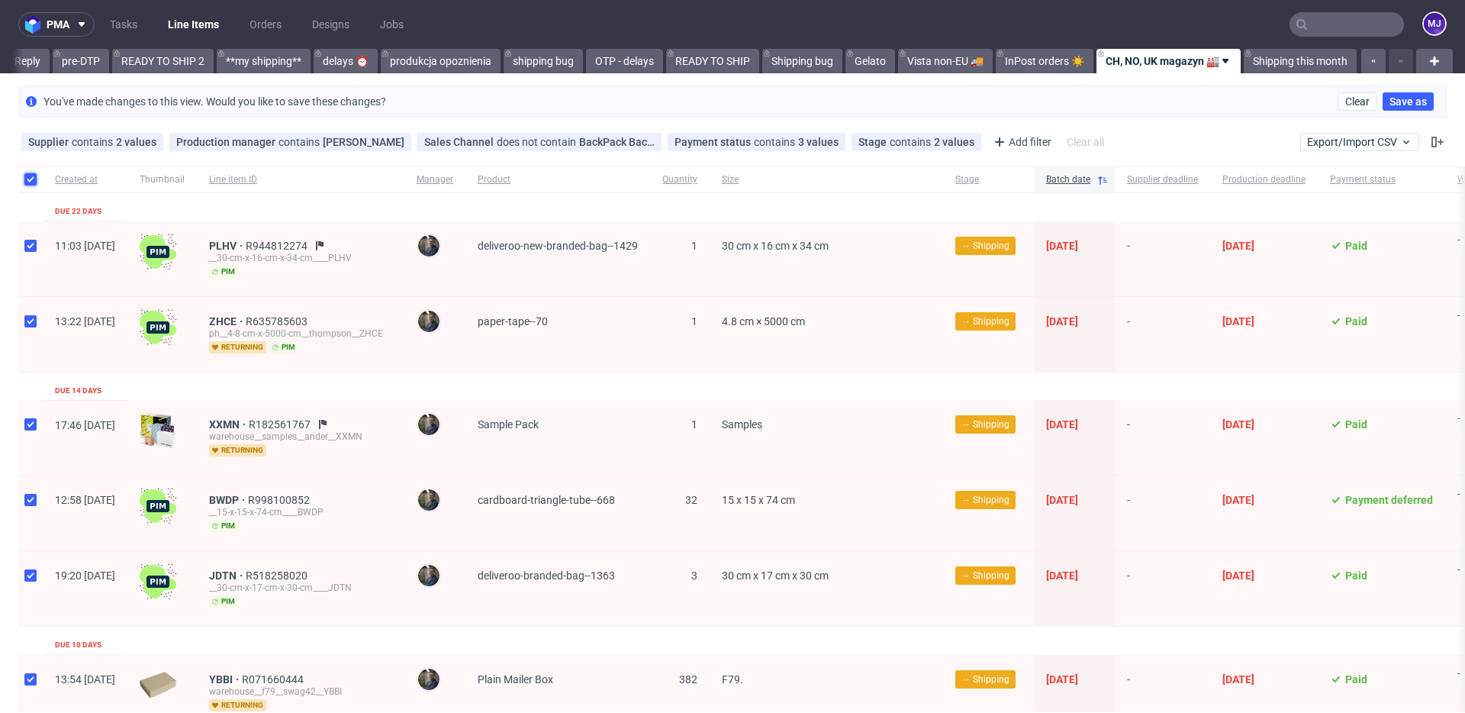
checkbox input "true"
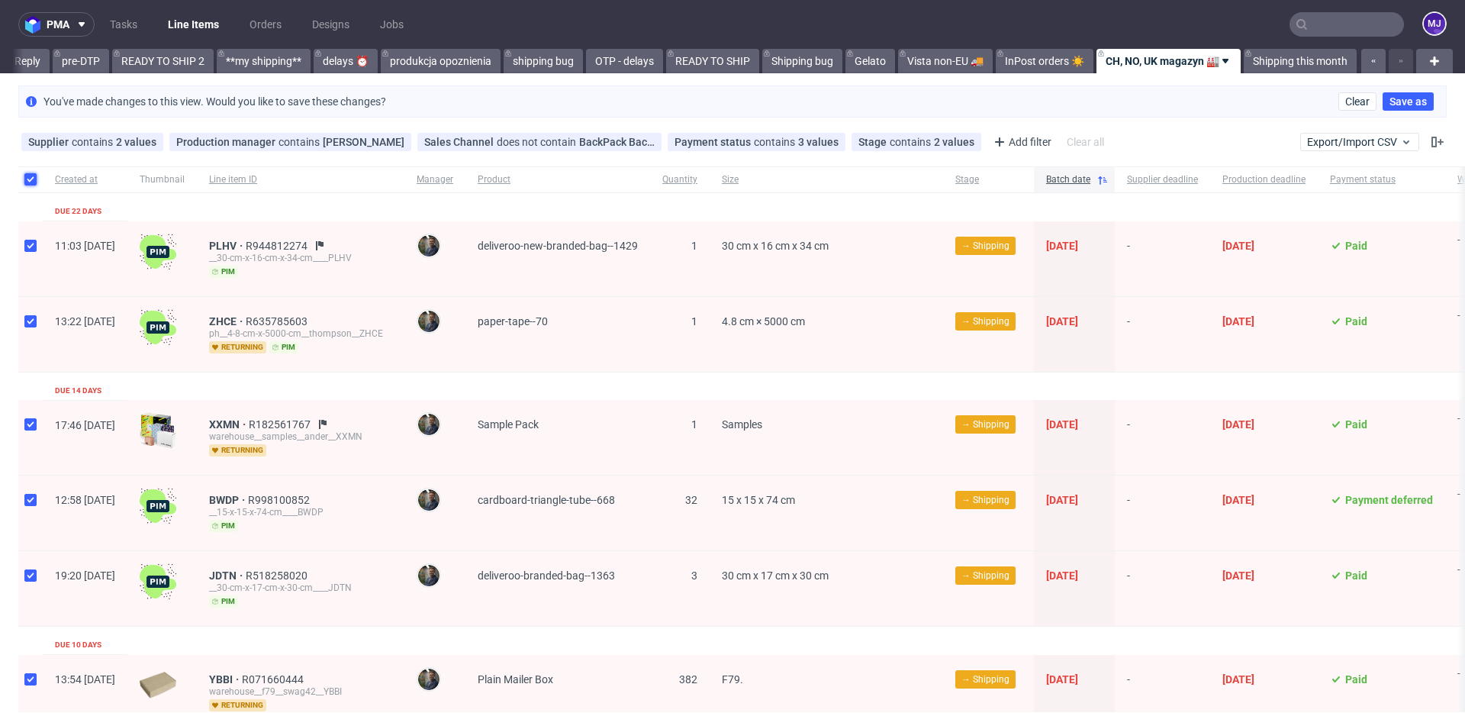
checkbox input "true"
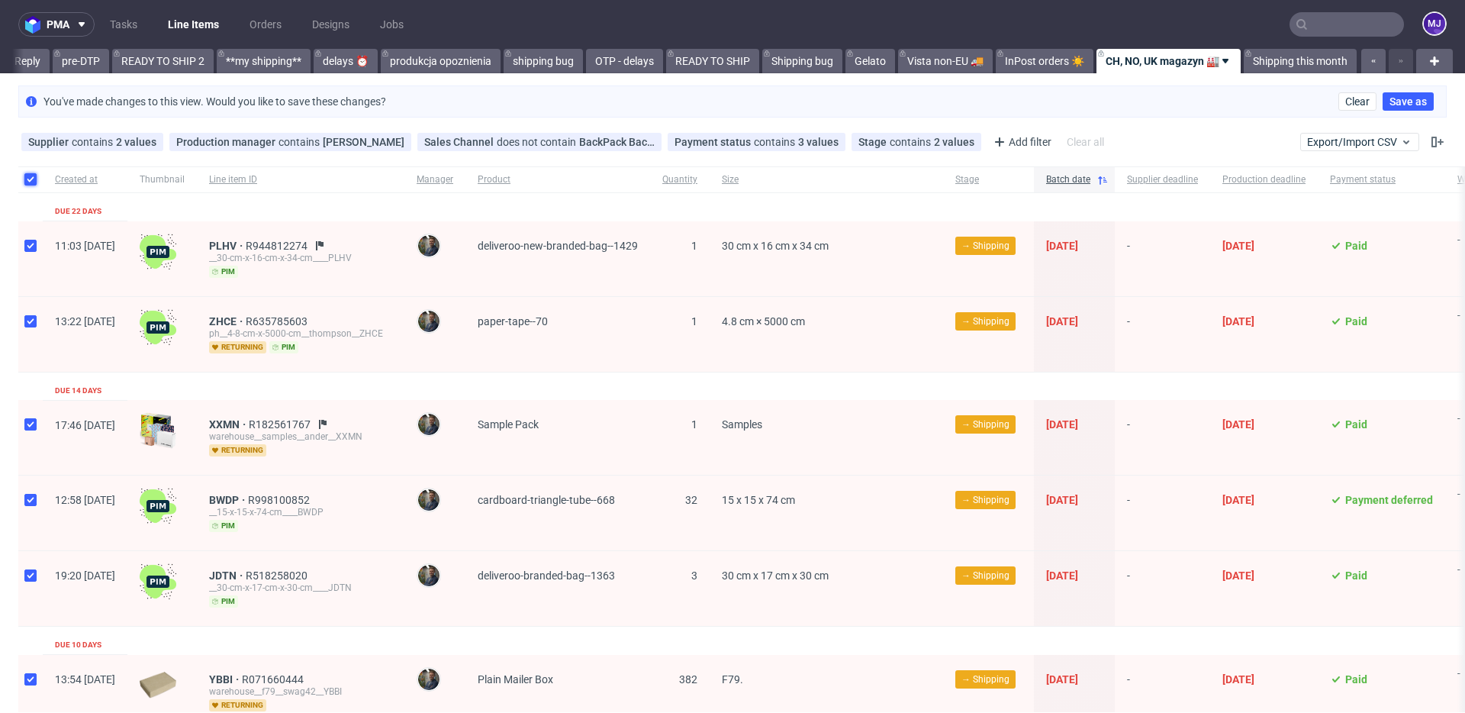
checkbox input "true"
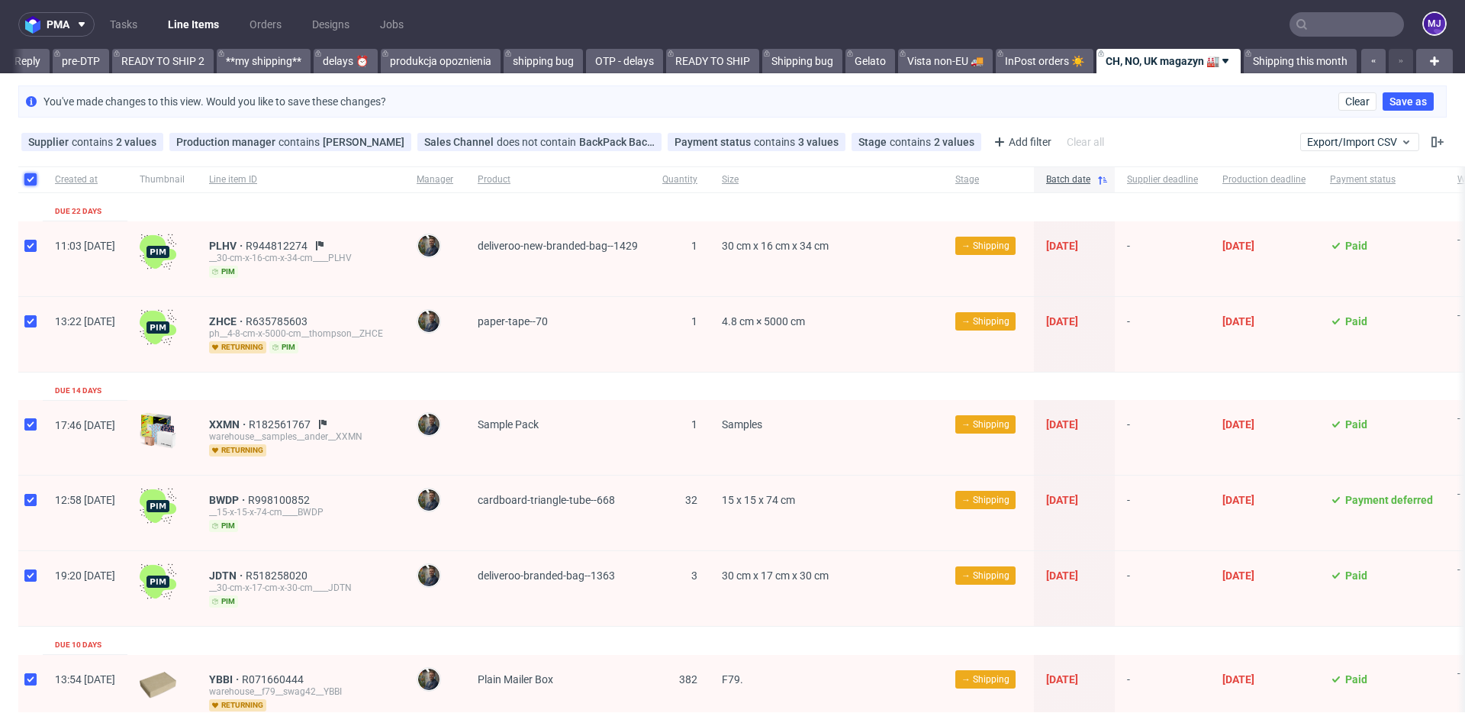
checkbox input "true"
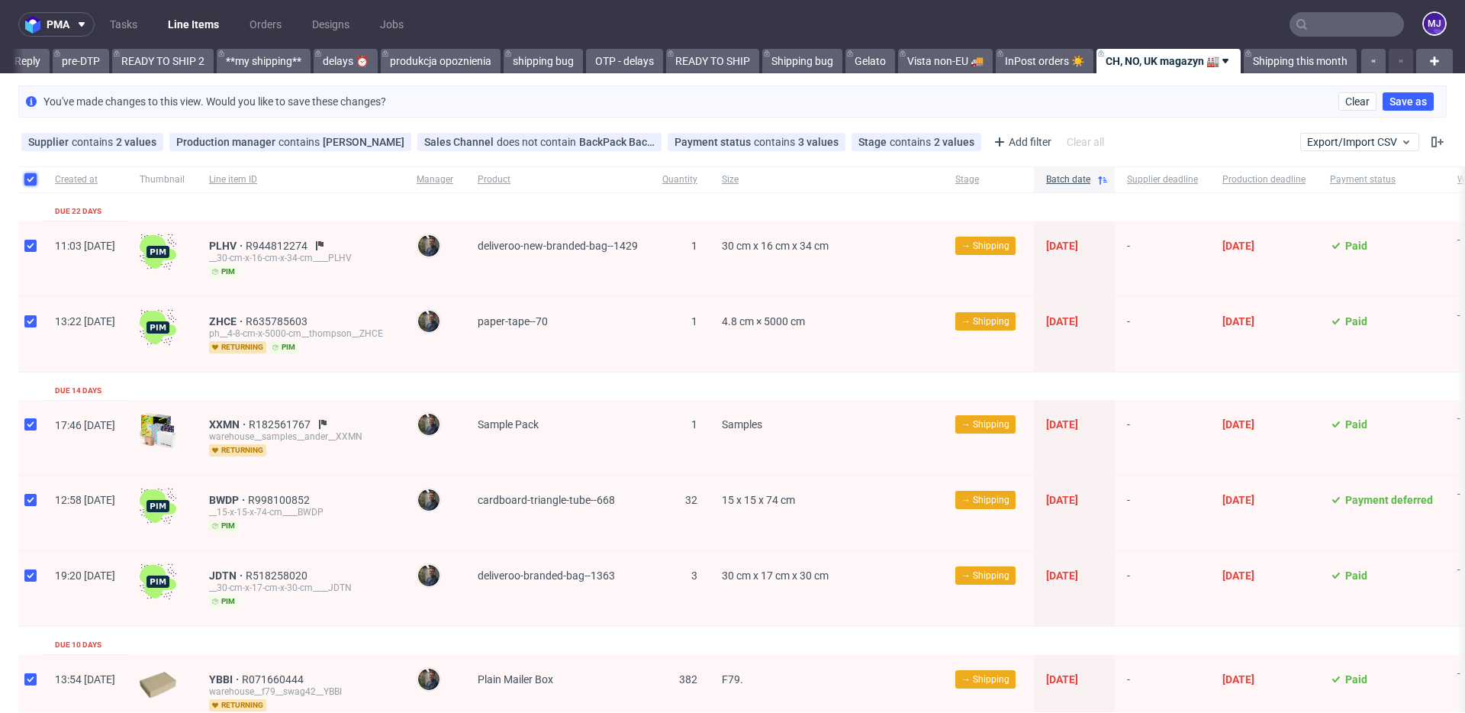
checkbox input "true"
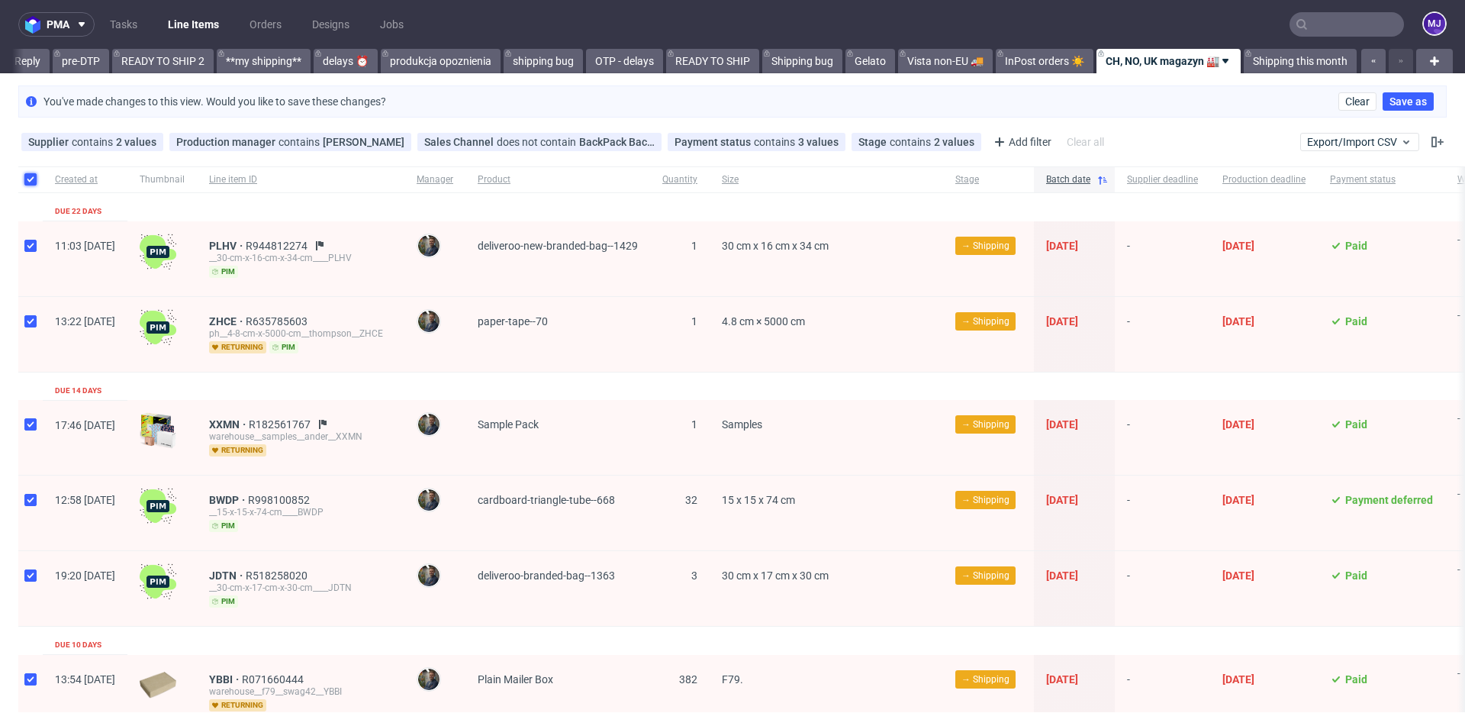
checkbox input "true"
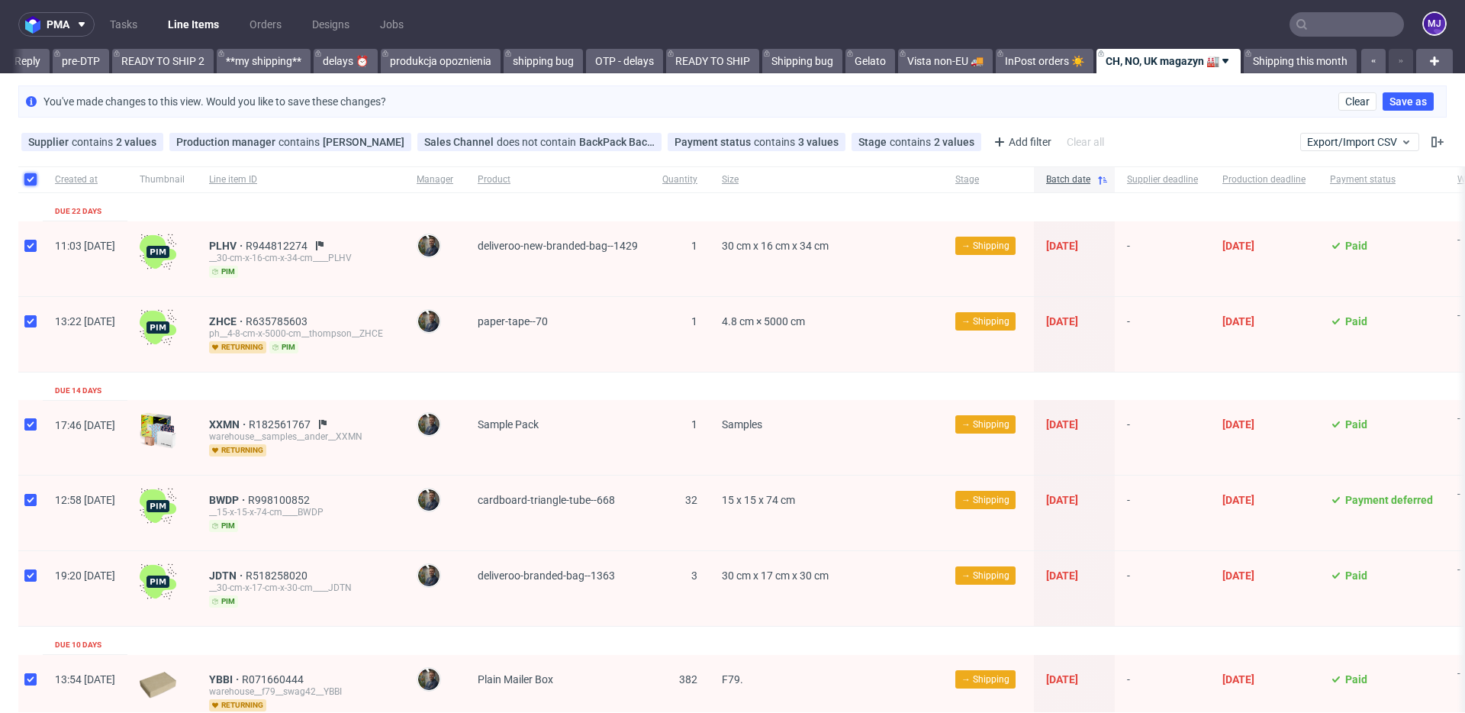
checkbox input "true"
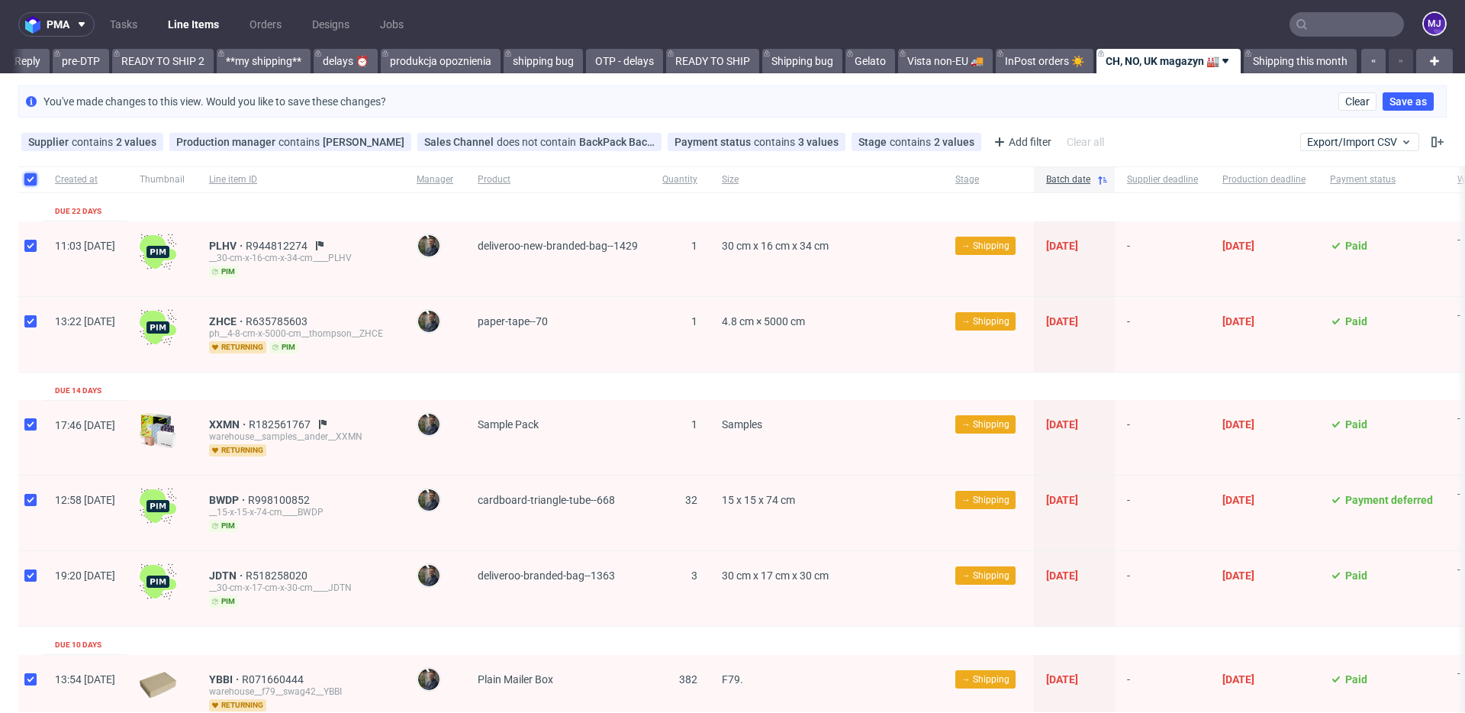
checkbox input "true"
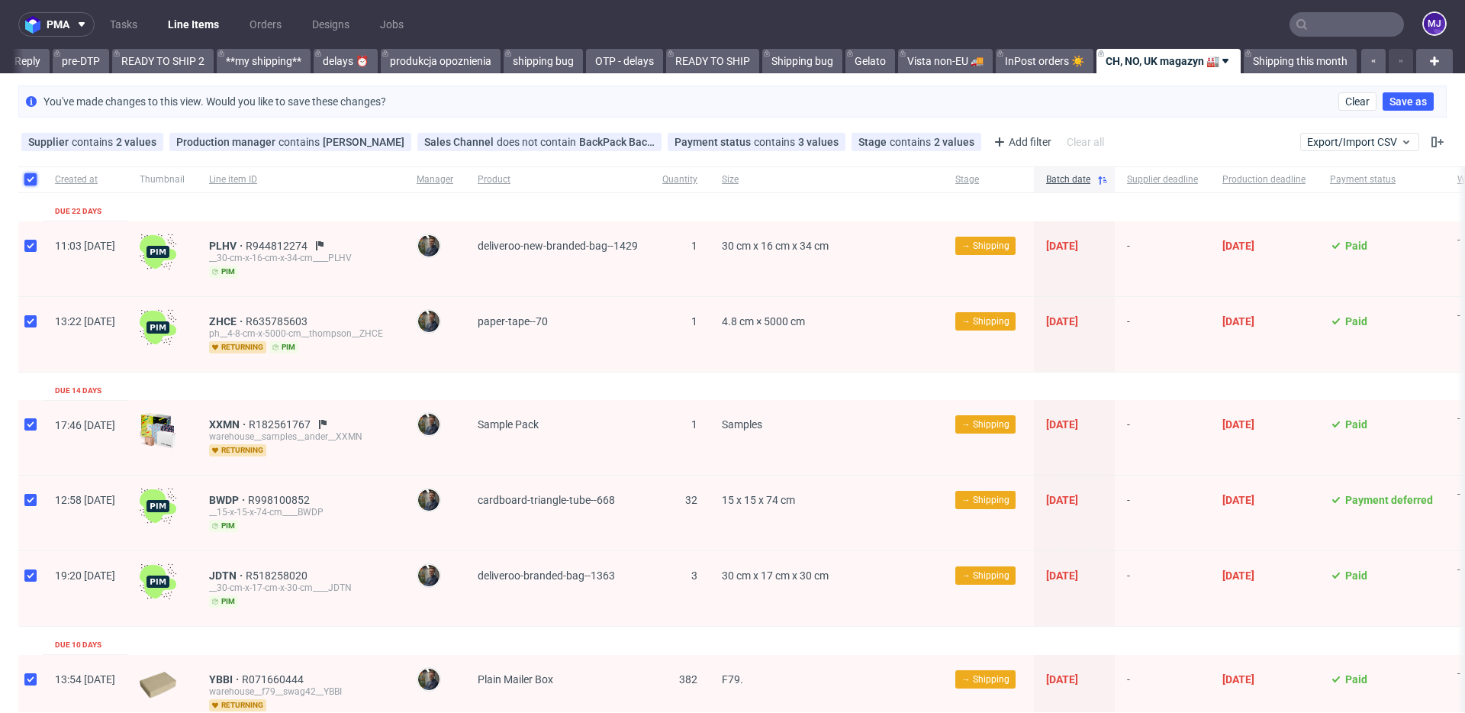
checkbox input "true"
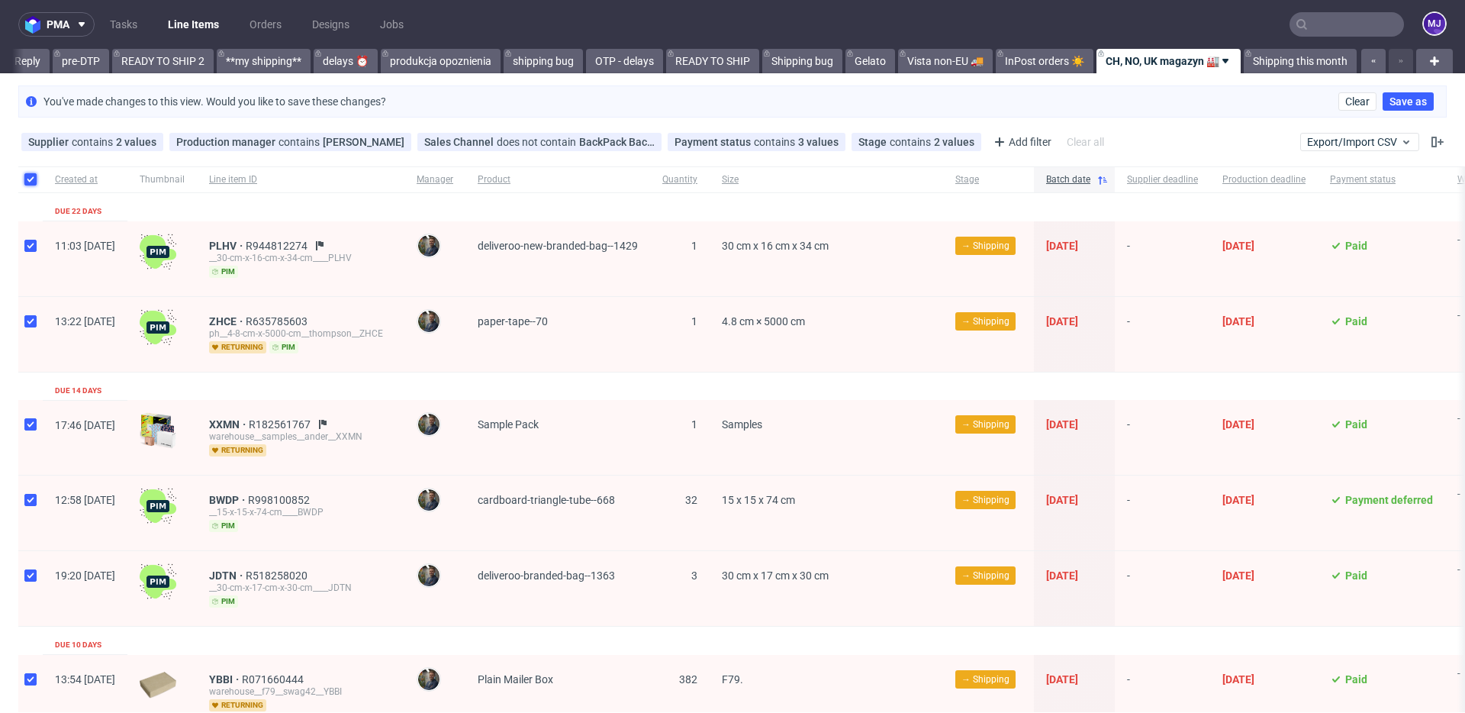
checkbox input "true"
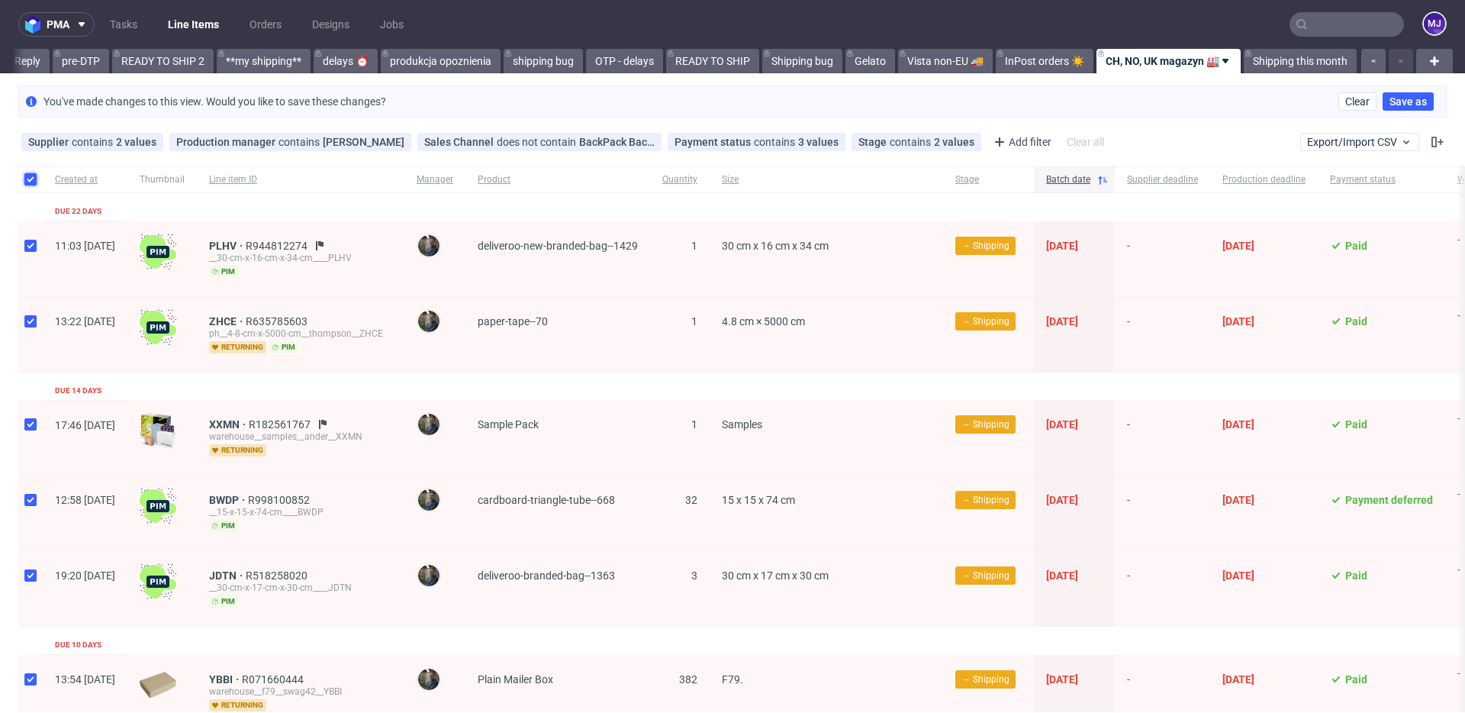
checkbox input "true"
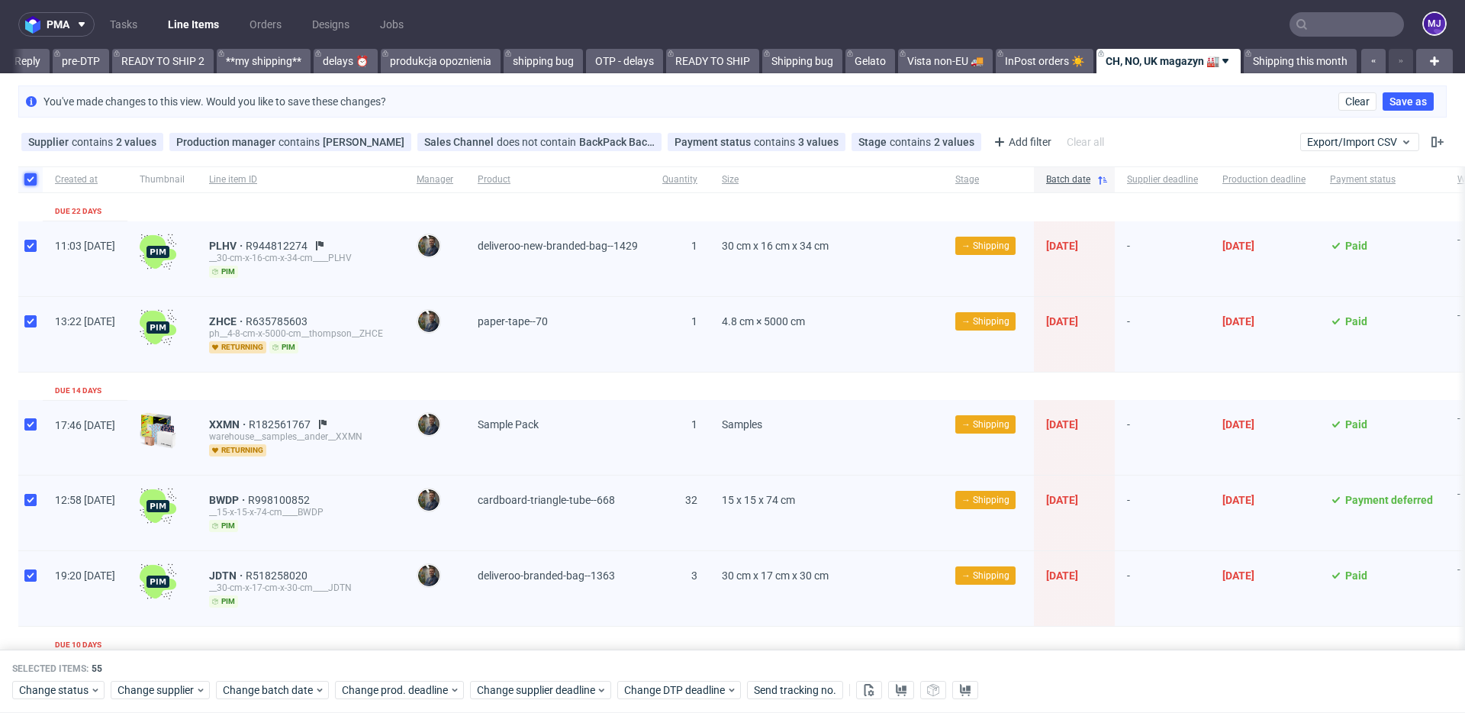
click at [30, 178] on input "checkbox" at bounding box center [30, 179] width 12 height 12
checkbox input "false"
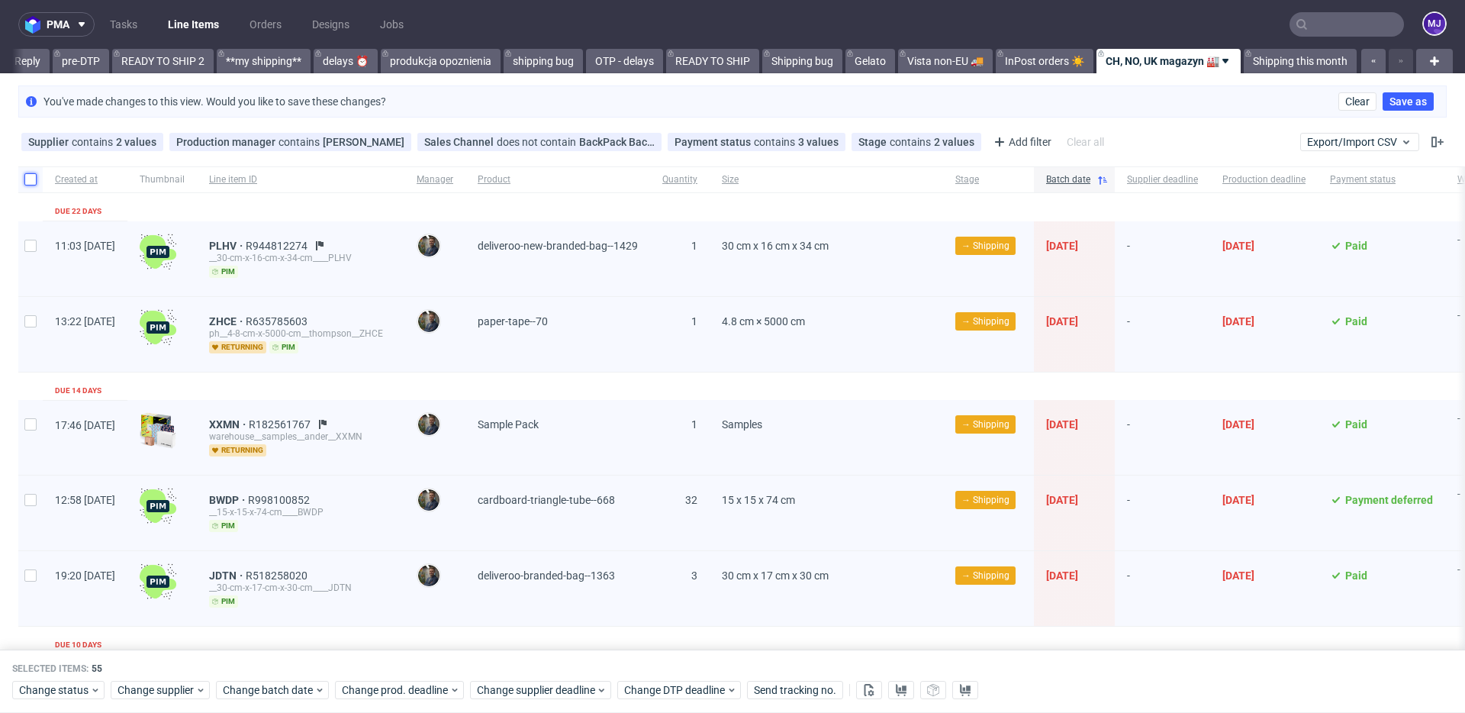
checkbox input "false"
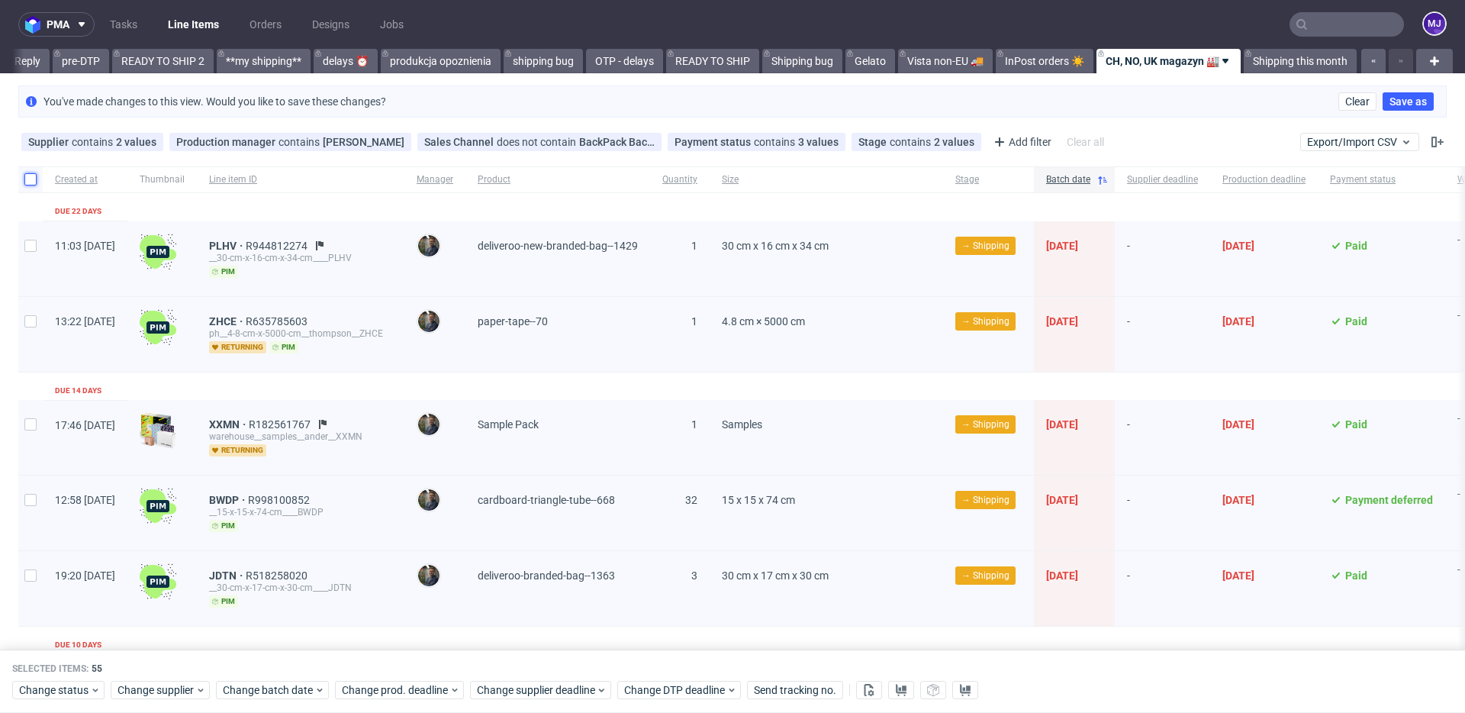
checkbox input "false"
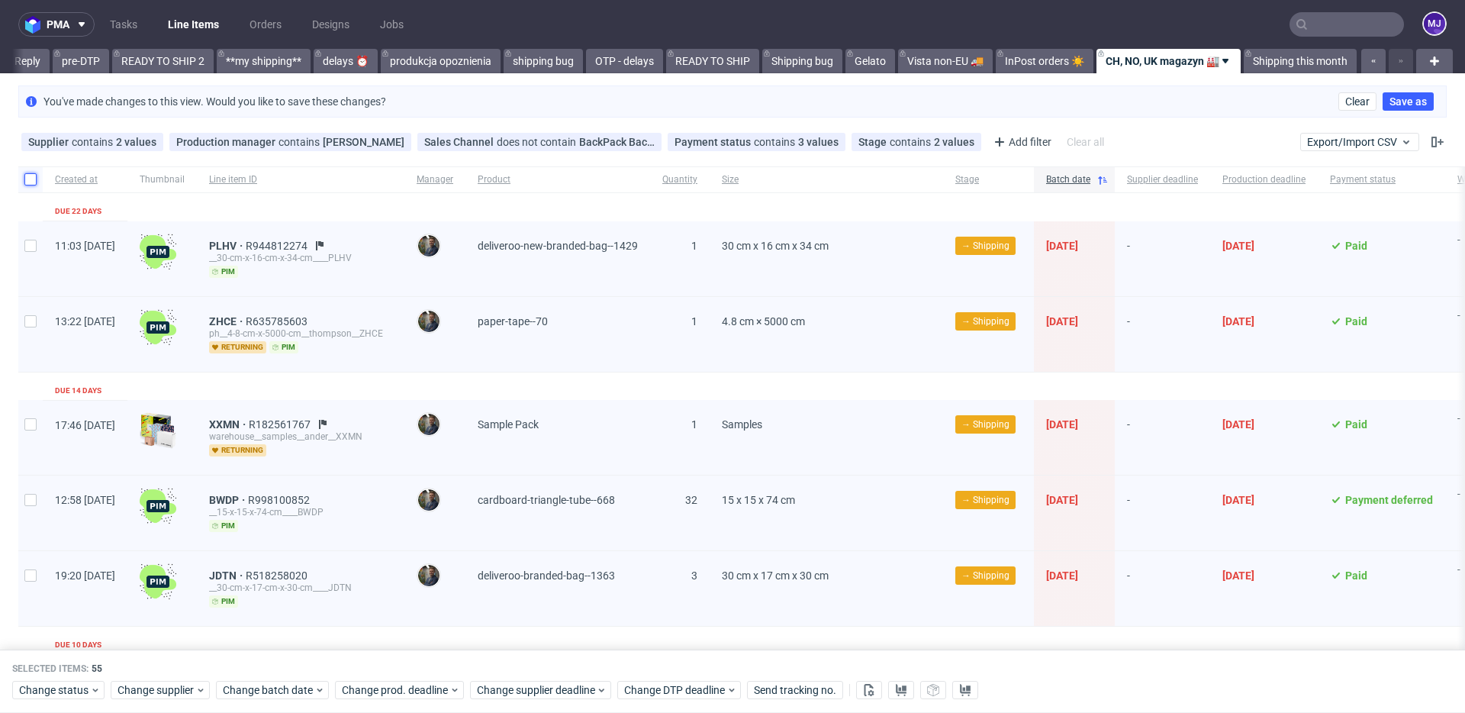
checkbox input "false"
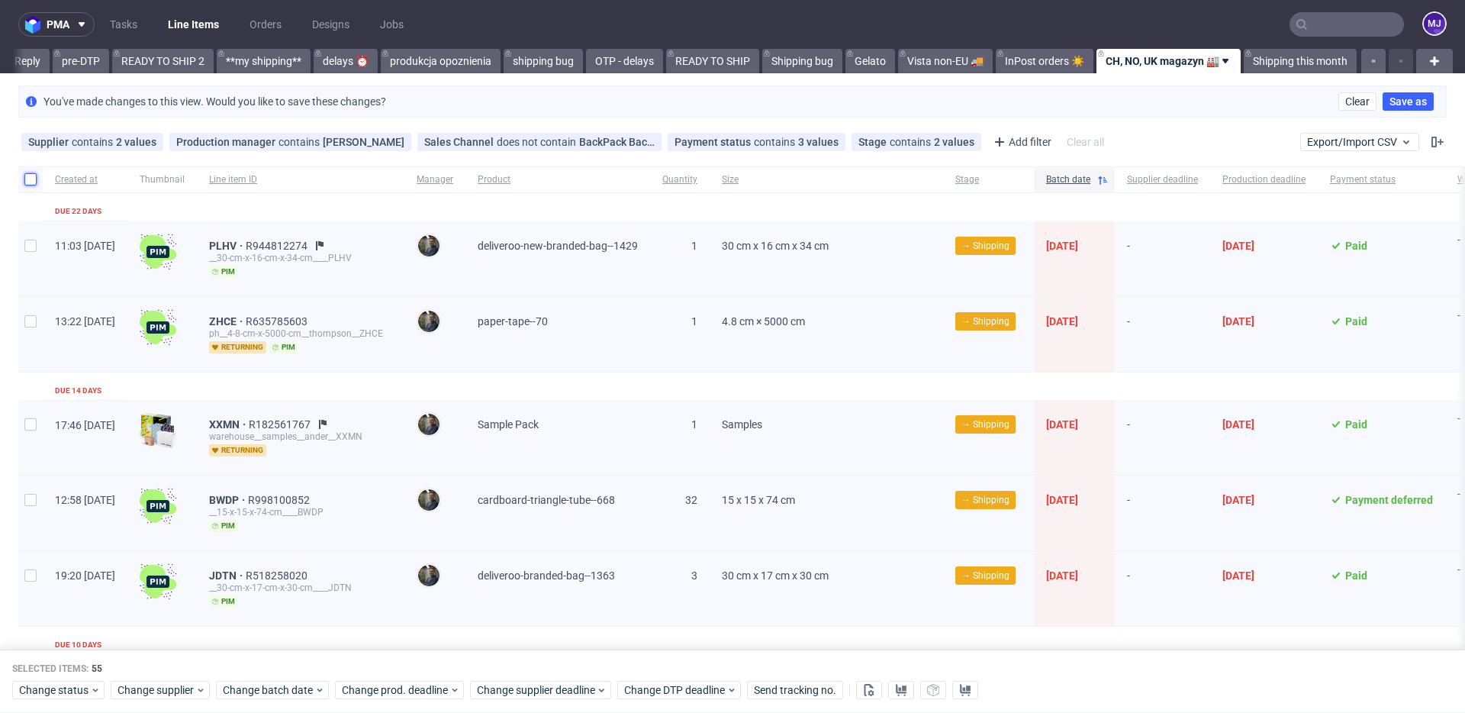
checkbox input "false"
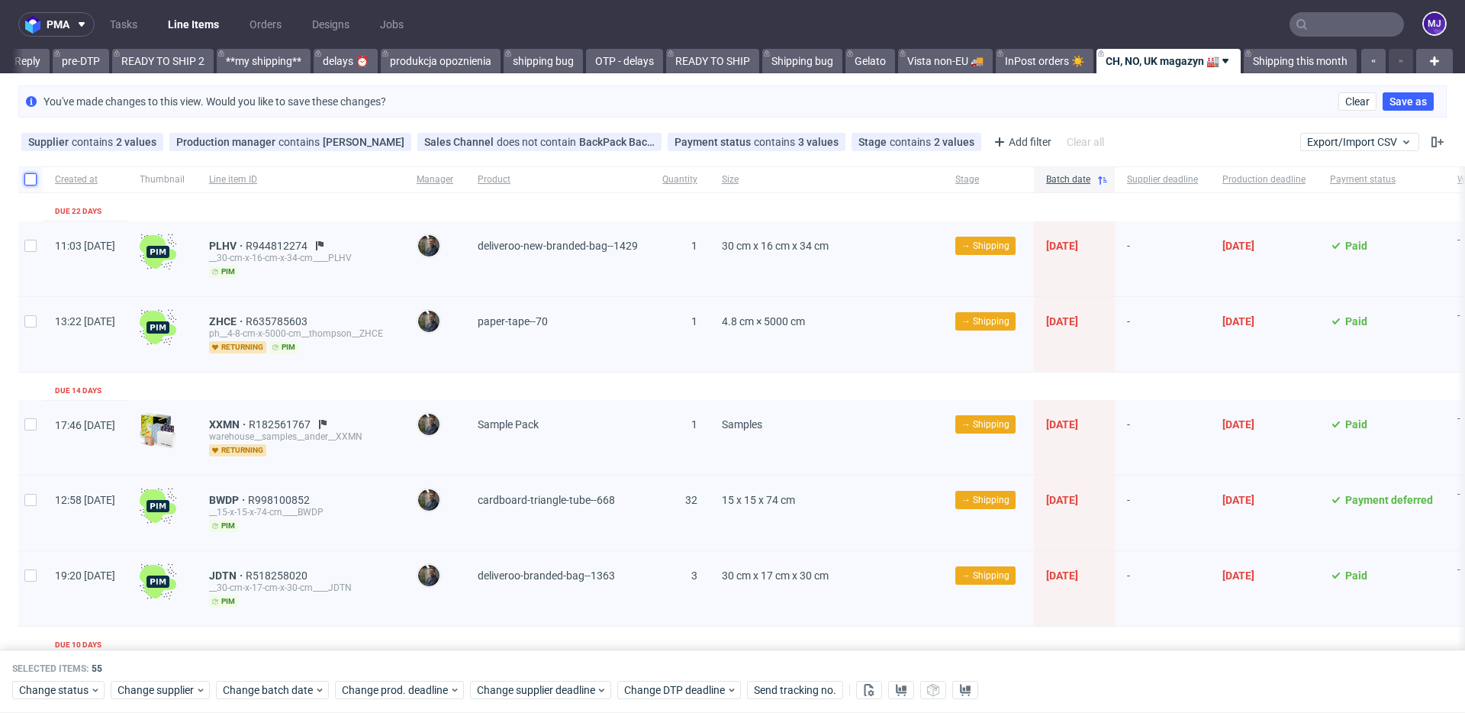
checkbox input "false"
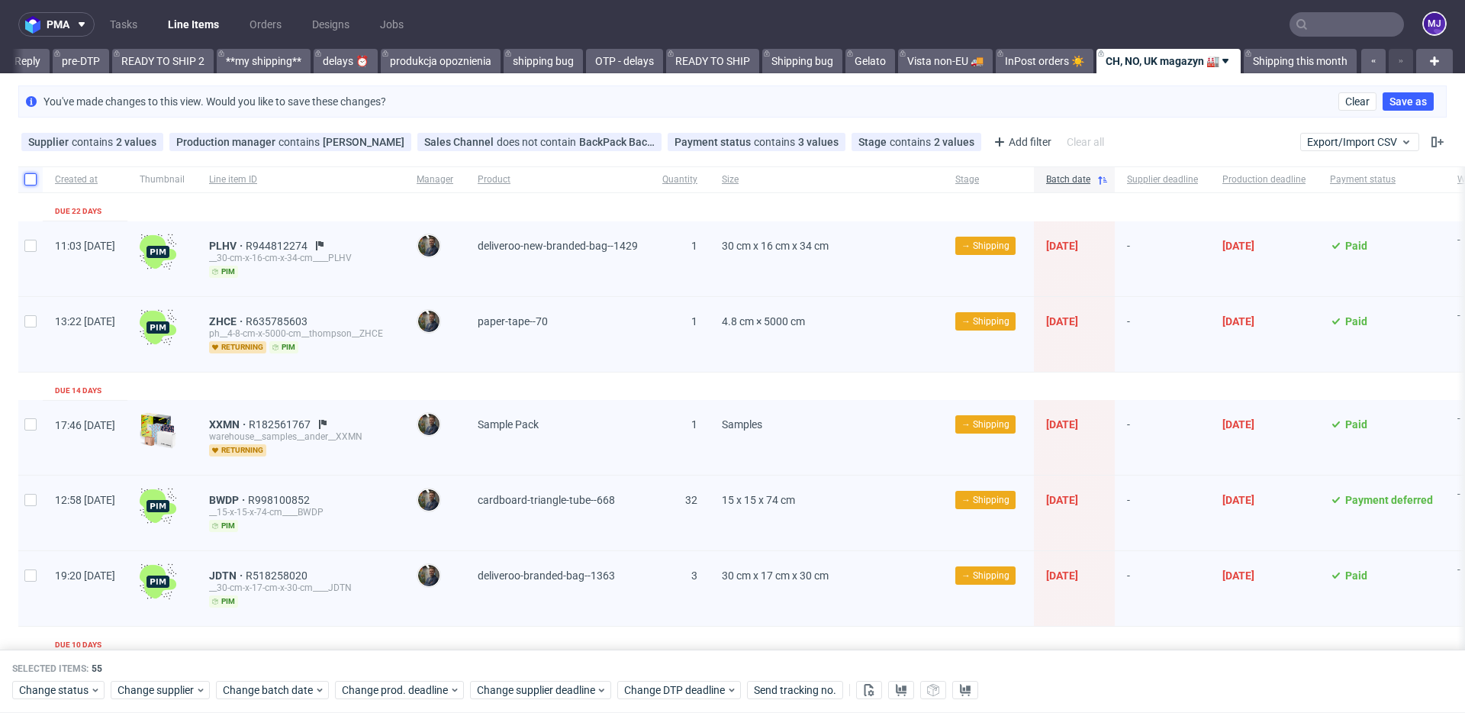
checkbox input "false"
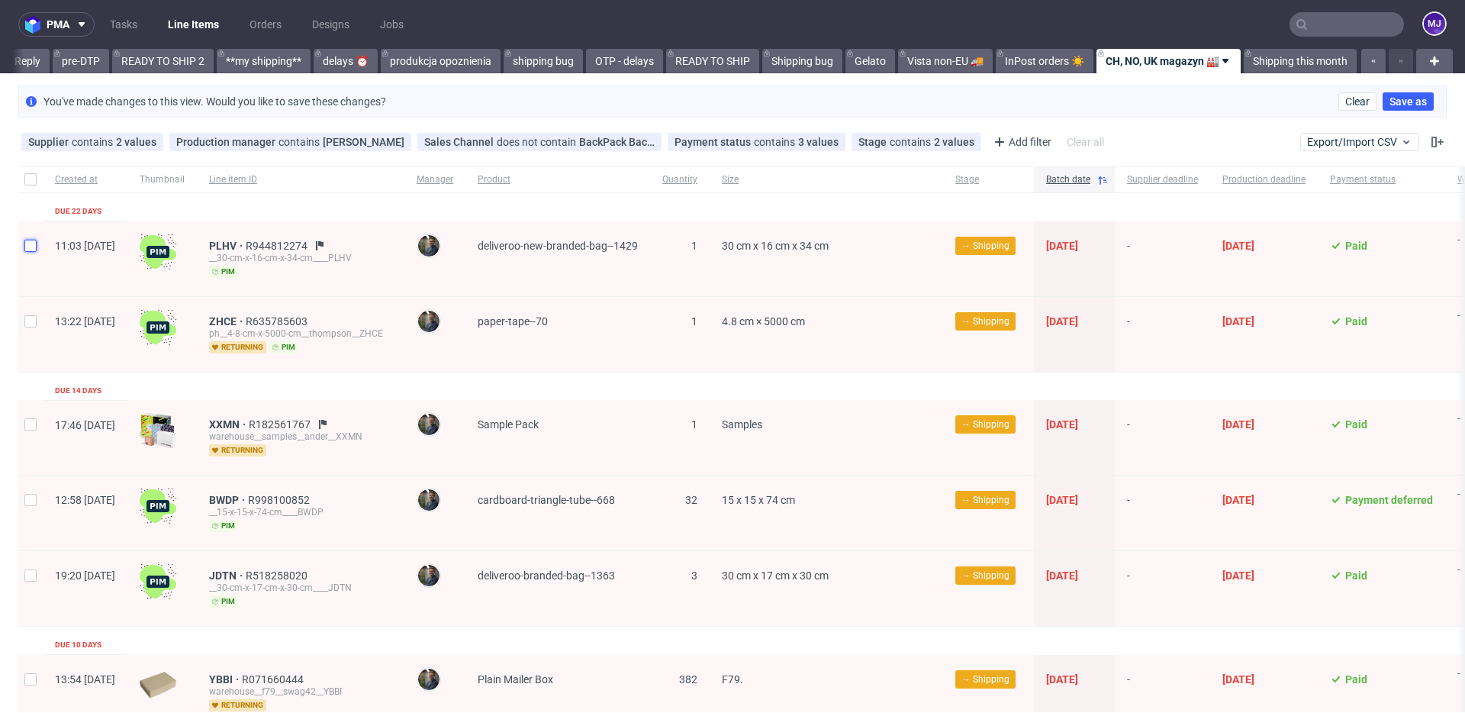
click at [33, 245] on input "checkbox" at bounding box center [30, 246] width 12 height 12
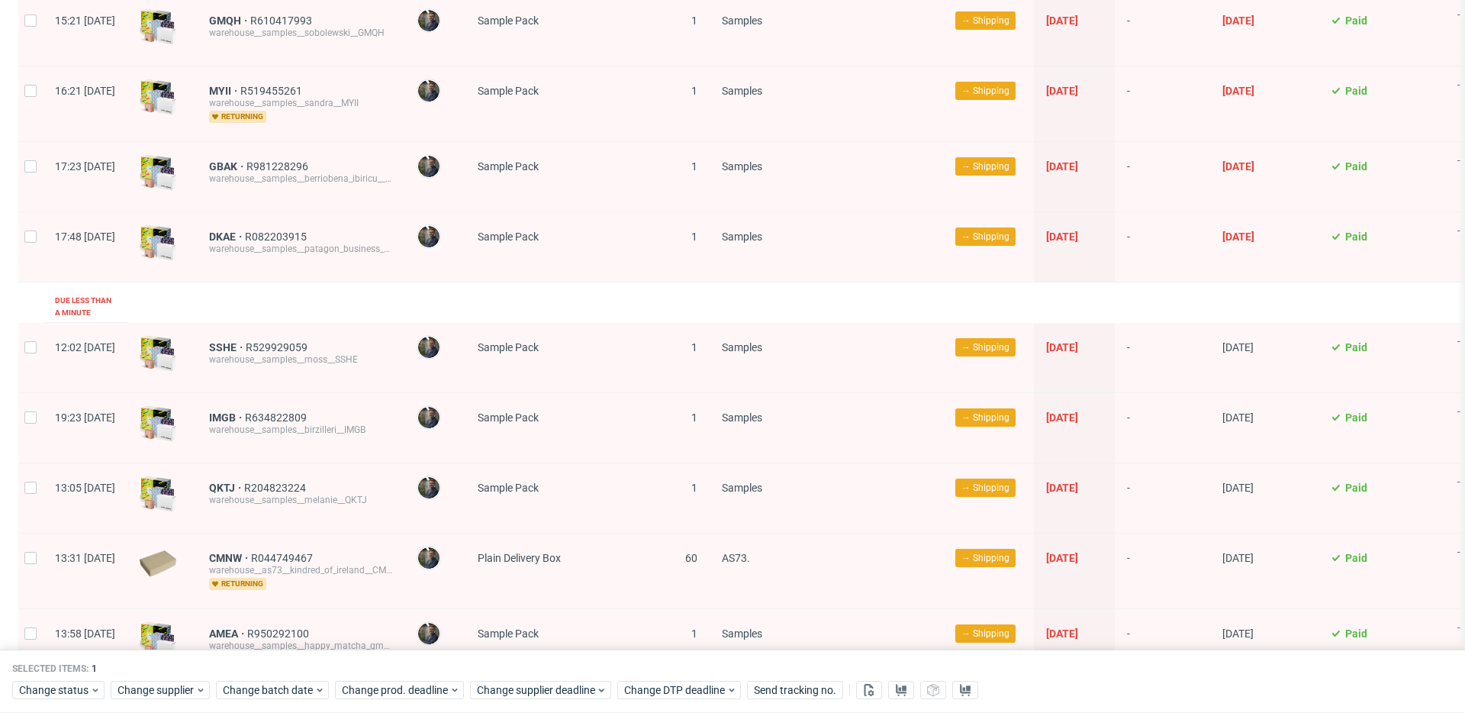
scroll to position [2731, 0]
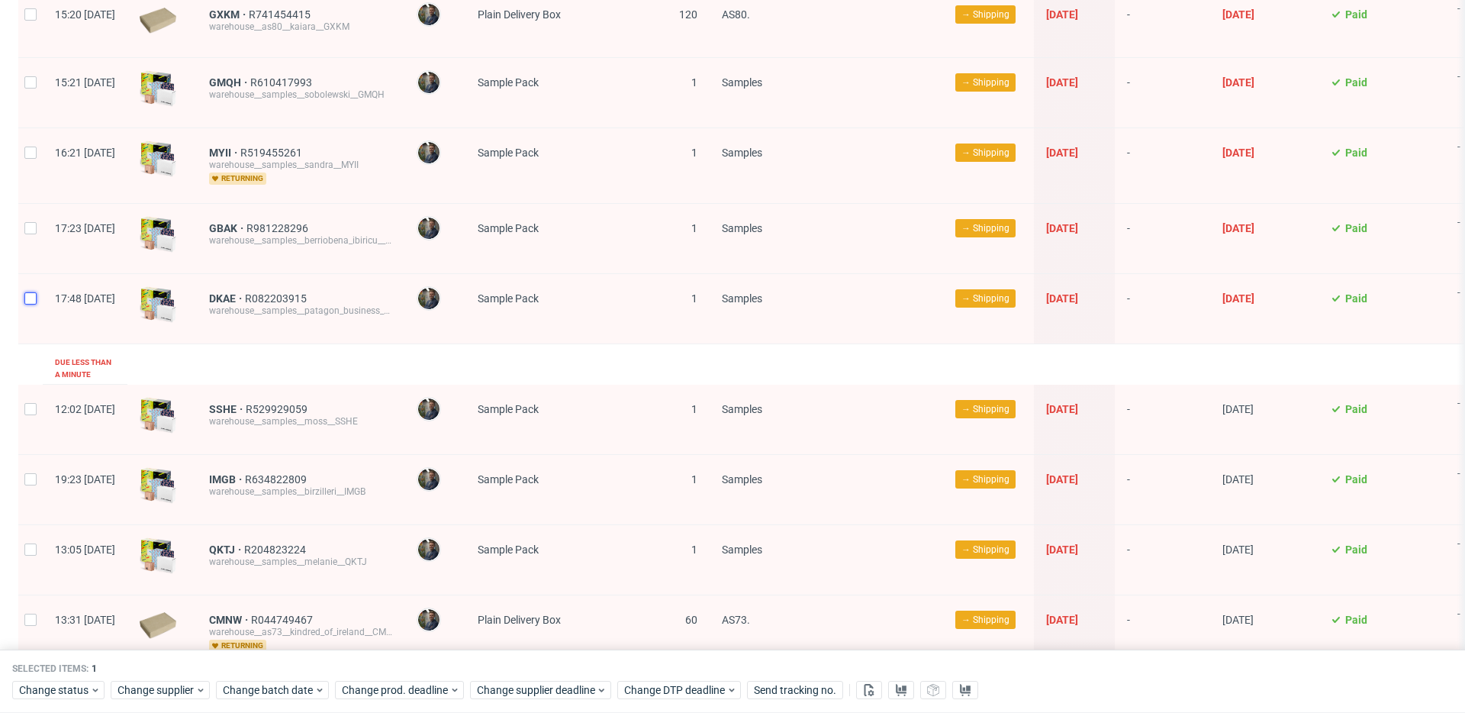
click at [30, 298] on input "checkbox" at bounding box center [30, 298] width 12 height 12
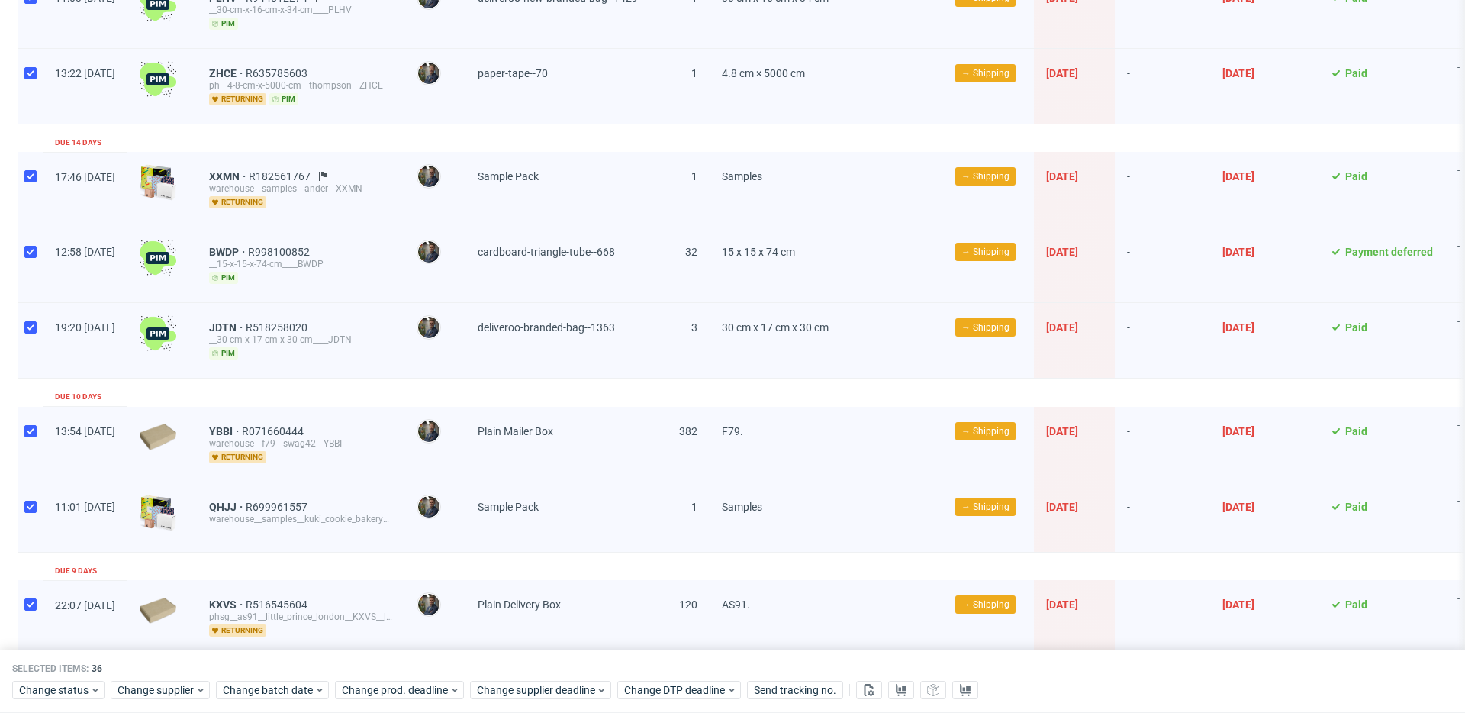
scroll to position [0, 0]
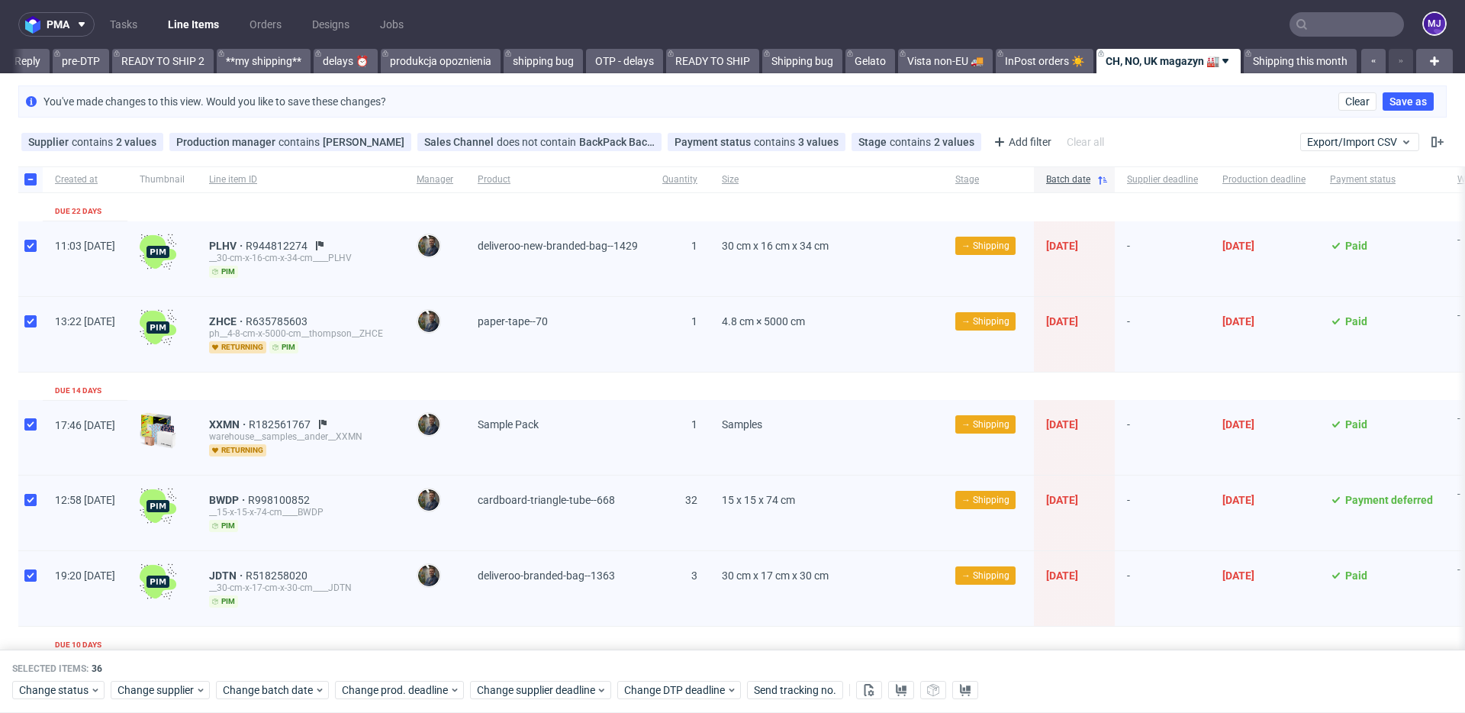
click at [1160, 126] on div "Supplier contains 2 values Warehouse, Packhelp Production manager contains Maci…" at bounding box center [732, 142] width 1465 height 37
